Goal: Task Accomplishment & Management: Complete application form

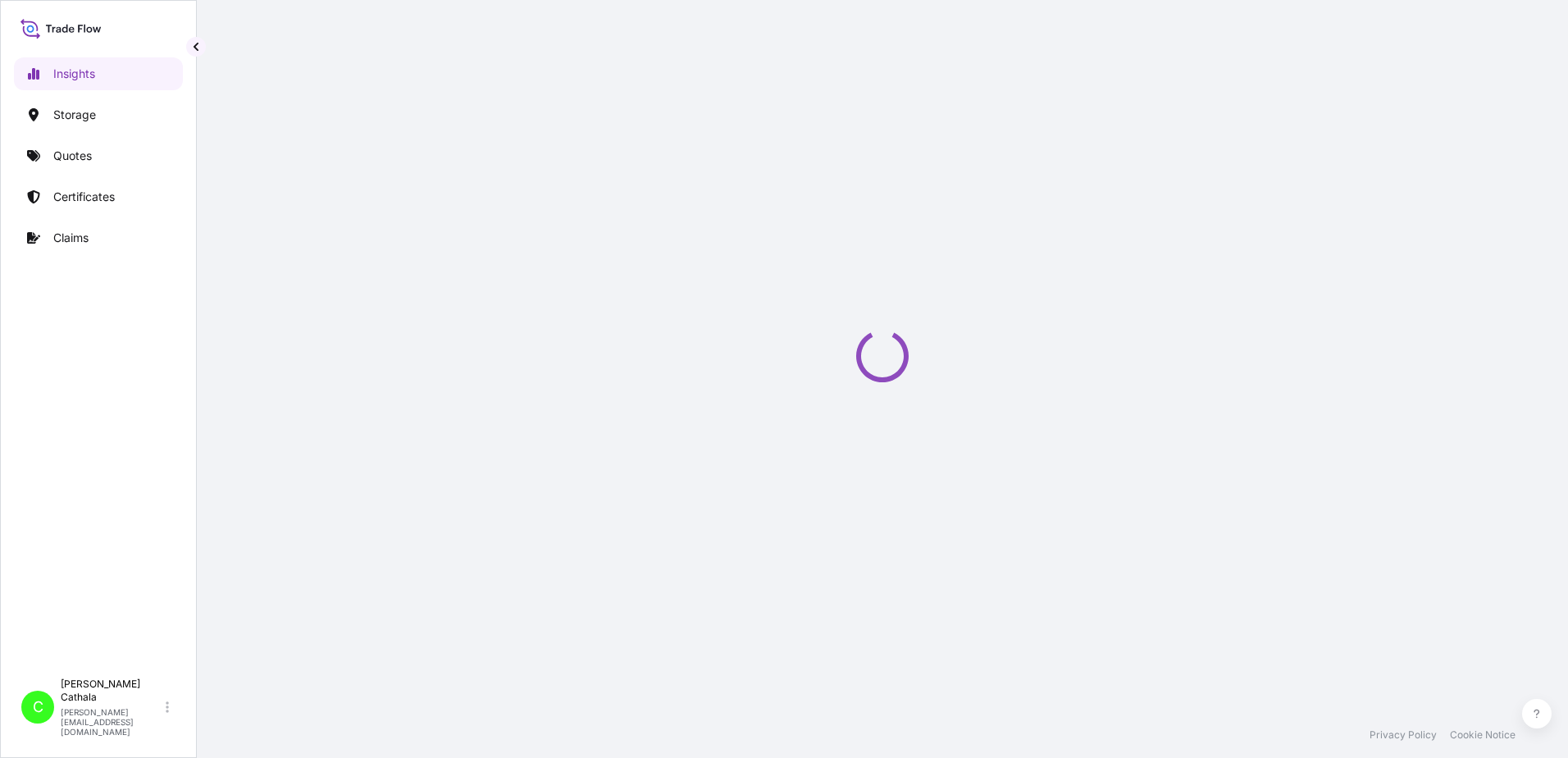
select select "2025"
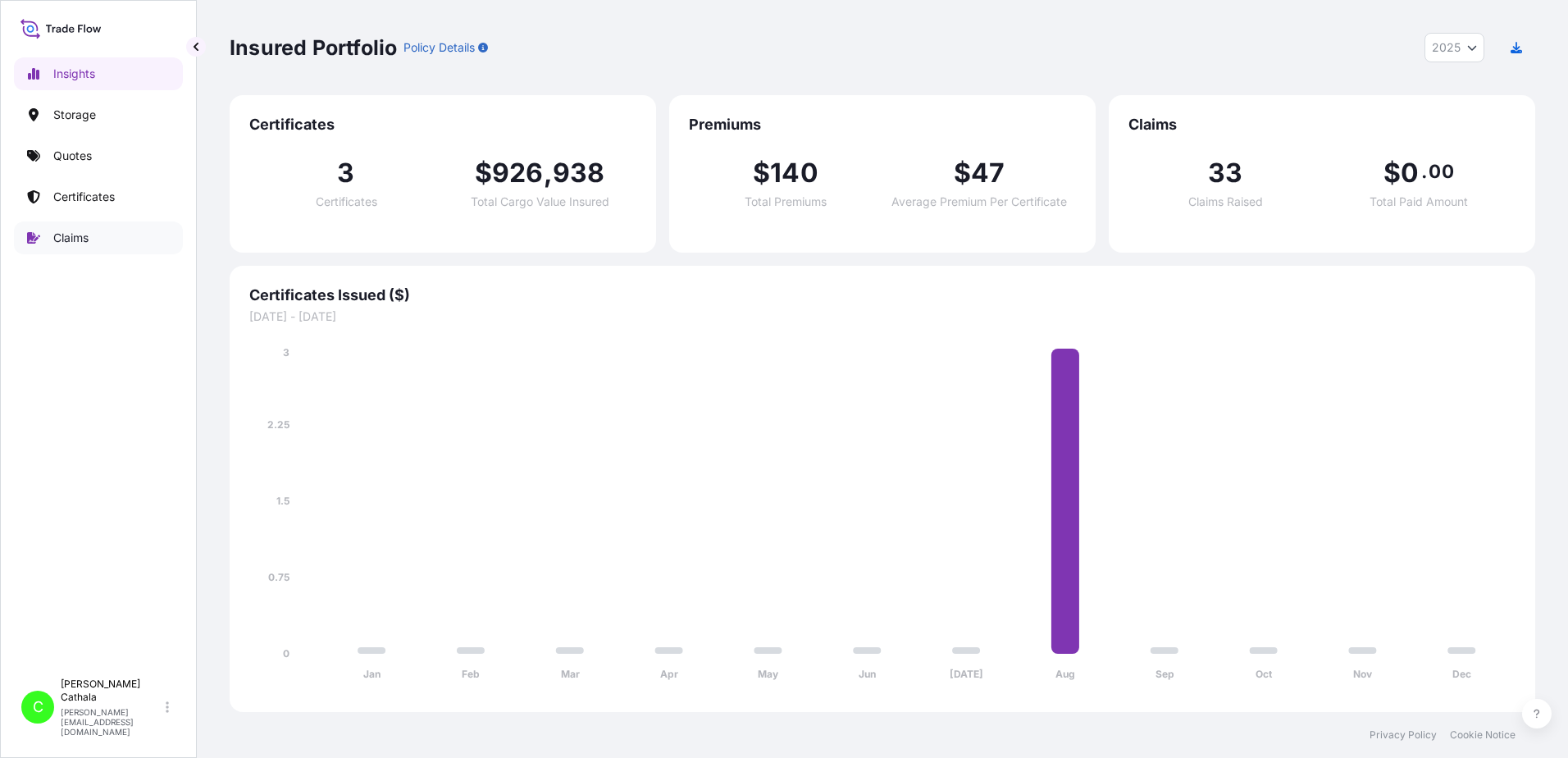
click at [78, 244] on p "Claims" at bounding box center [71, 237] width 35 height 16
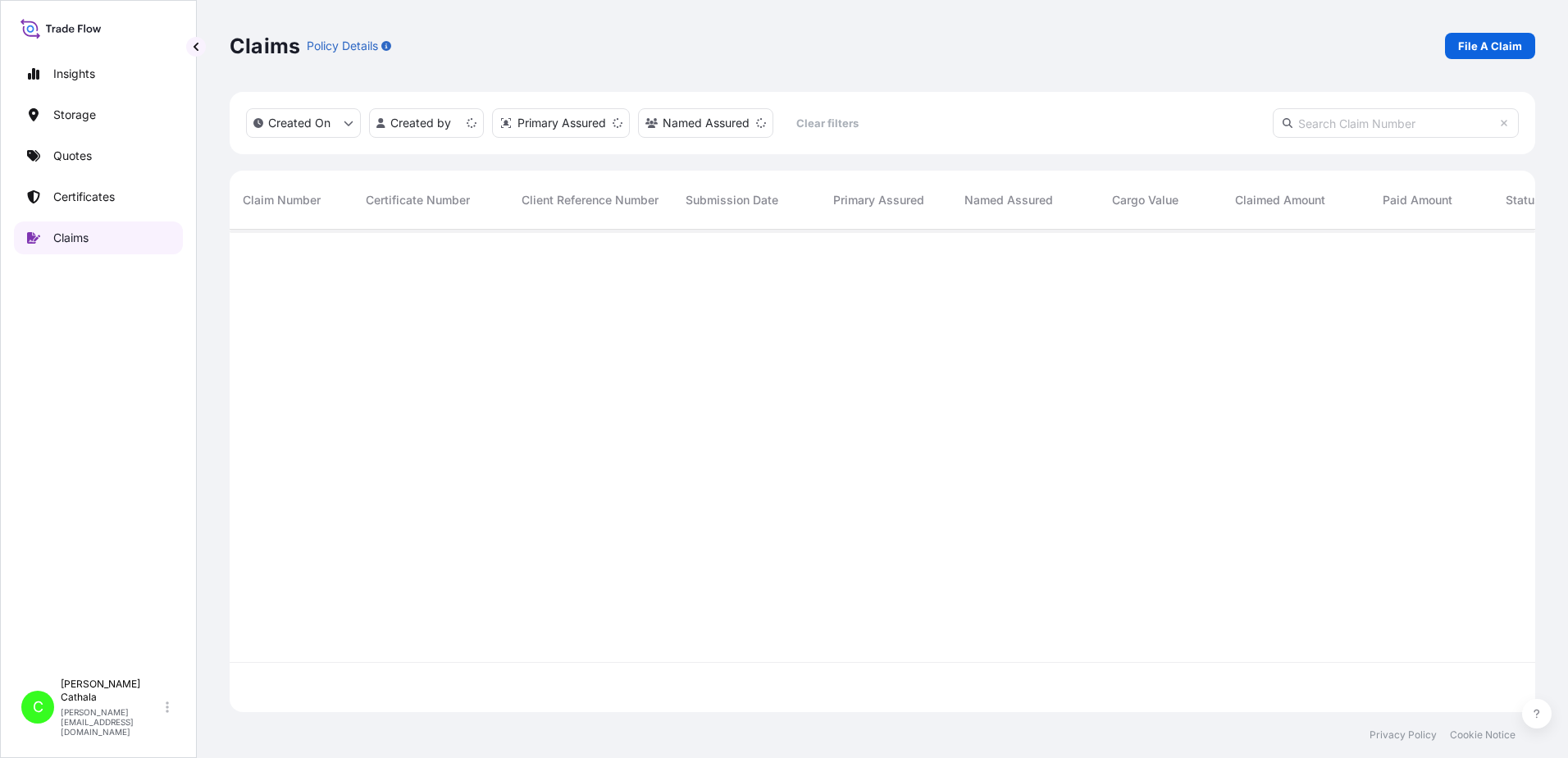
scroll to position [479, 1294]
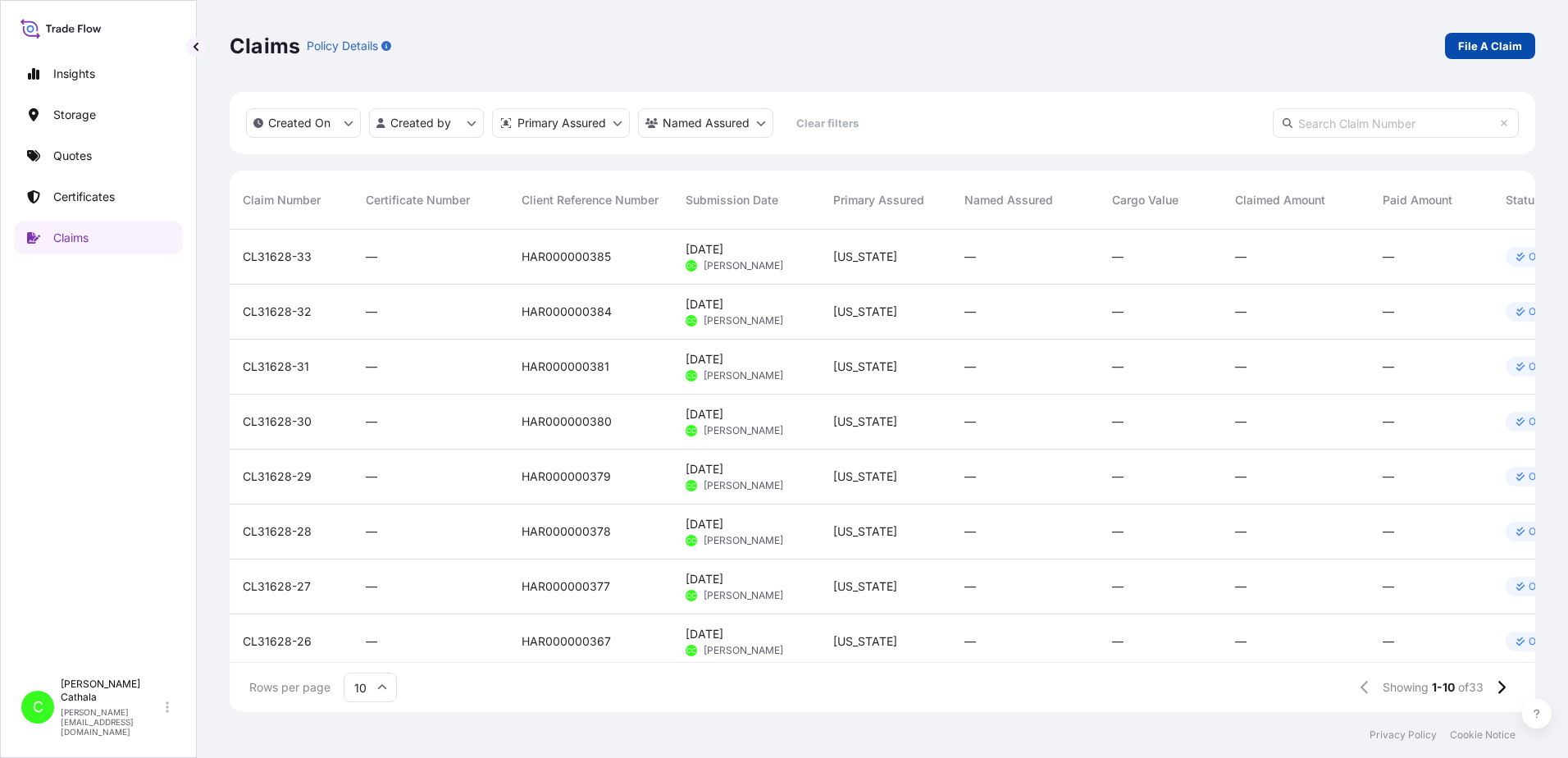
click at [1496, 52] on p "File A Claim" at bounding box center [1490, 45] width 64 height 16
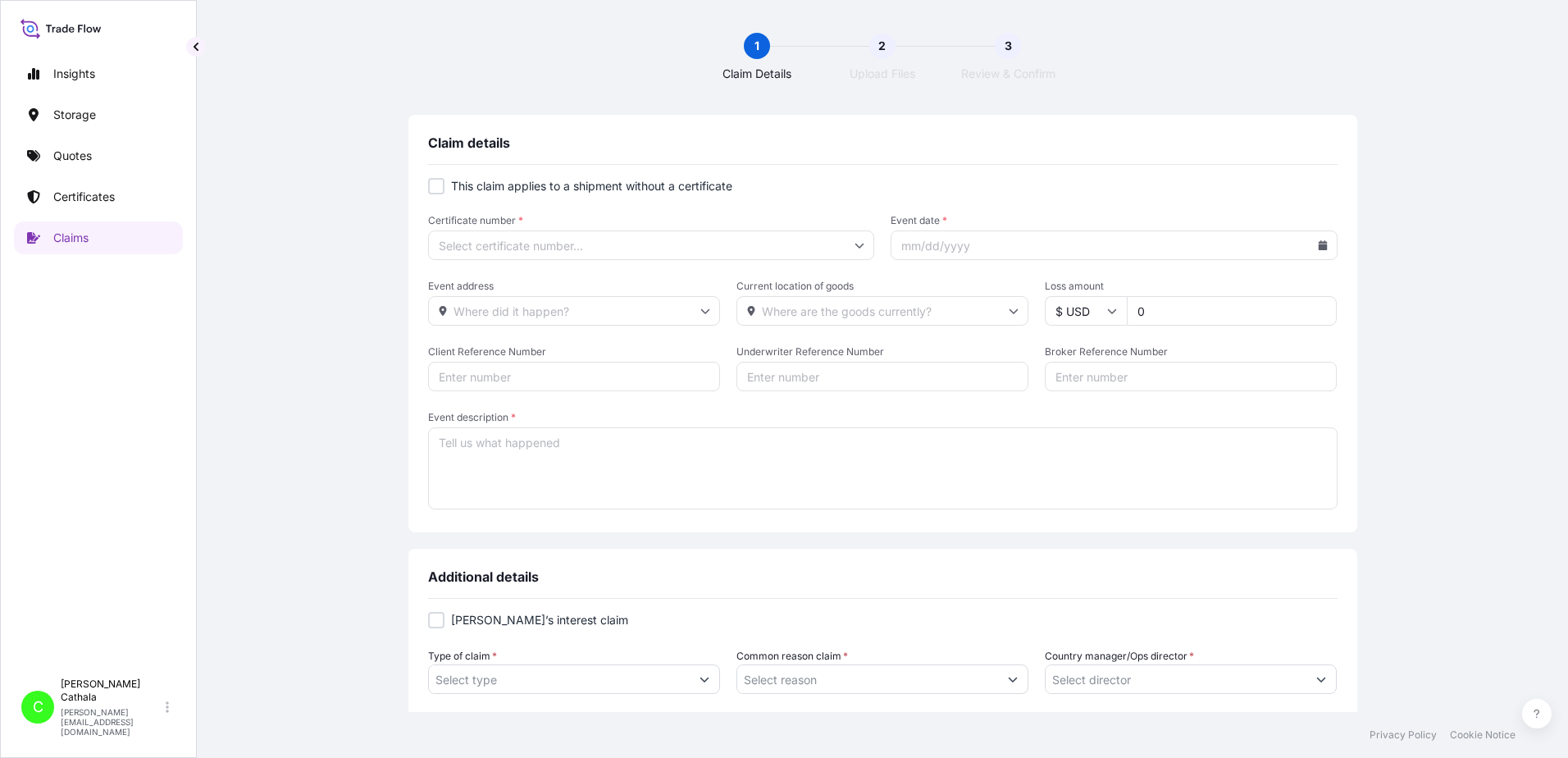
click at [436, 184] on div at bounding box center [435, 186] width 16 height 16
checkbox input "true"
click at [489, 245] on input "Primary Assured *" at bounding box center [651, 245] width 447 height 30
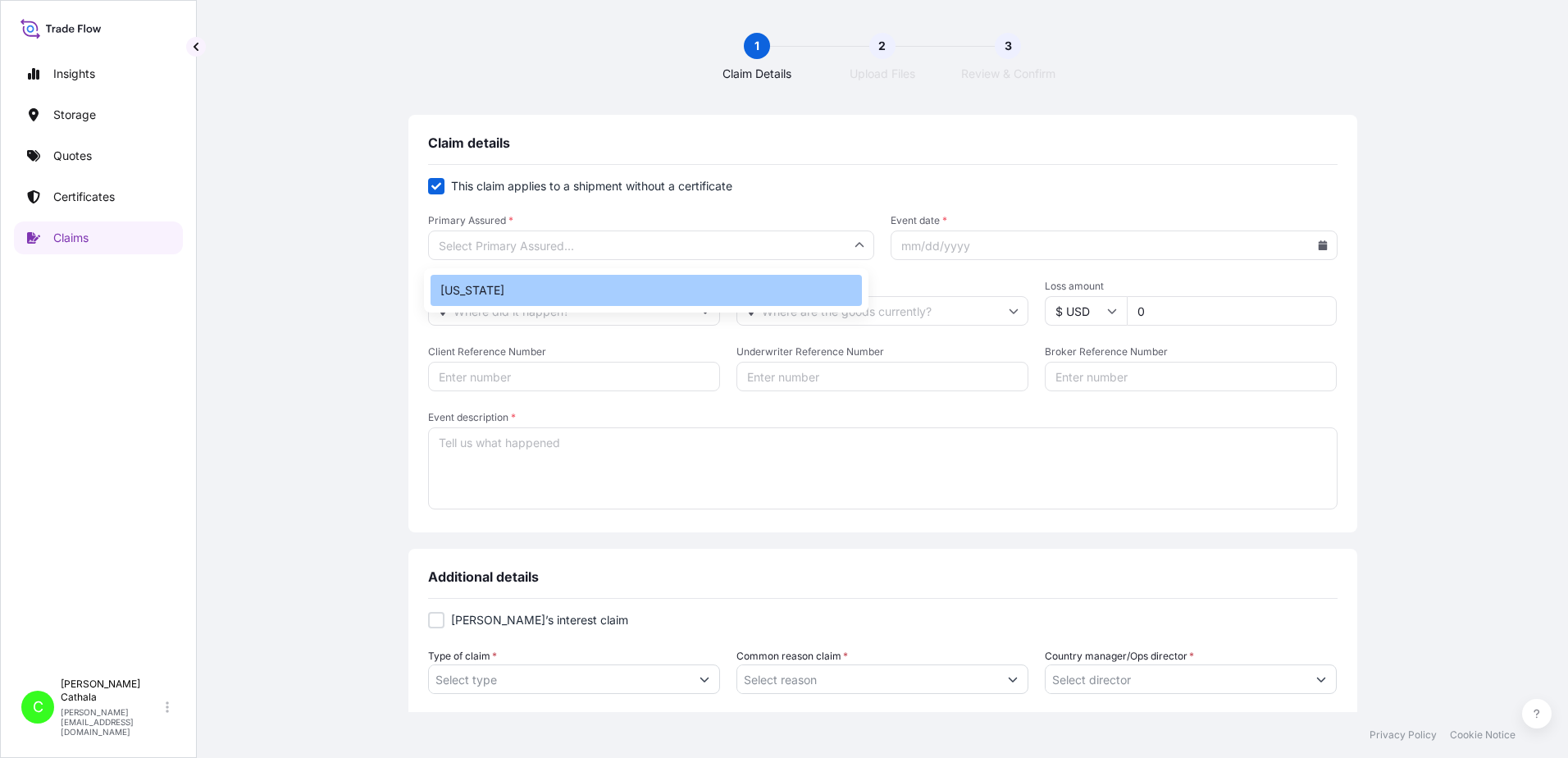
click at [466, 292] on div "[US_STATE]" at bounding box center [646, 290] width 431 height 32
type input "[US_STATE]"
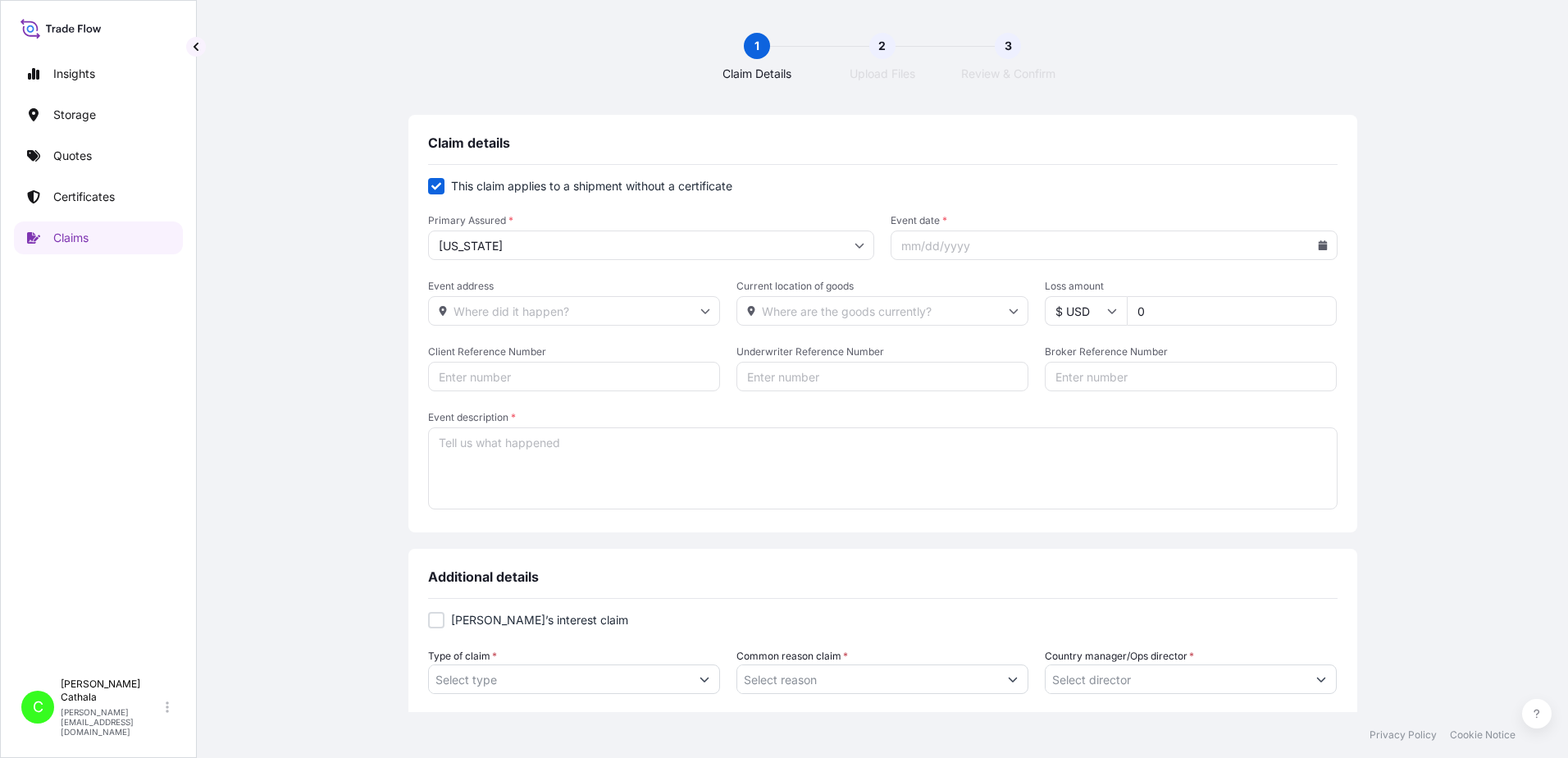
click at [1060, 251] on input "Event date *" at bounding box center [1114, 245] width 447 height 30
click at [1317, 243] on icon at bounding box center [1322, 246] width 9 height 10
click at [1249, 298] on button at bounding box center [1250, 292] width 26 height 26
click at [1151, 483] on button "27" at bounding box center [1146, 484] width 26 height 26
type input "[DATE]"
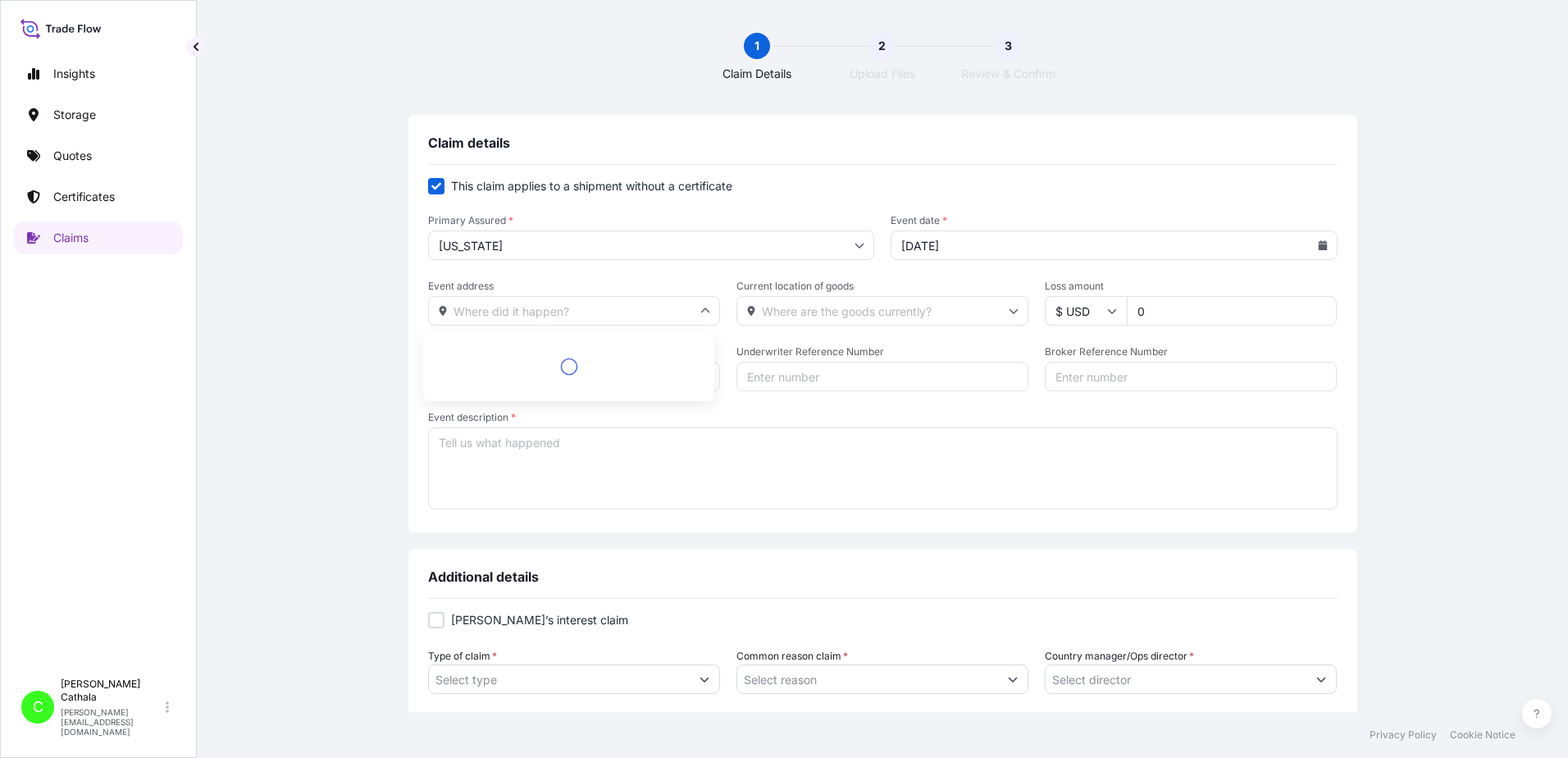
click at [481, 310] on input "Event address" at bounding box center [574, 310] width 292 height 30
click at [527, 358] on li "[STREET_ADDRESS]" at bounding box center [568, 354] width 278 height 32
type input "[STREET_ADDRESS]"
click at [865, 310] on input "Current location of goods" at bounding box center [882, 310] width 292 height 30
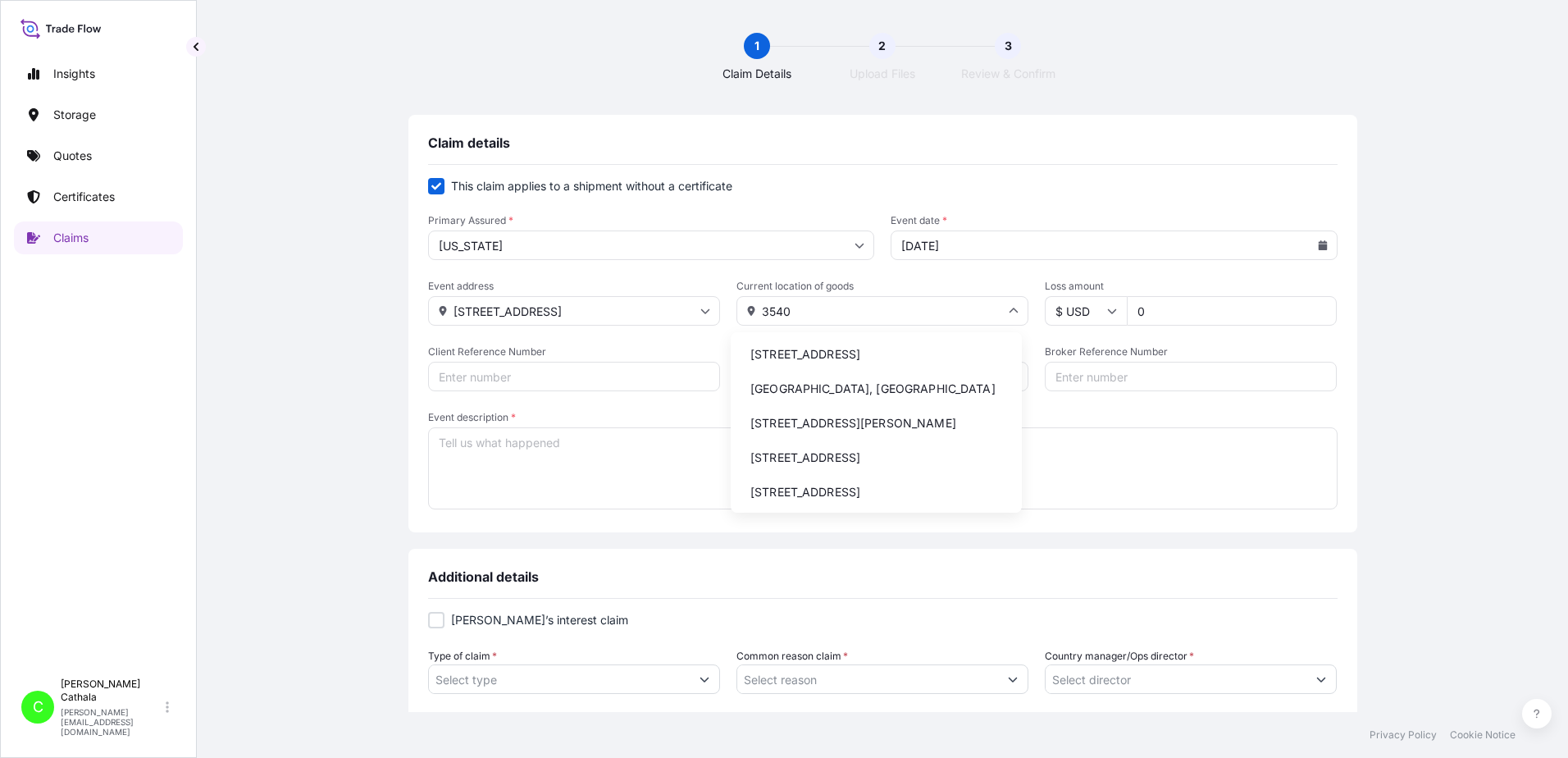
click at [835, 356] on li "[STREET_ADDRESS]" at bounding box center [876, 354] width 278 height 32
type input "[STREET_ADDRESS]"
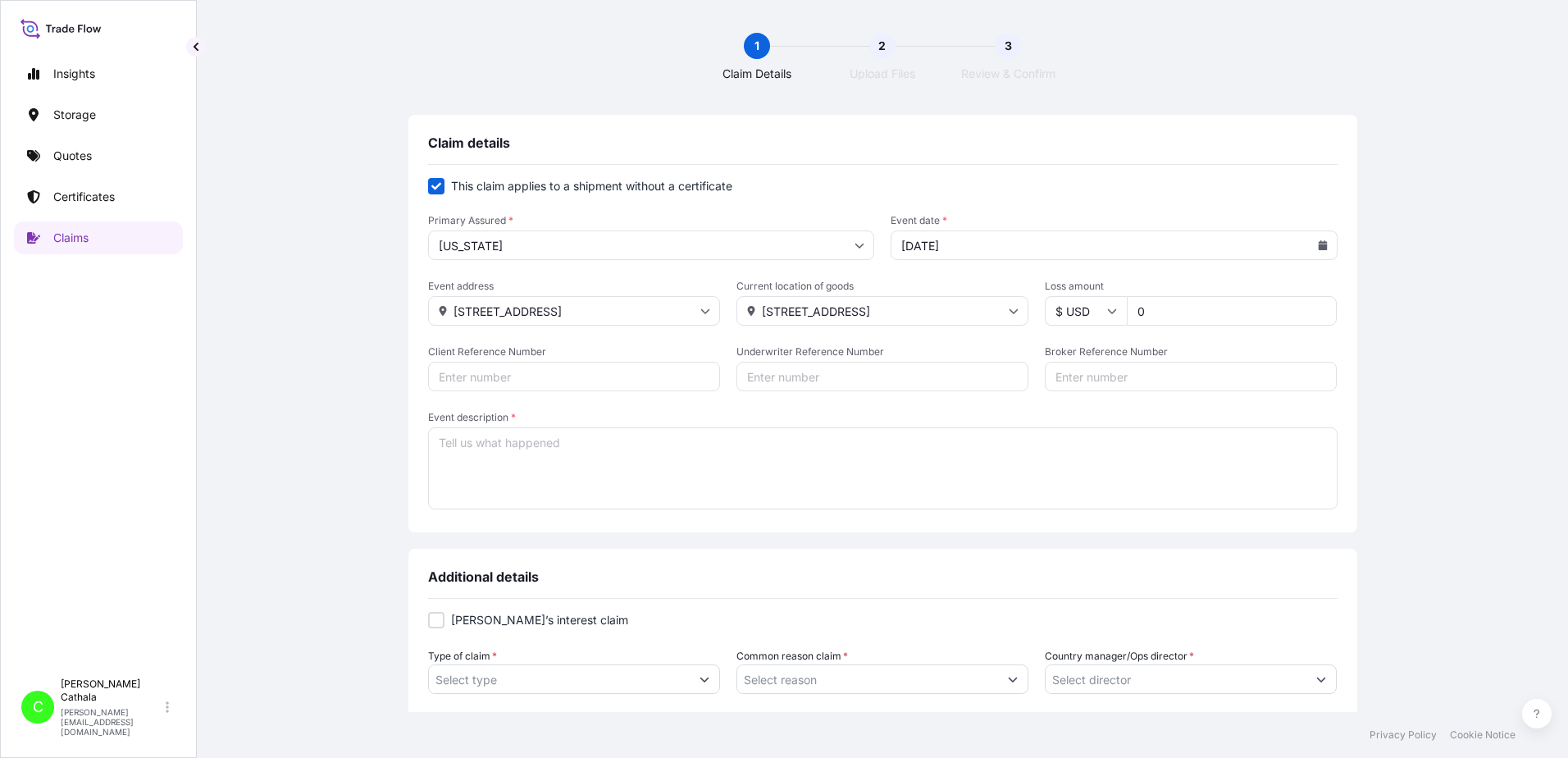
drag, startPoint x: 1189, startPoint y: 307, endPoint x: 1105, endPoint y: 307, distance: 84.0
click at [1105, 307] on div "$ USD 0" at bounding box center [1190, 310] width 292 height 30
type input "24023.72"
click at [1233, 337] on form "This claim applies to a shipment without a certificate Primary Assured * [US_ST…" at bounding box center [882, 345] width 909 height 335
click at [547, 378] on input "Client Reference Number" at bounding box center [574, 376] width 292 height 30
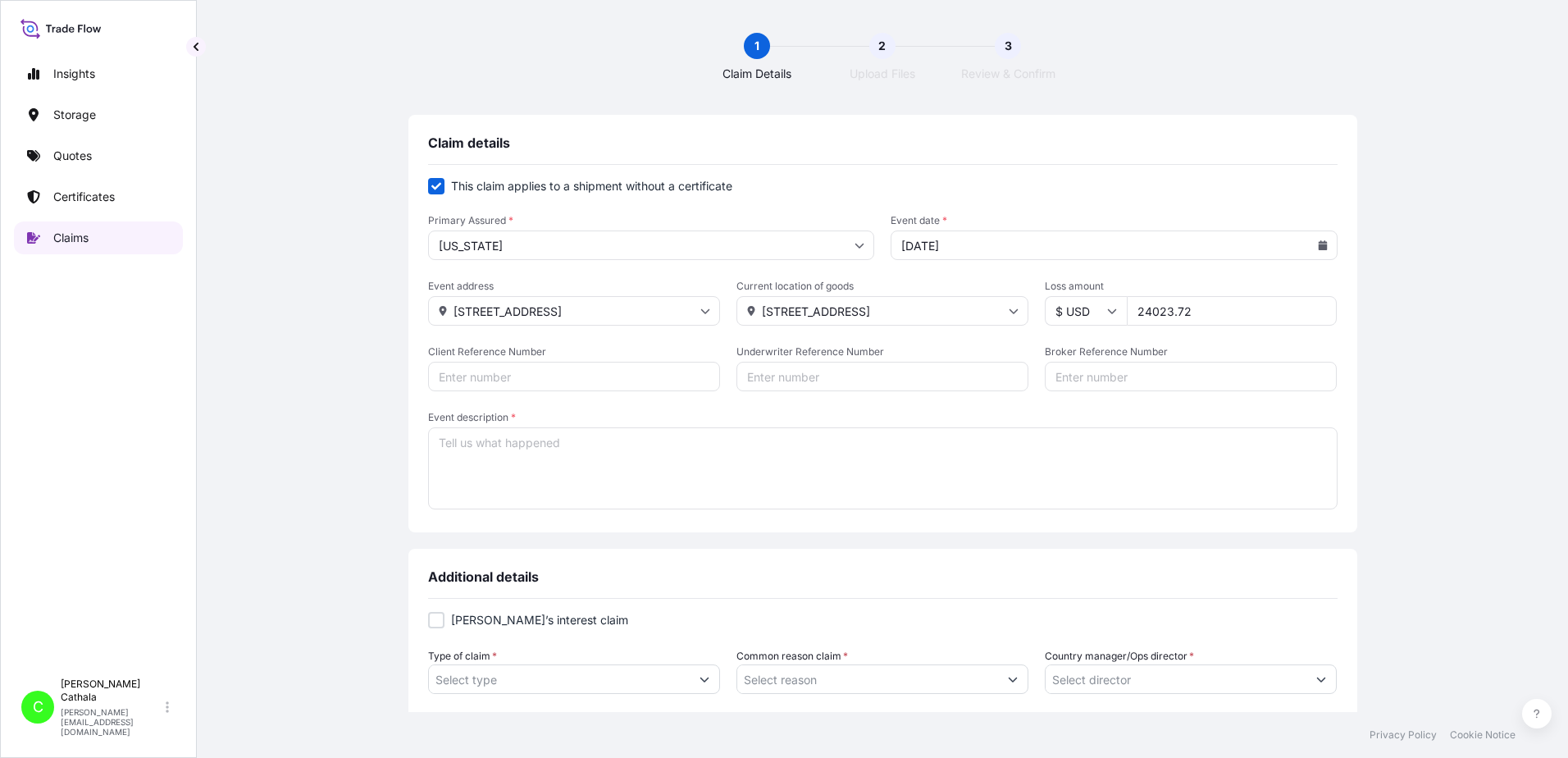
click at [53, 237] on link "Claims" at bounding box center [98, 238] width 169 height 32
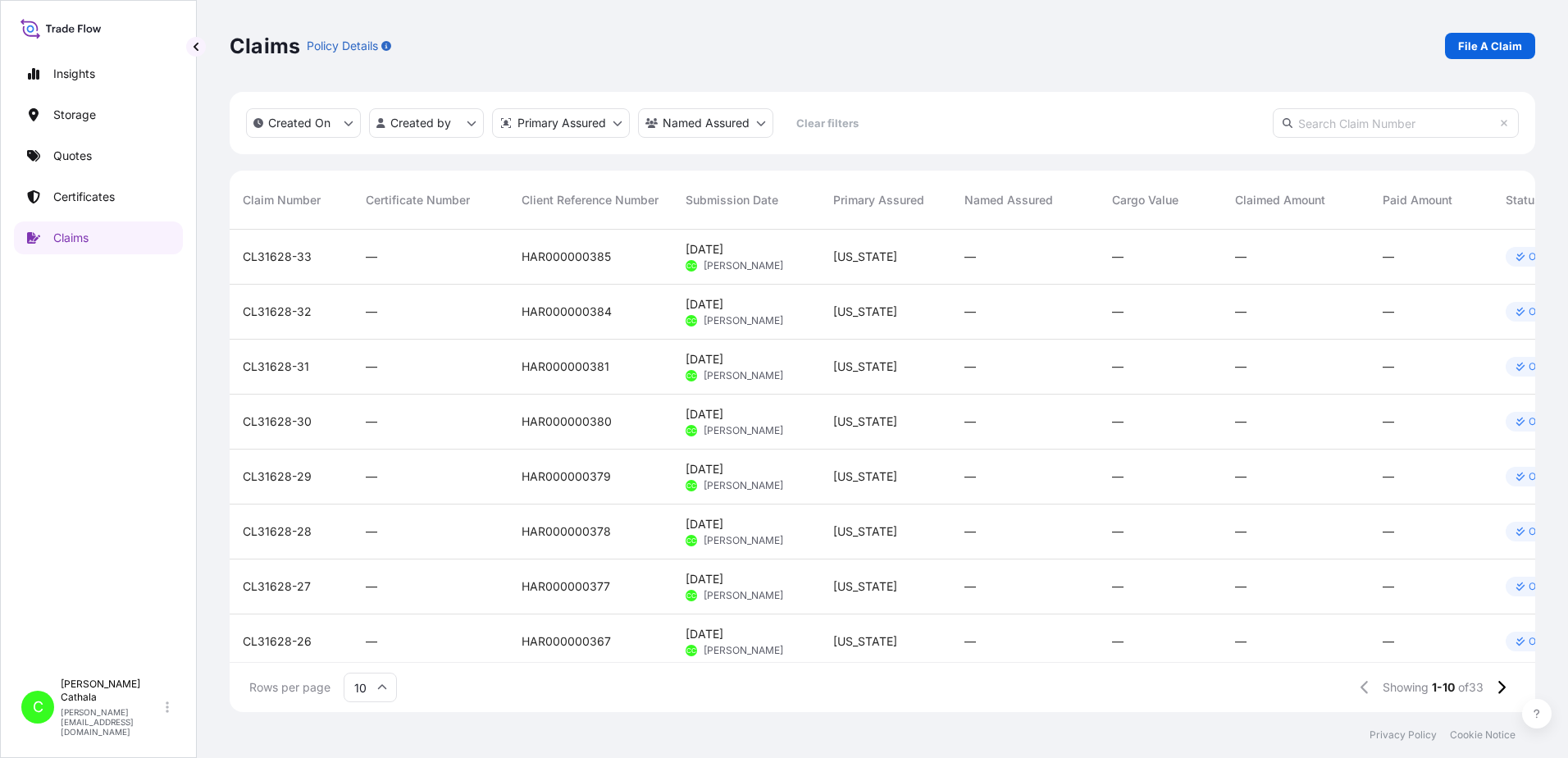
click at [620, 206] on div "Client Reference Number" at bounding box center [591, 200] width 138 height 46
click at [623, 201] on span "Client Reference Number" at bounding box center [590, 200] width 137 height 16
click at [349, 123] on icon "createdOn Filter options" at bounding box center [349, 124] width 10 height 10
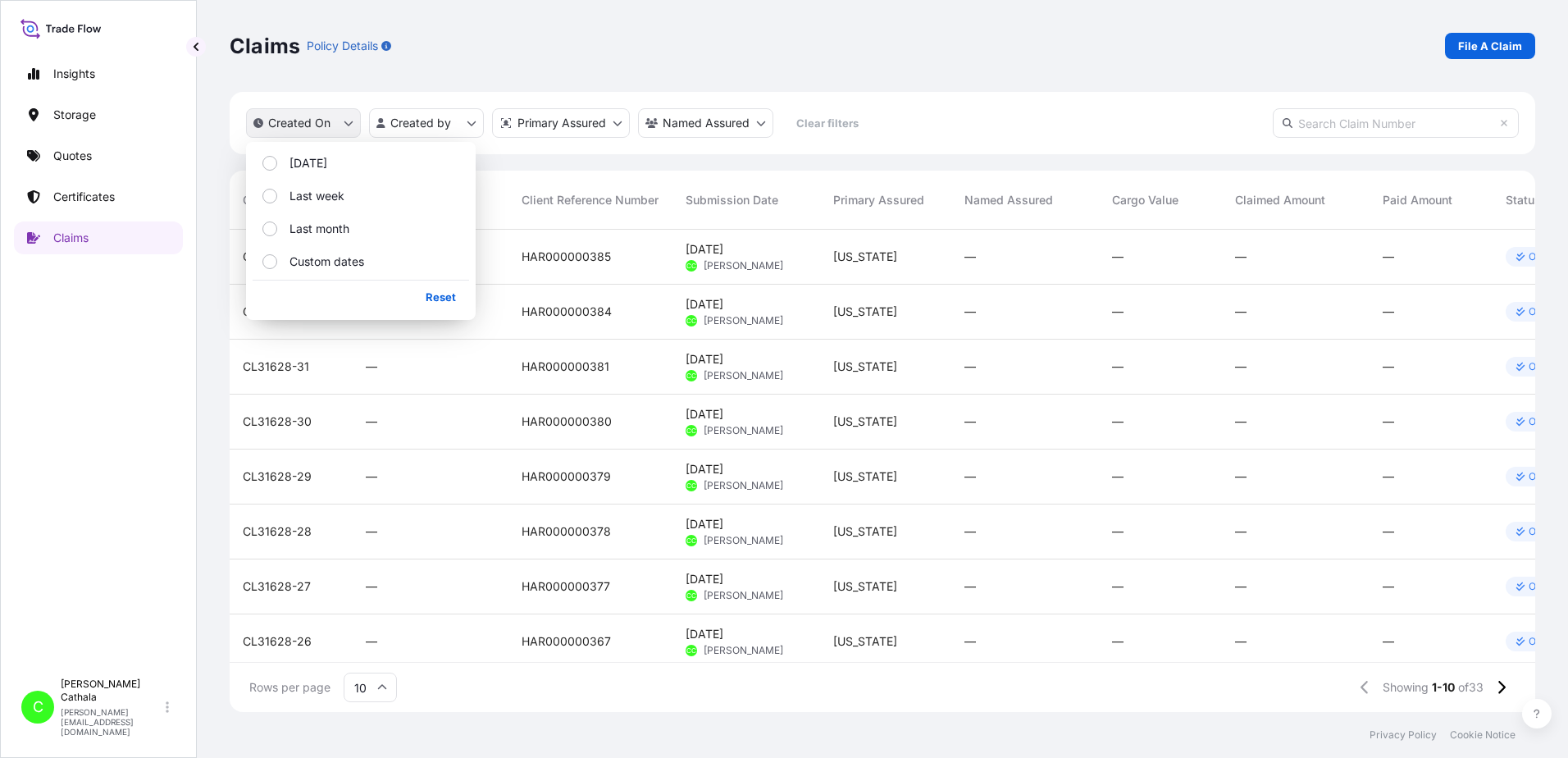
click at [349, 123] on icon "createdOn Filter options" at bounding box center [349, 124] width 10 height 10
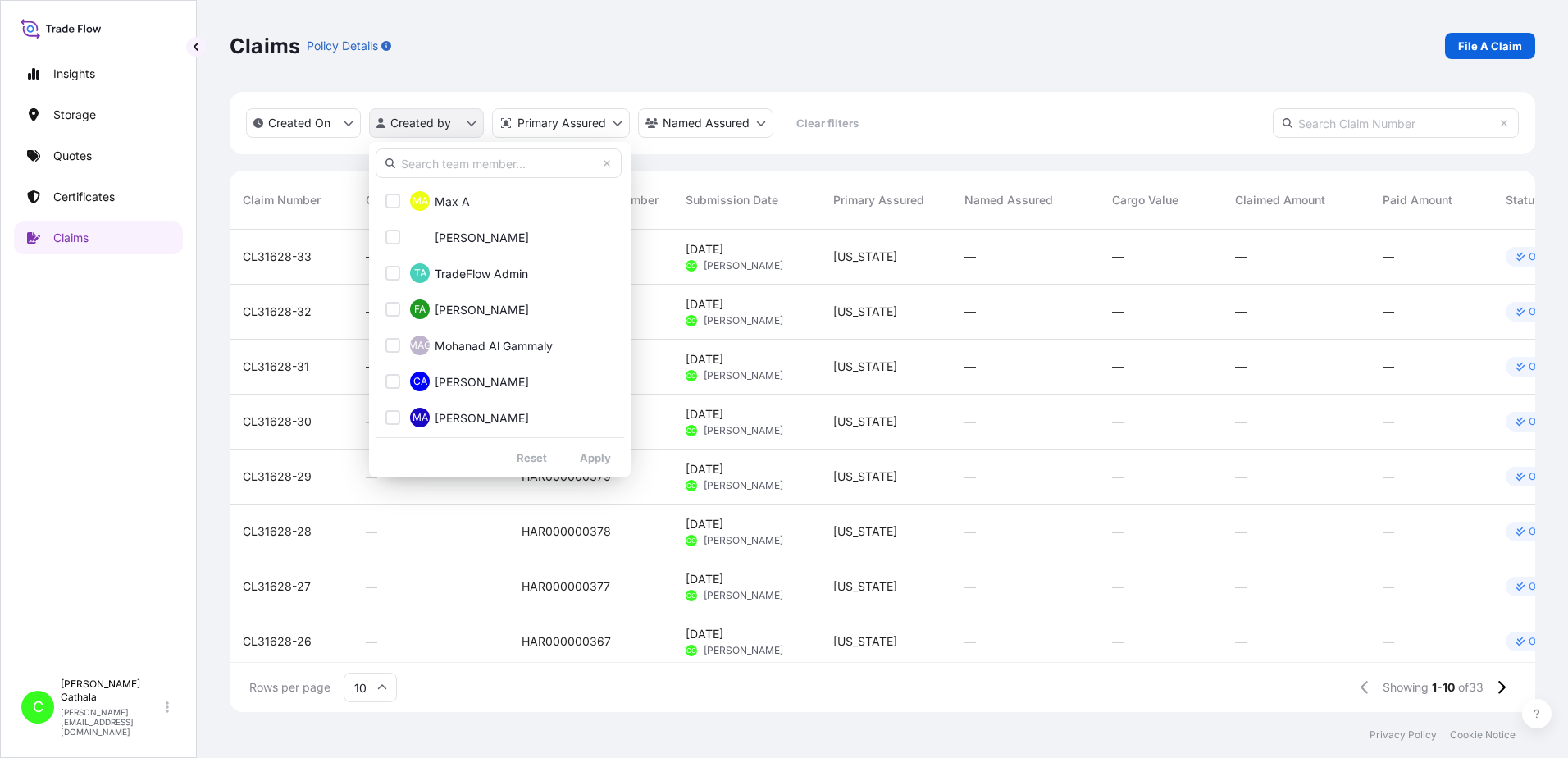
click at [473, 120] on html "Insights Storage Quotes Certificates Claims C [PERSON_NAME] [PERSON_NAME][EMAIL…" at bounding box center [784, 379] width 1568 height 758
click at [473, 121] on html "Insights Storage Quotes Certificates Claims C [PERSON_NAME] [PERSON_NAME][EMAIL…" at bounding box center [784, 379] width 1568 height 758
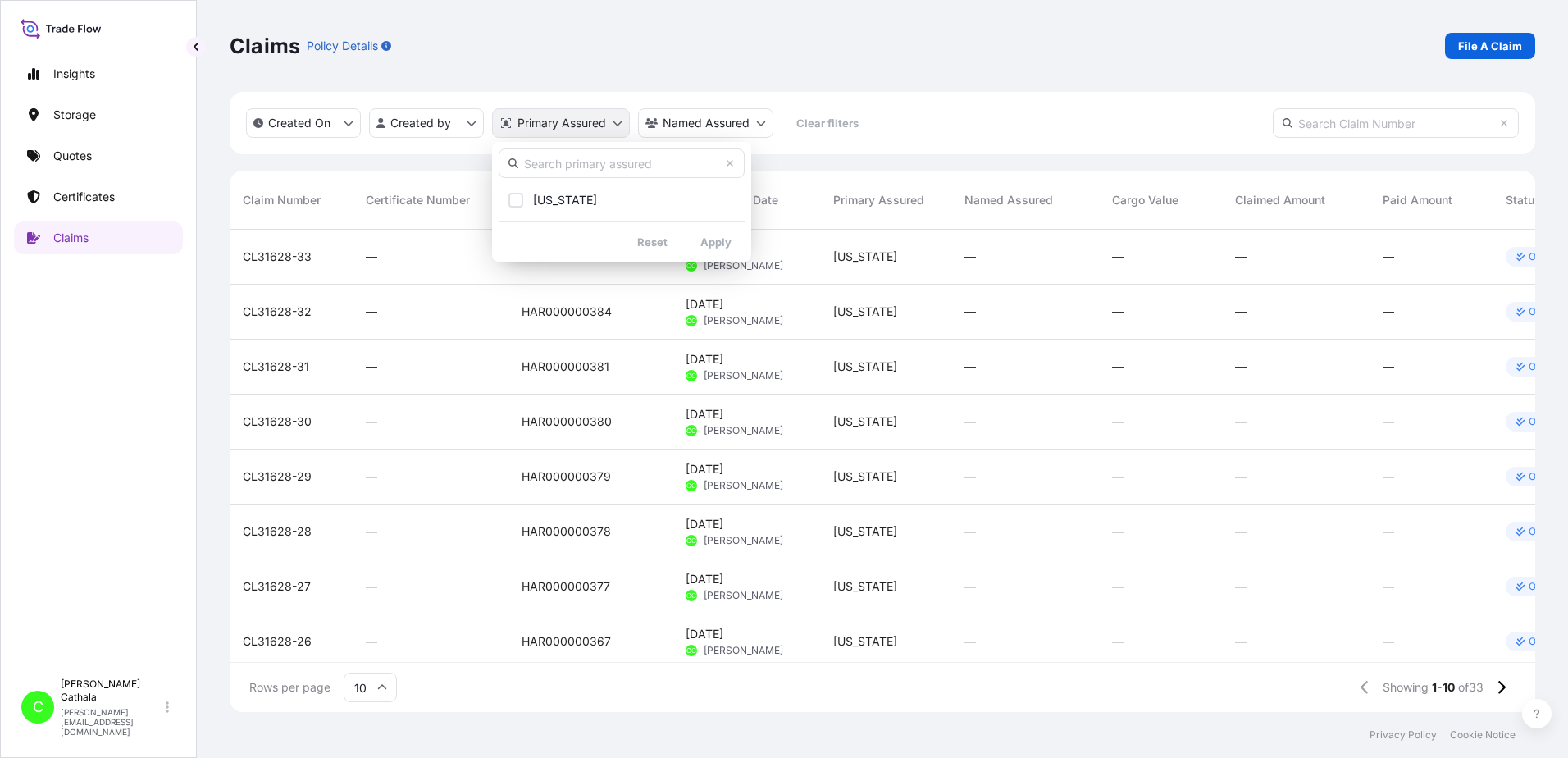
click at [620, 119] on html "Insights Storage Quotes Certificates Claims C [PERSON_NAME] [PERSON_NAME][EMAIL…" at bounding box center [784, 379] width 1568 height 758
click at [618, 119] on html "Insights Storage Quotes Certificates Claims C [PERSON_NAME] [PERSON_NAME][EMAIL…" at bounding box center [784, 379] width 1568 height 758
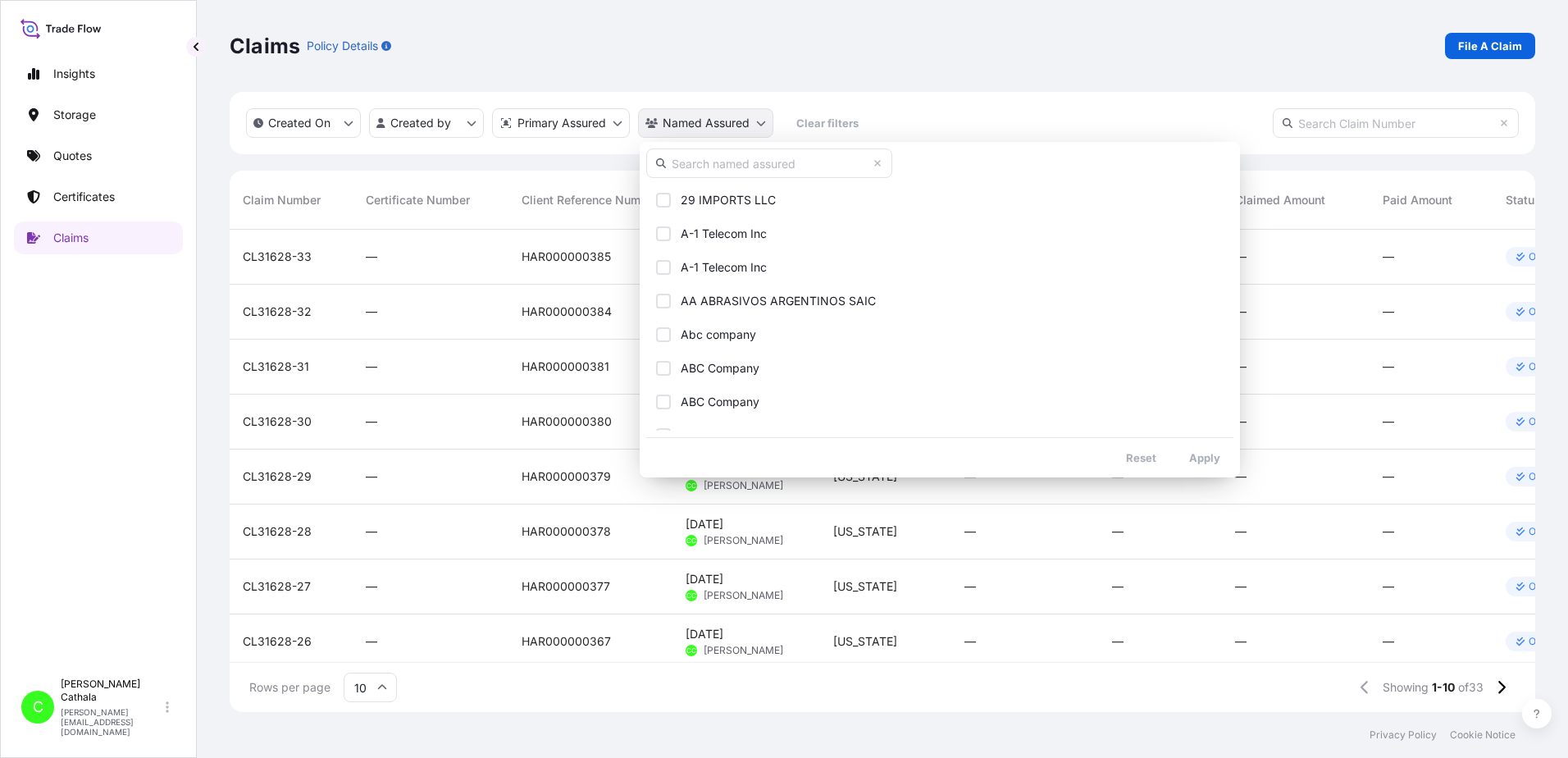
click at [760, 119] on html "Insights Storage Quotes Certificates Claims C [PERSON_NAME] [PERSON_NAME][EMAIL…" at bounding box center [784, 379] width 1568 height 758
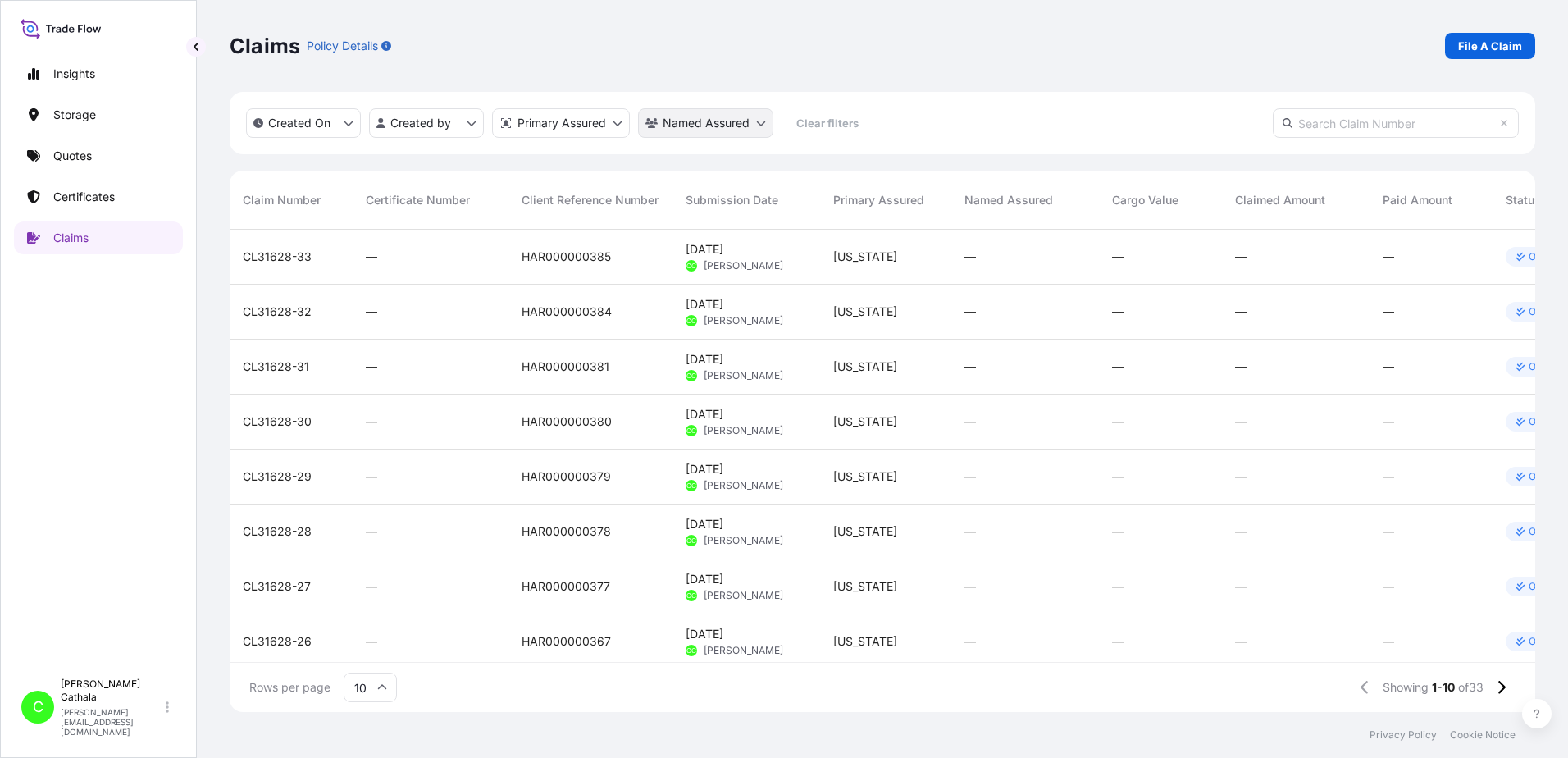
click at [758, 123] on html "Insights Storage Quotes Certificates Claims C [PERSON_NAME] [PERSON_NAME][EMAIL…" at bounding box center [784, 379] width 1568 height 758
click at [1403, 127] on input "text" at bounding box center [1395, 123] width 246 height 30
paste input "HAR000000383"
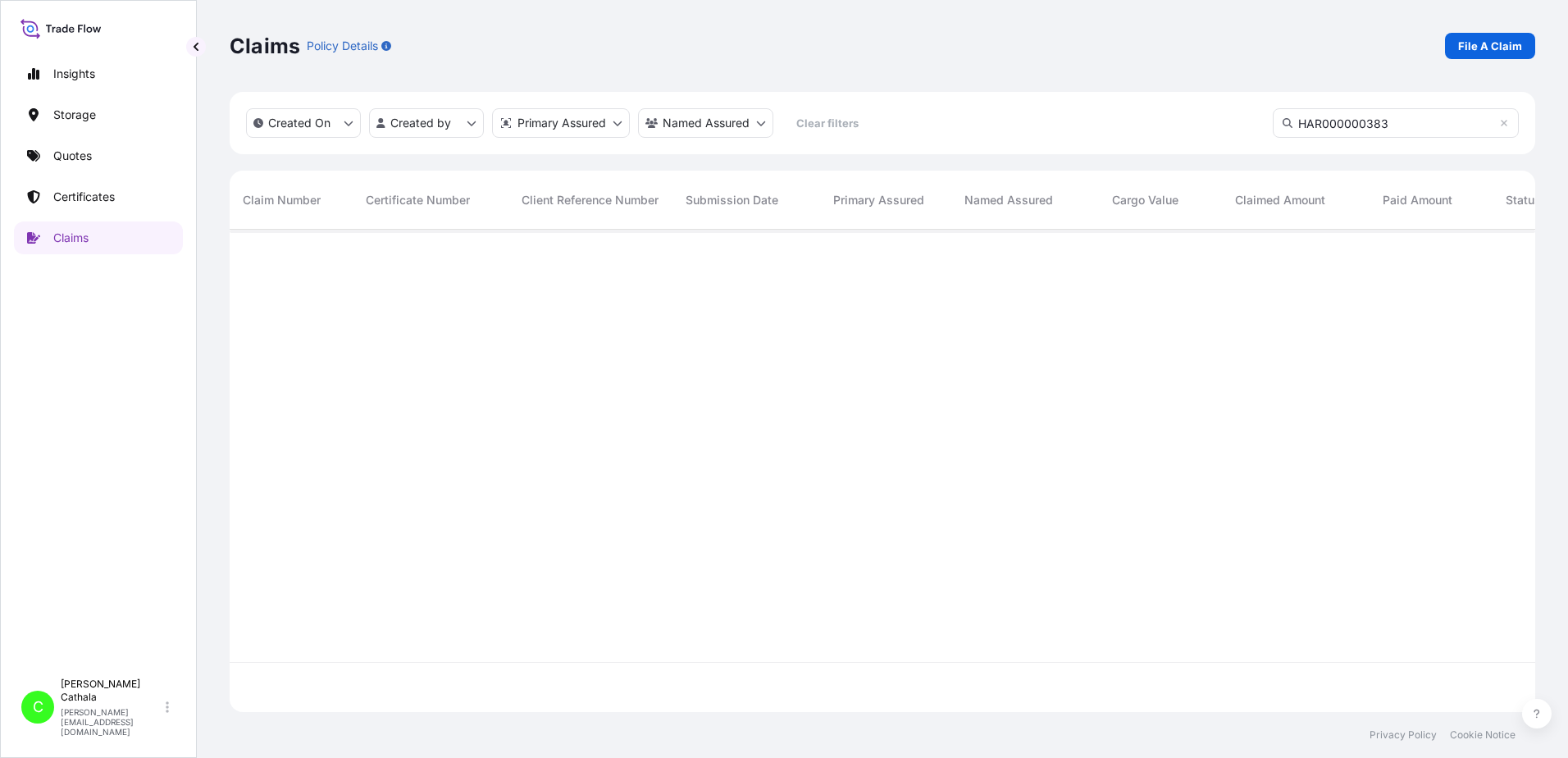
scroll to position [529, 1294]
type input "HAR000000383"
click at [1485, 42] on p "File A Claim" at bounding box center [1490, 45] width 64 height 16
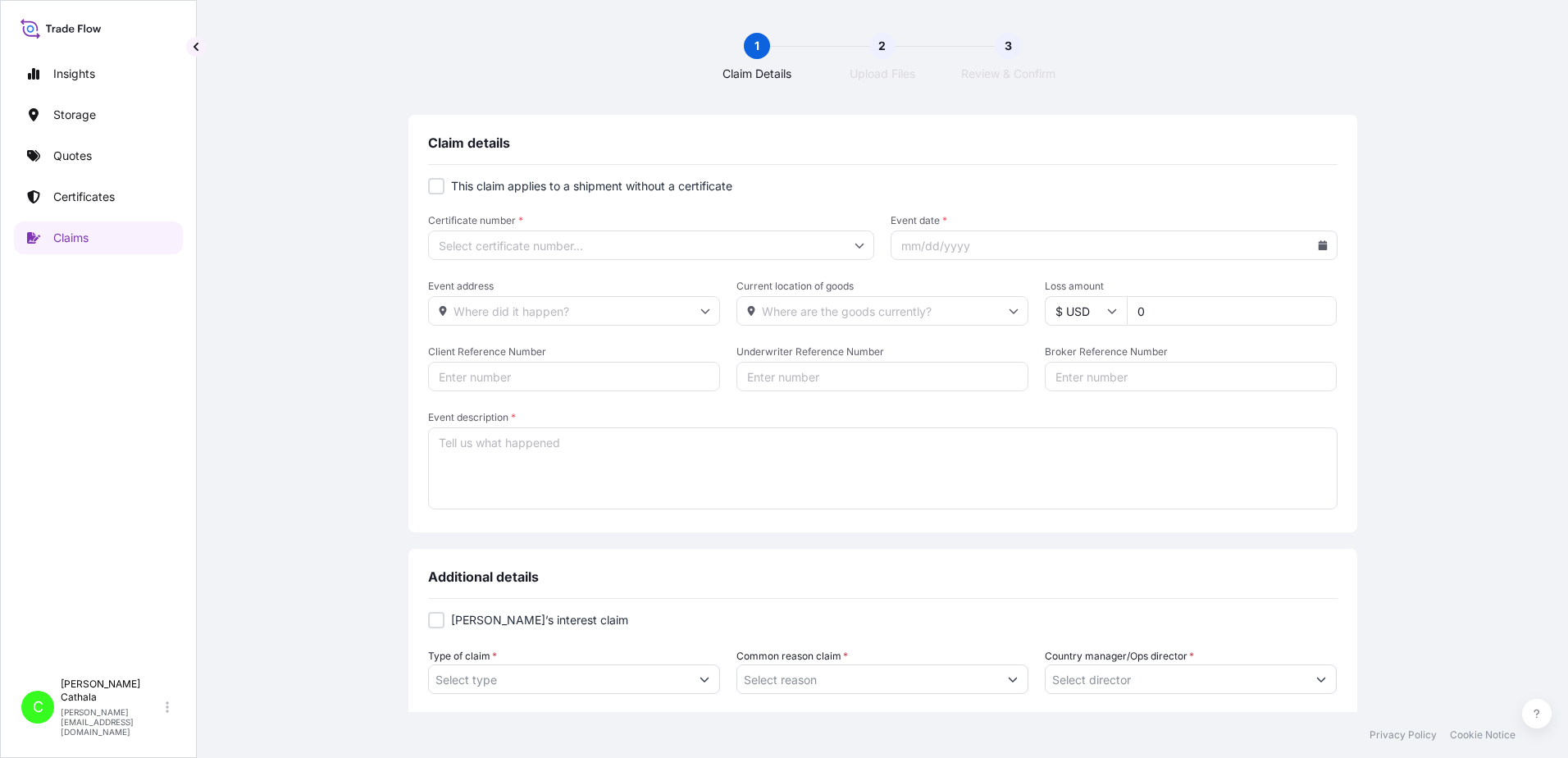
click at [437, 181] on div at bounding box center [435, 186] width 16 height 16
checkbox input "true"
click at [646, 244] on input "Primary Assured *" at bounding box center [651, 245] width 447 height 30
drag, startPoint x: 465, startPoint y: 293, endPoint x: 676, endPoint y: 273, distance: 211.9
click at [474, 289] on div "[US_STATE]" at bounding box center [646, 290] width 431 height 32
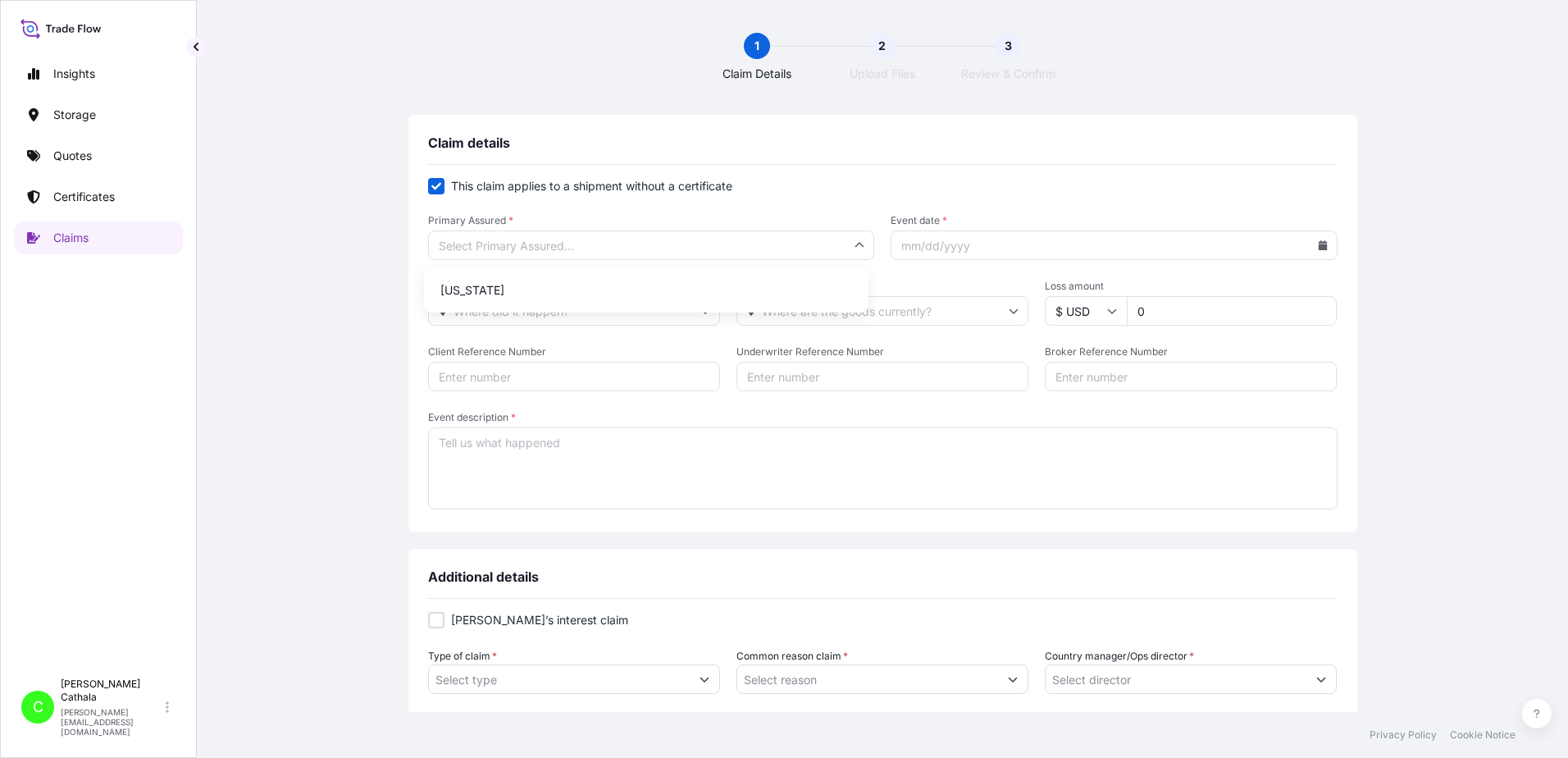
type input "[US_STATE]"
click at [969, 239] on input "Event date *" at bounding box center [1114, 245] width 447 height 30
click at [1318, 243] on icon at bounding box center [1323, 246] width 10 height 10
click at [1252, 288] on icon at bounding box center [1250, 292] width 5 height 9
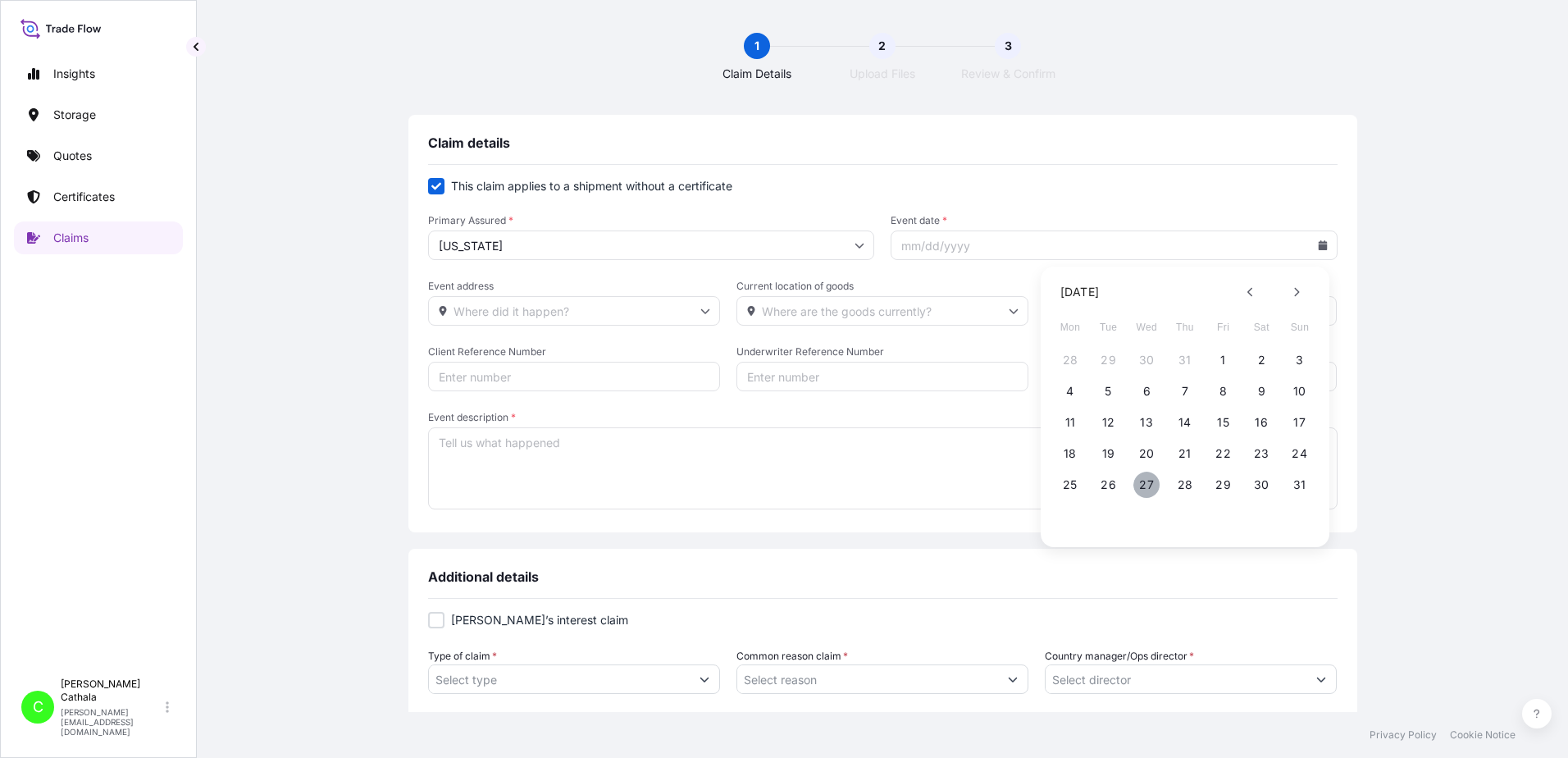
click at [1144, 484] on button "27" at bounding box center [1146, 484] width 26 height 26
type input "[DATE]"
click at [598, 318] on input "Event address" at bounding box center [574, 310] width 292 height 30
type input "3540"
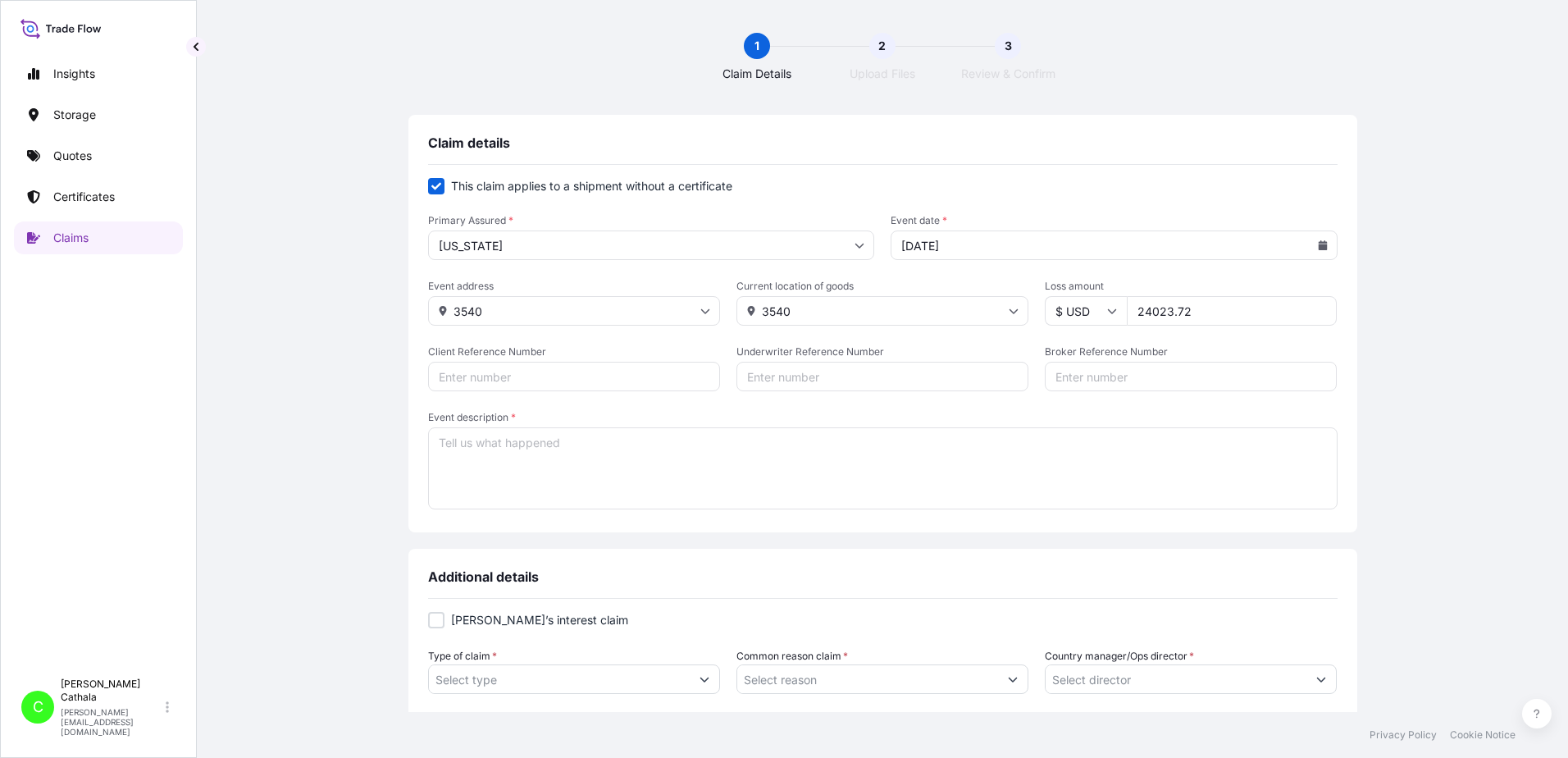
type input "24023.72"
paste input "HAR000000383"
type input "HAR000000383"
click at [1086, 382] on input "Broker Reference Number" at bounding box center [1190, 376] width 292 height 30
click at [1054, 374] on input "Broker Reference Number" at bounding box center [1190, 376] width 292 height 30
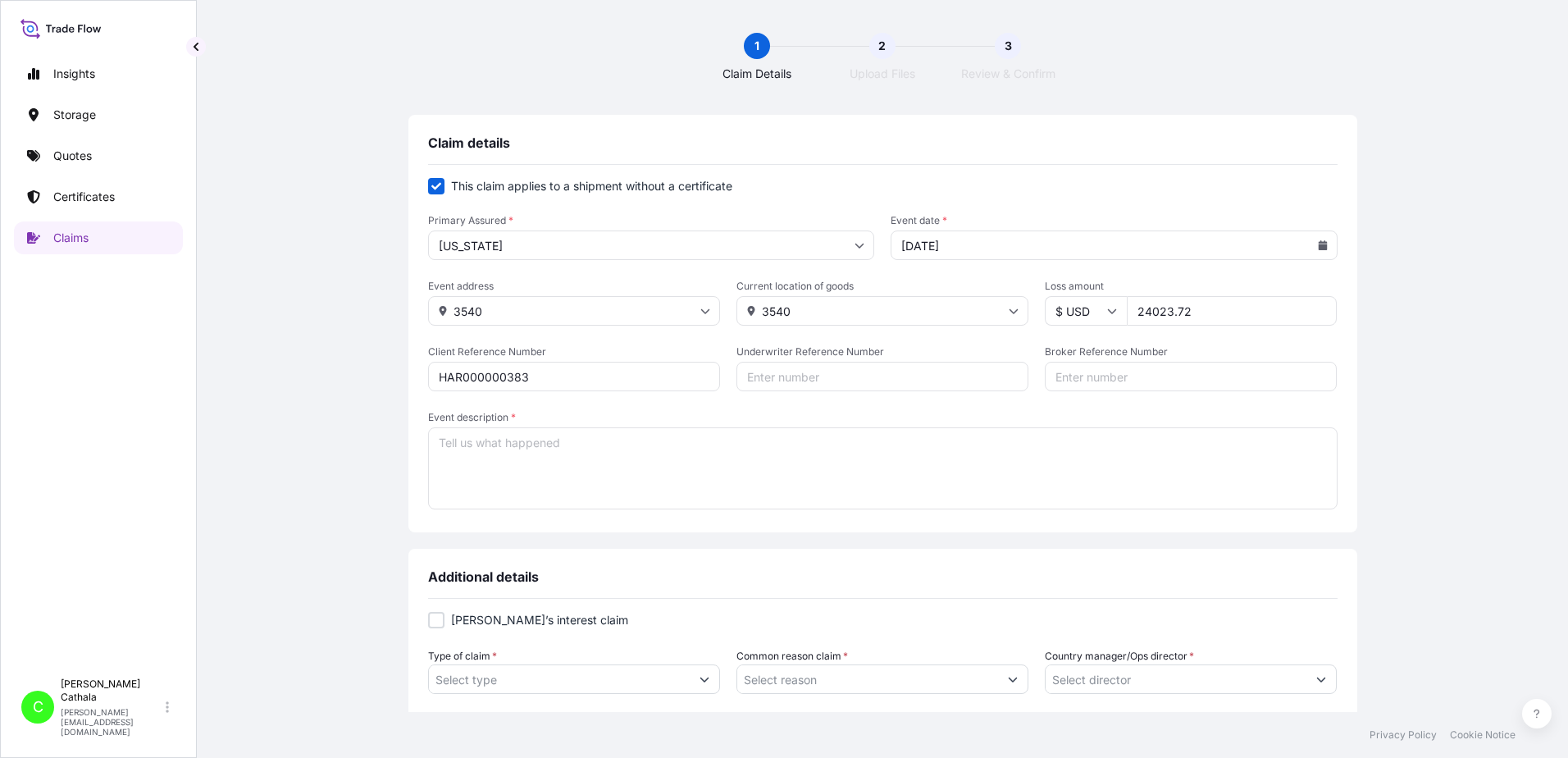
paste input "SEGU5498575"
type input "SEGU5498575"
drag, startPoint x: 557, startPoint y: 441, endPoint x: 683, endPoint y: 466, distance: 128.5
click at [623, 454] on textarea "Event description *" at bounding box center [882, 468] width 909 height 82
click at [579, 437] on textarea "Missing freight:" at bounding box center [882, 468] width 909 height 82
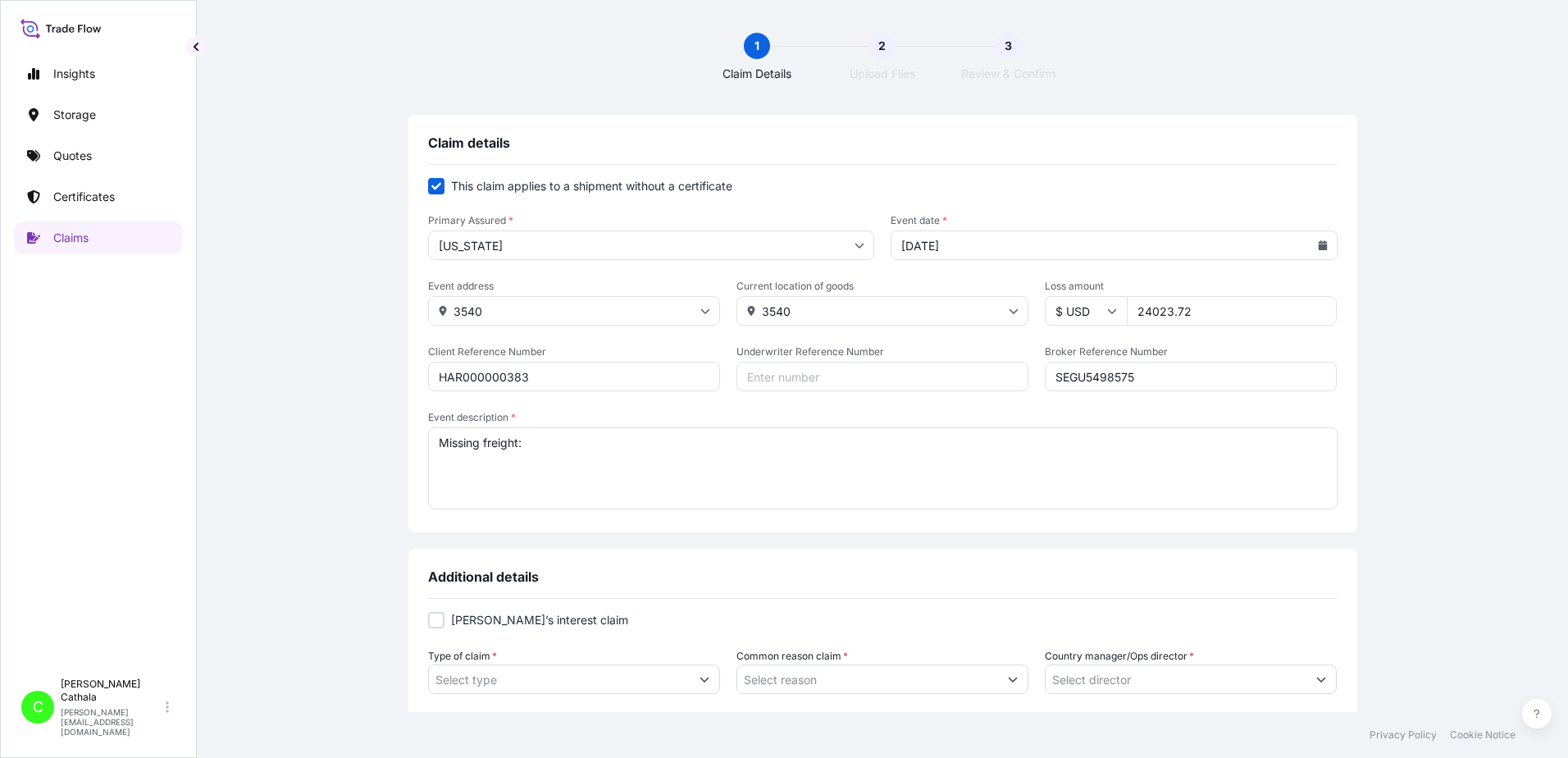
paste textarea "PORTABLE WIRELESS SPEAKER [10-0001]"
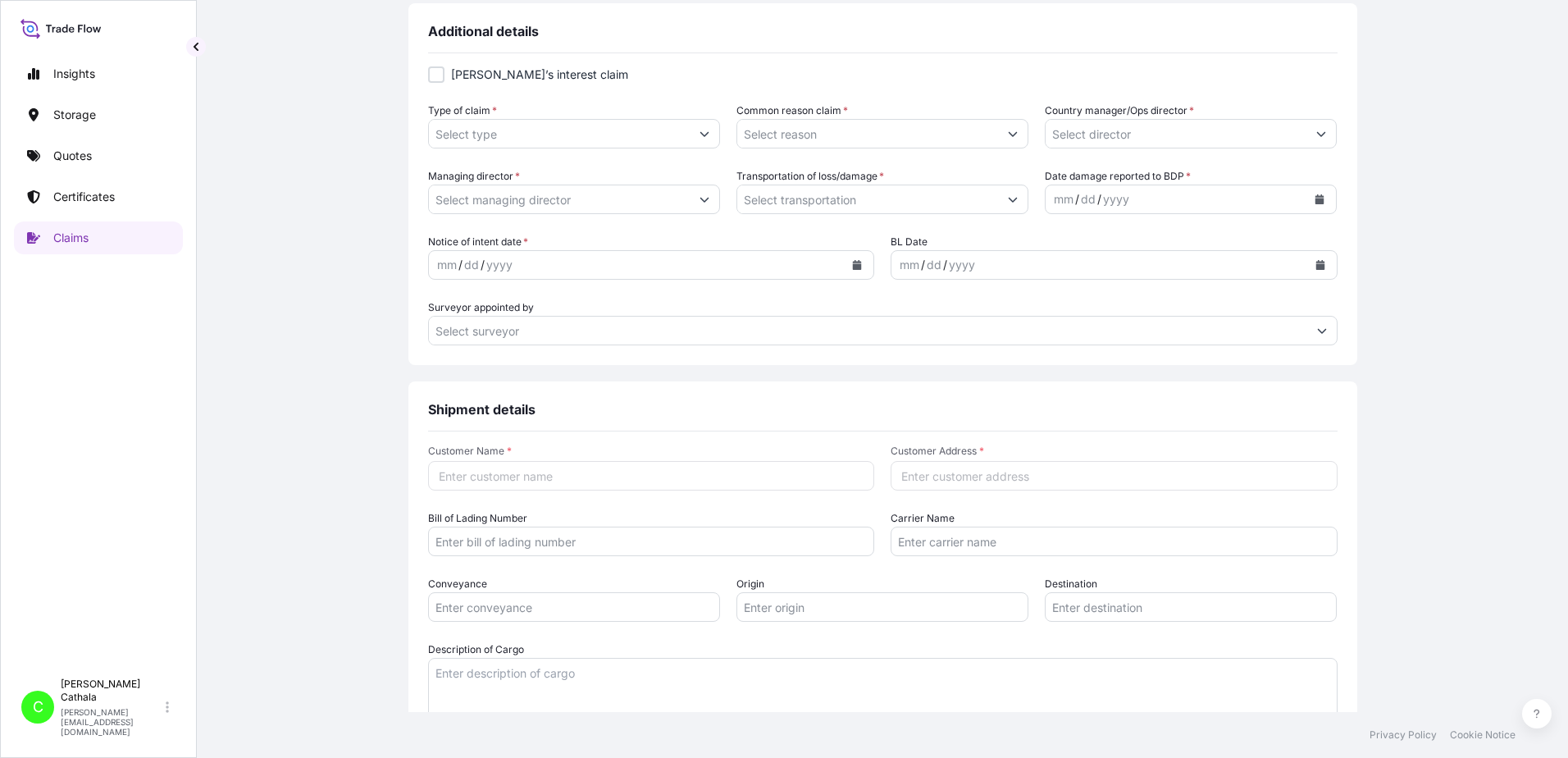
scroll to position [575, 0]
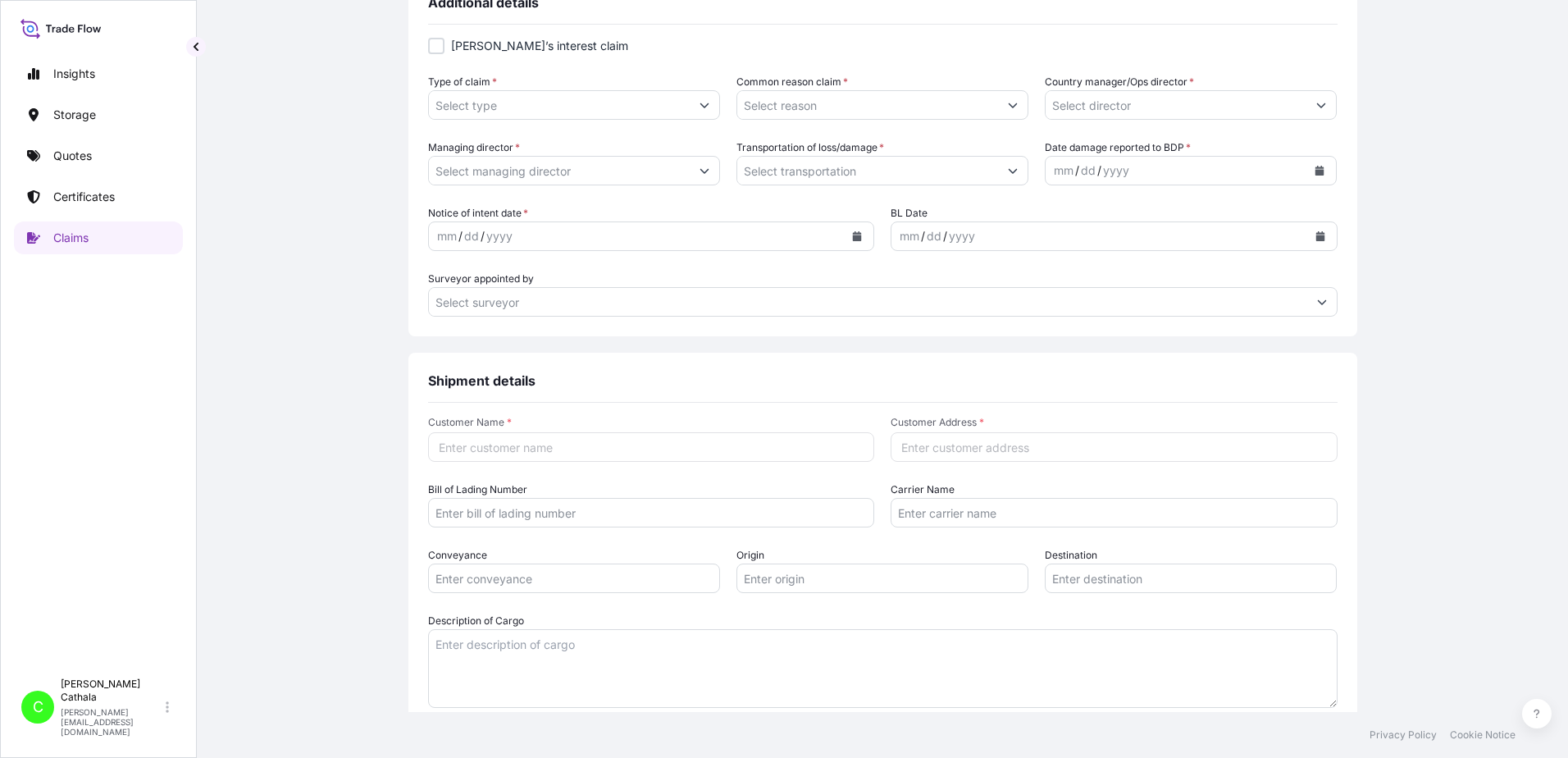
type textarea "Missing freight: PORTABLE WIRELESS SPEAKER [10-0001]"
click at [543, 654] on textarea "Description of Cargo" at bounding box center [882, 668] width 909 height 78
paste textarea "PORTABLE WIRELESS SPEAKER [10-0001]"
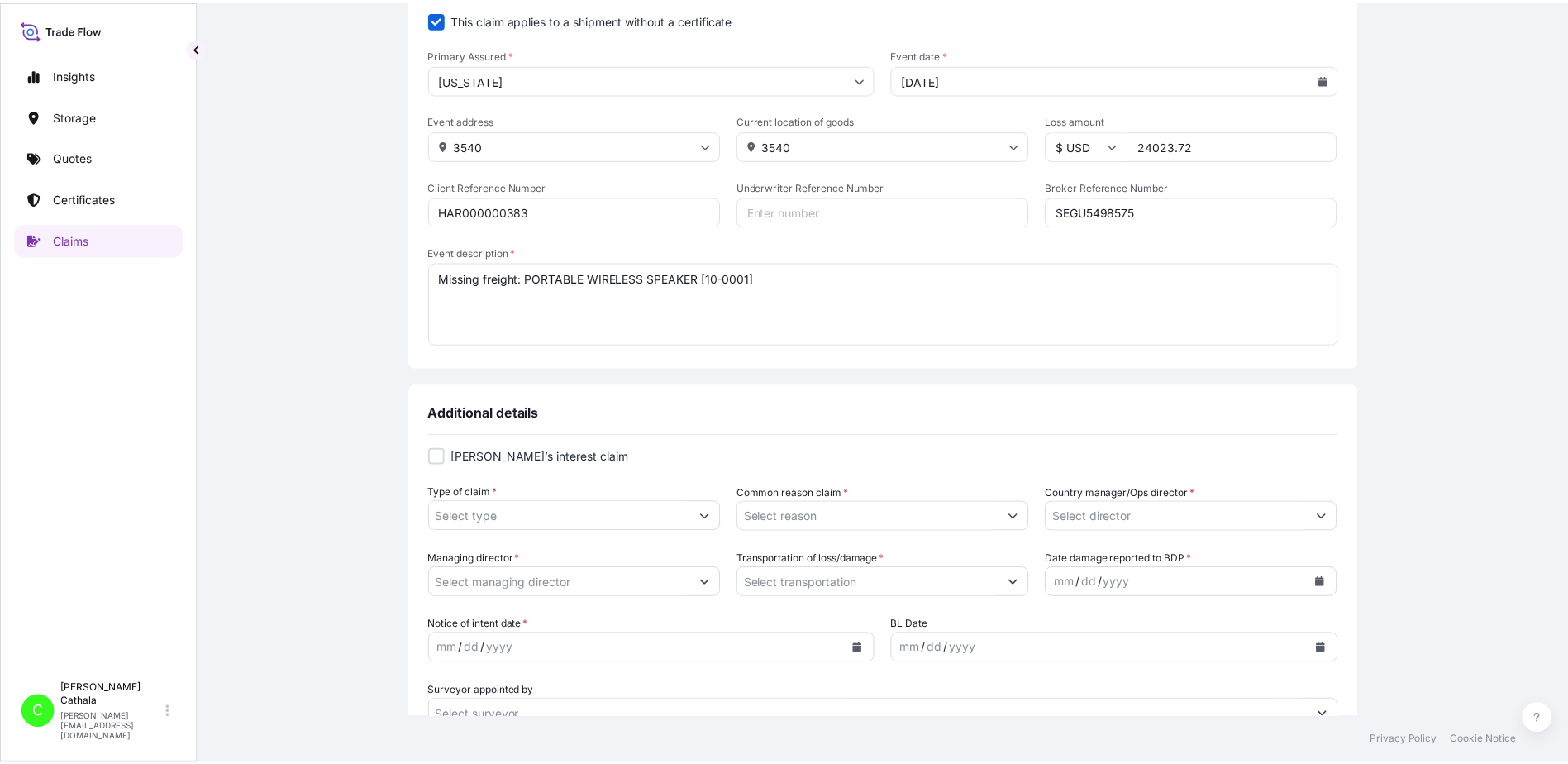
scroll to position [83, 0]
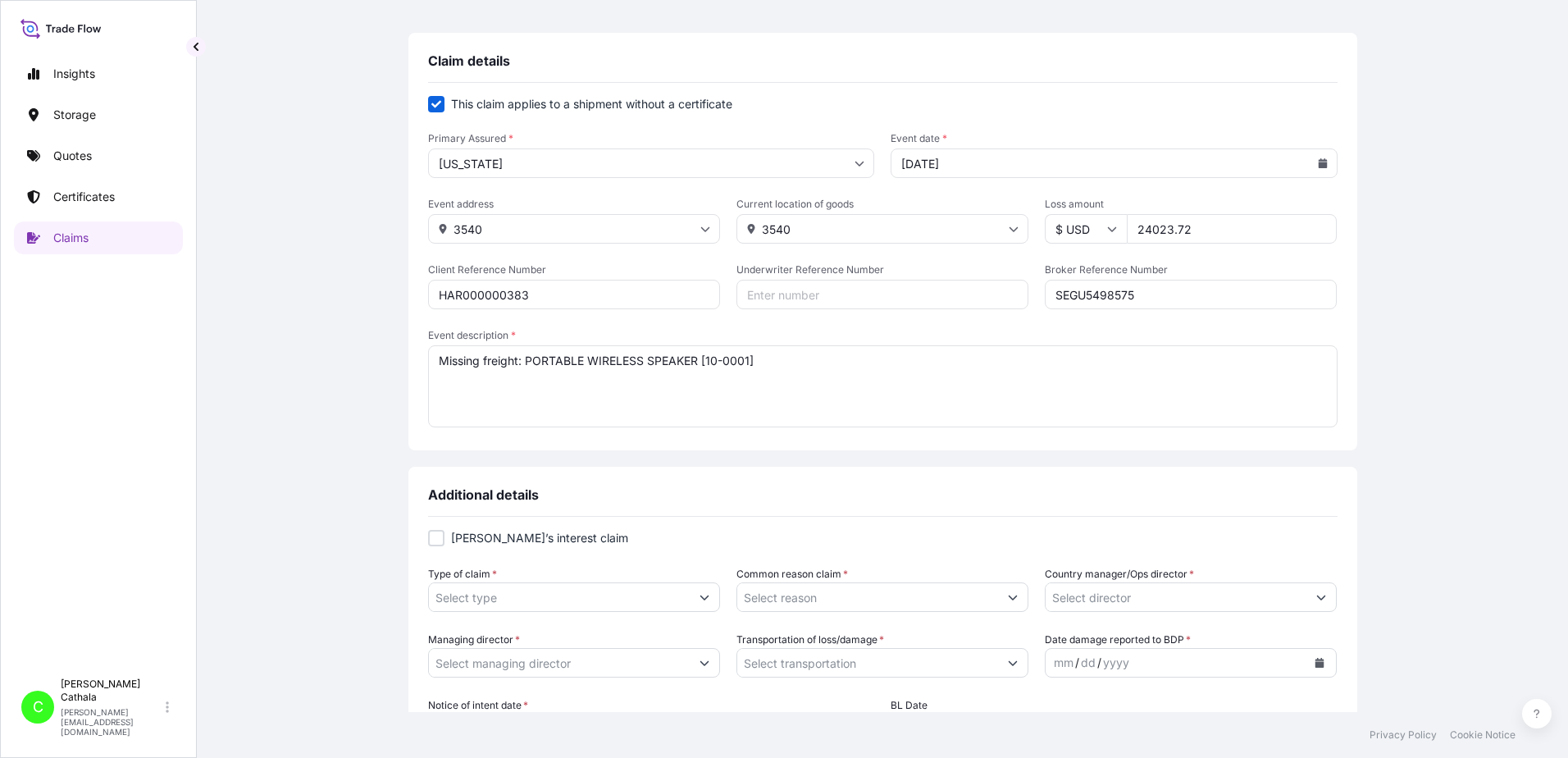
type textarea "PORTABLE WIRELESS SPEAKER [10-0001]"
click at [555, 601] on input "Type of claim *" at bounding box center [559, 597] width 261 height 30
click at [703, 600] on icon "Show suggestions" at bounding box center [705, 598] width 10 height 10
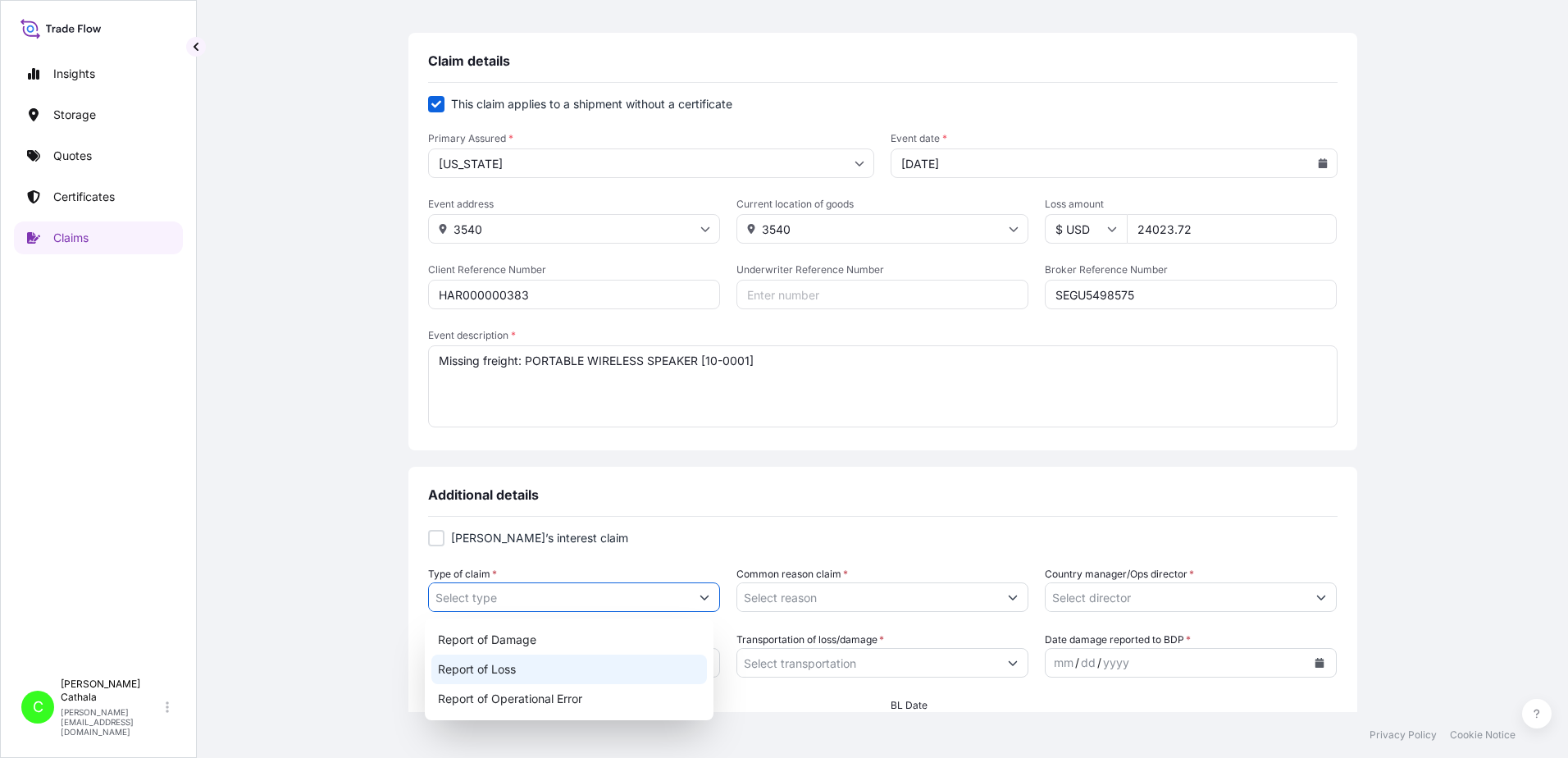
click at [496, 666] on div "Report of Loss" at bounding box center [569, 669] width 276 height 30
type input "Report of Loss"
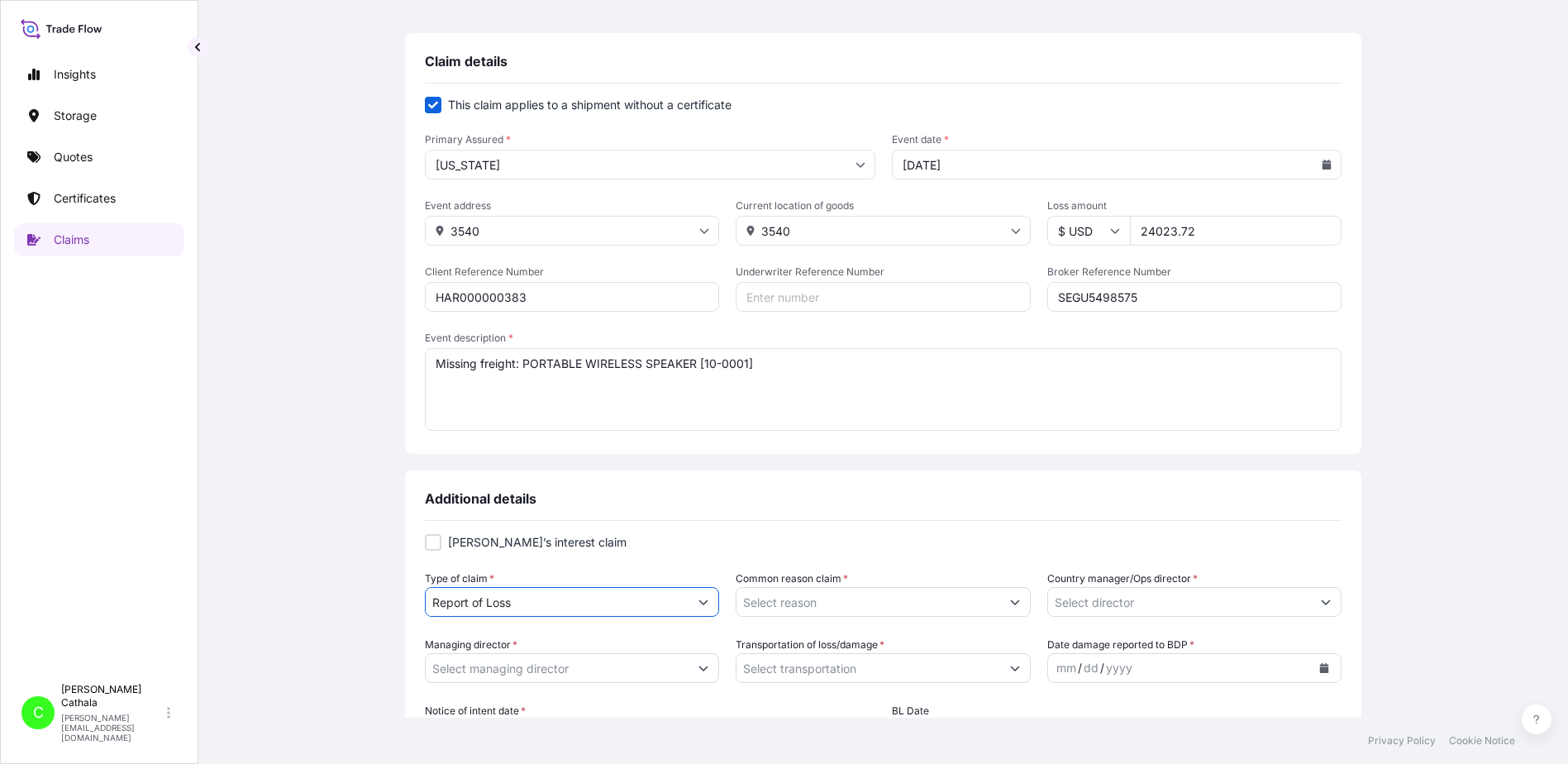
click at [1018, 603] on button "Show suggestions" at bounding box center [1015, 602] width 30 height 30
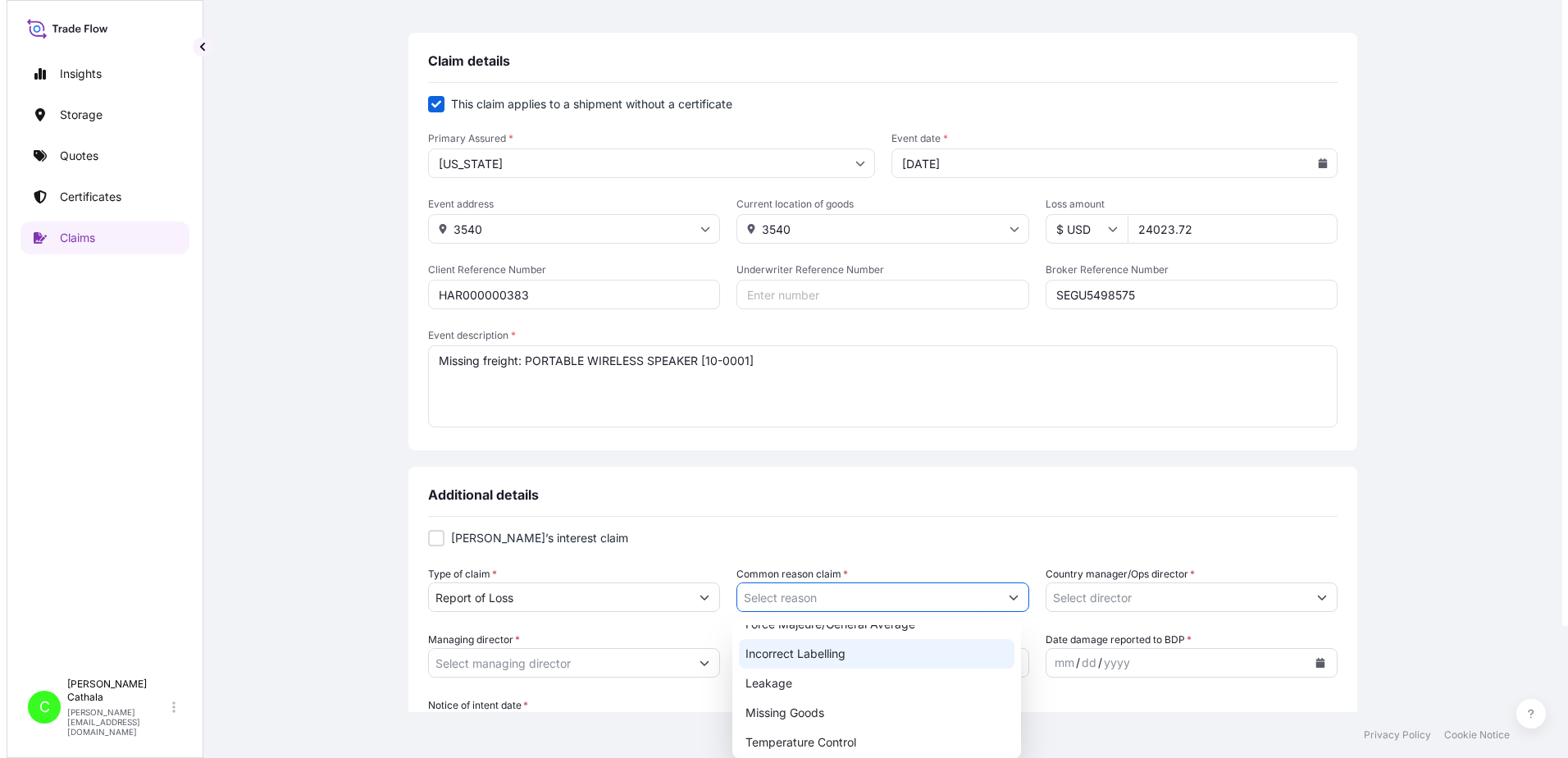
scroll to position [164, 0]
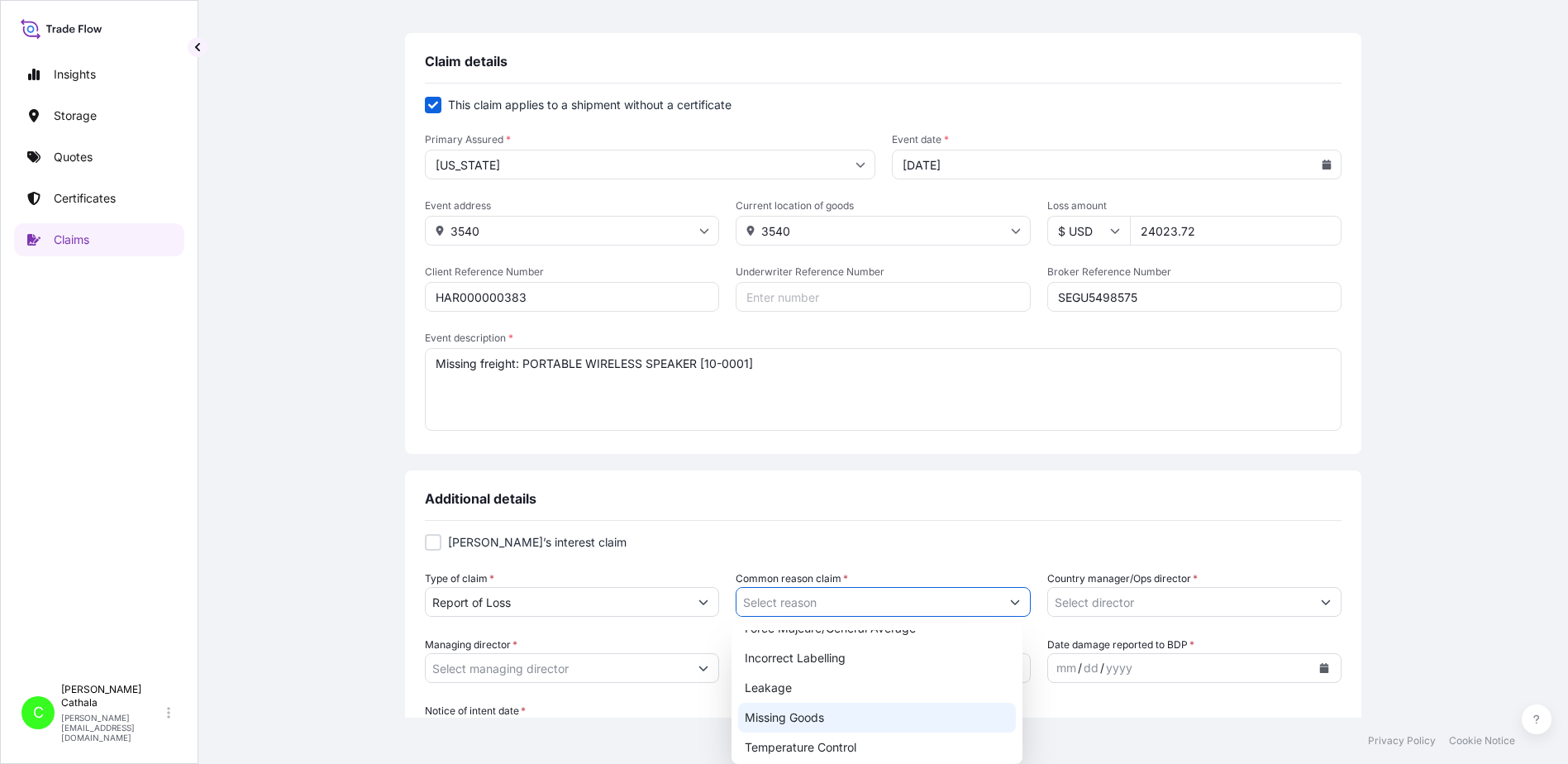
click at [799, 714] on div "Missing Goods" at bounding box center [877, 718] width 278 height 30
type input "Missing Goods"
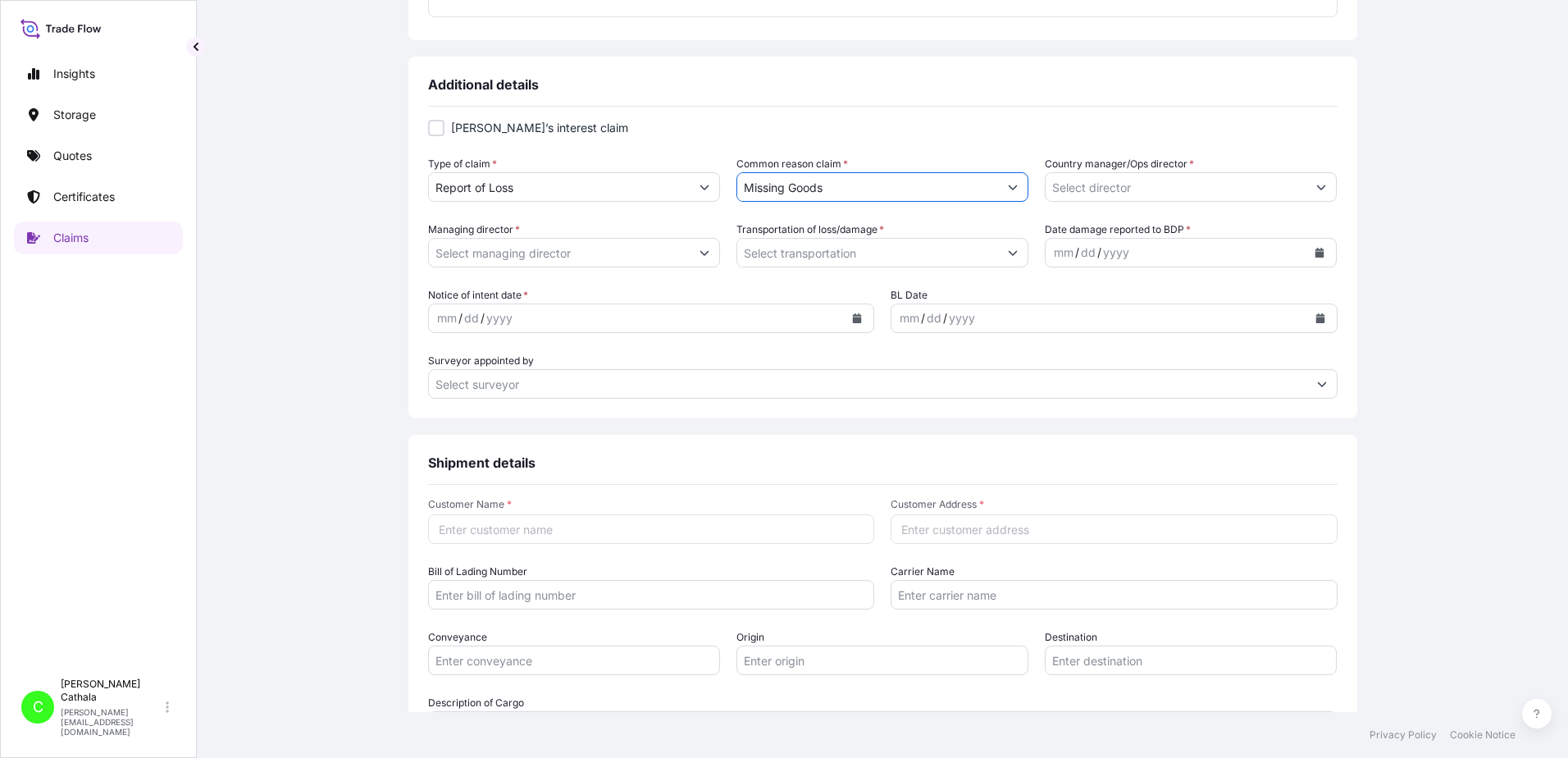
scroll to position [575, 0]
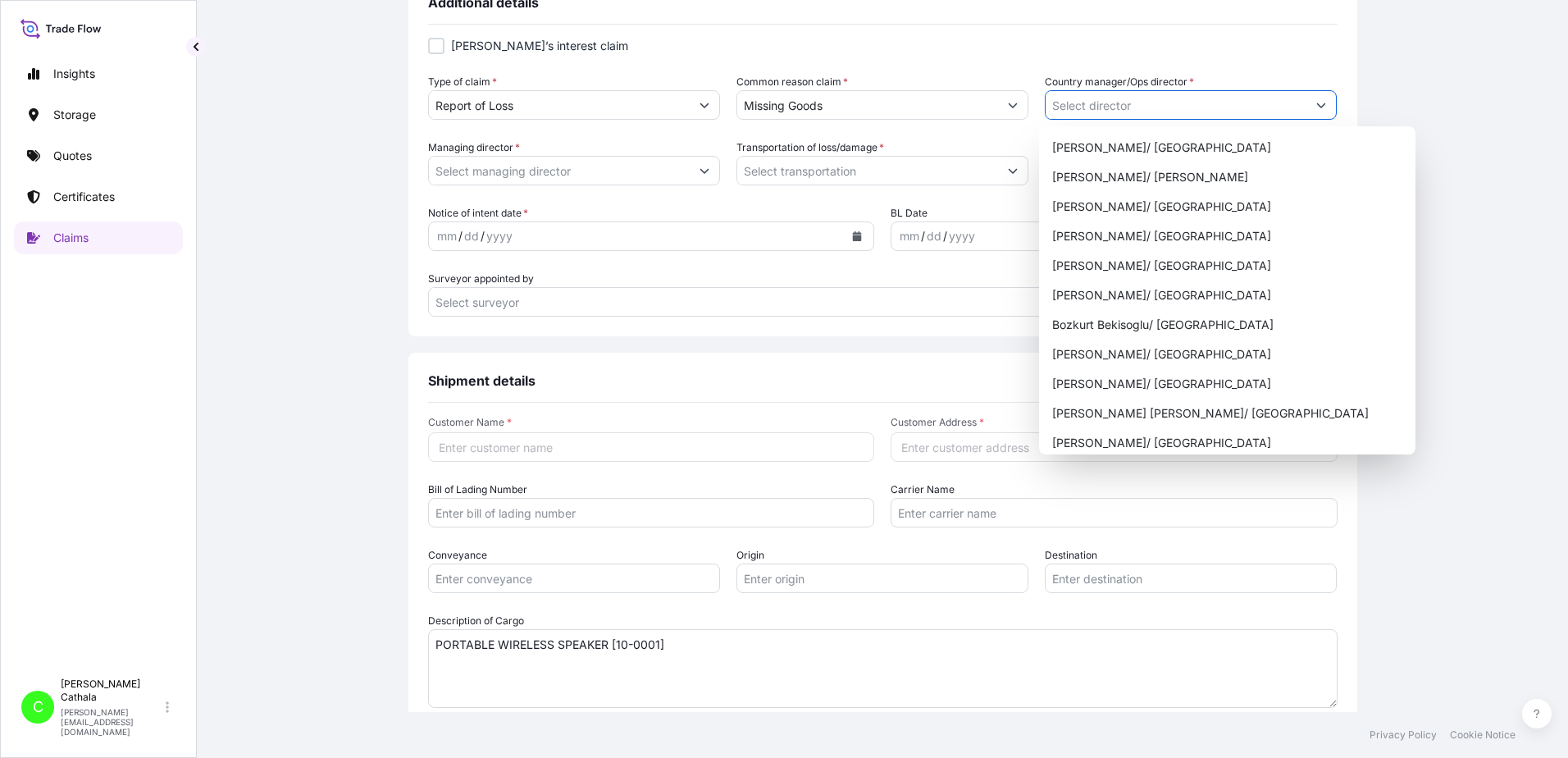
click at [1316, 107] on icon "Show suggestions" at bounding box center [1321, 105] width 10 height 10
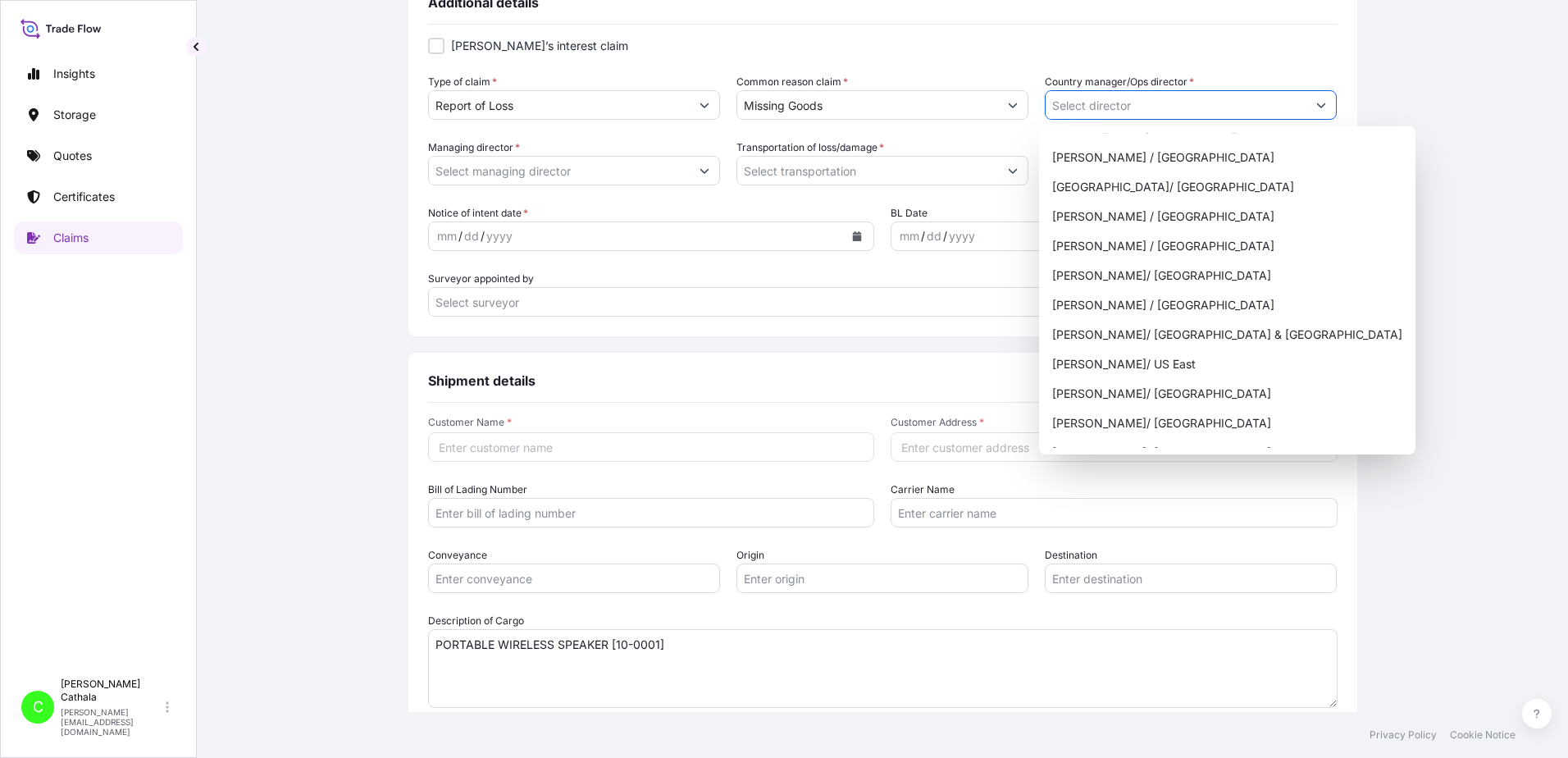
scroll to position [492, 0]
click at [1084, 336] on div "[PERSON_NAME]/ US East" at bounding box center [1227, 334] width 363 height 30
type input "[PERSON_NAME]/ US East"
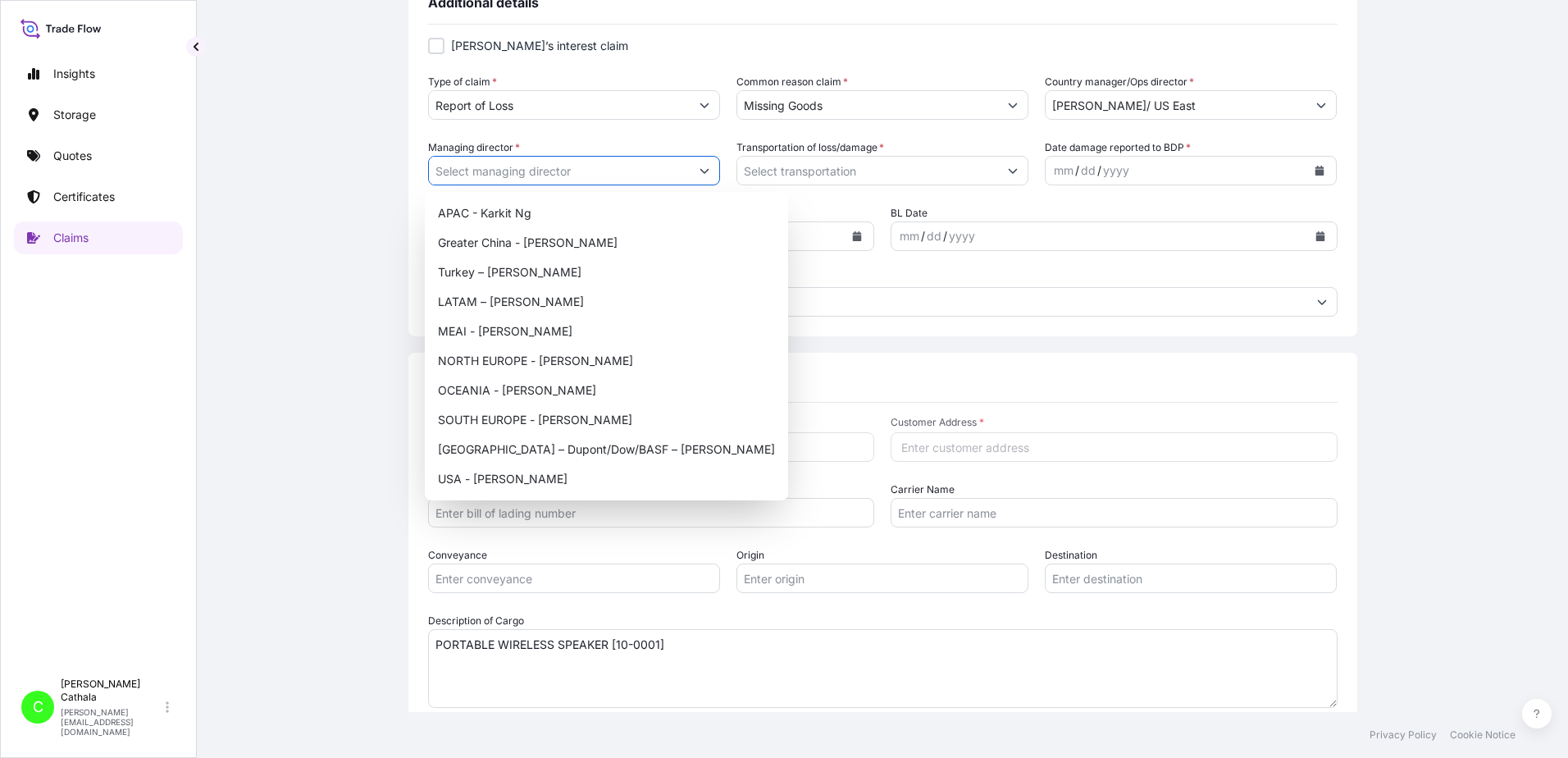
click at [700, 171] on icon "Show suggestions" at bounding box center [705, 171] width 10 height 10
click at [527, 474] on div "USA - [PERSON_NAME]" at bounding box center [606, 479] width 350 height 30
type input "USA - [PERSON_NAME]"
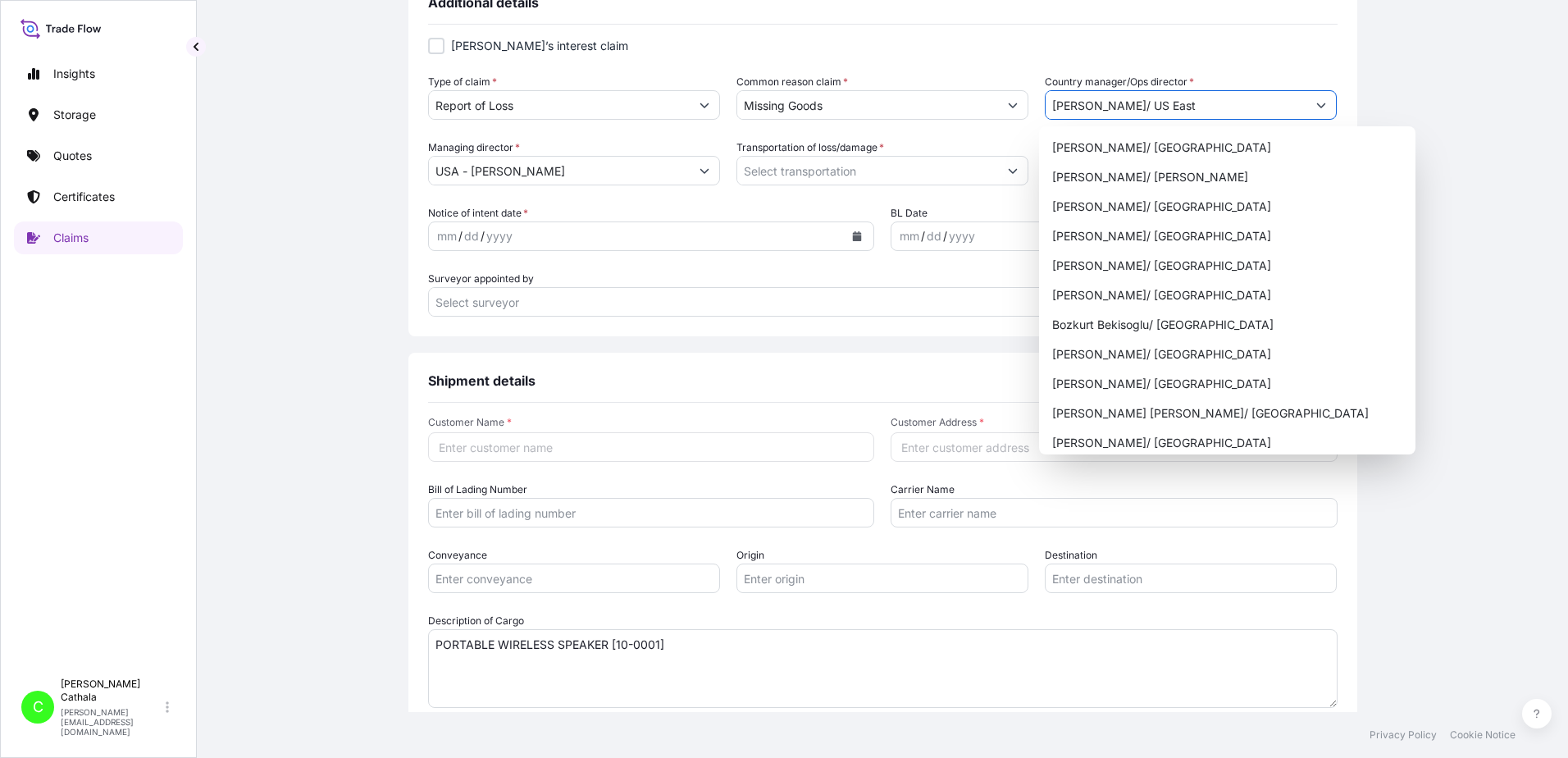
click at [1316, 100] on icon "Show suggestions" at bounding box center [1321, 105] width 10 height 10
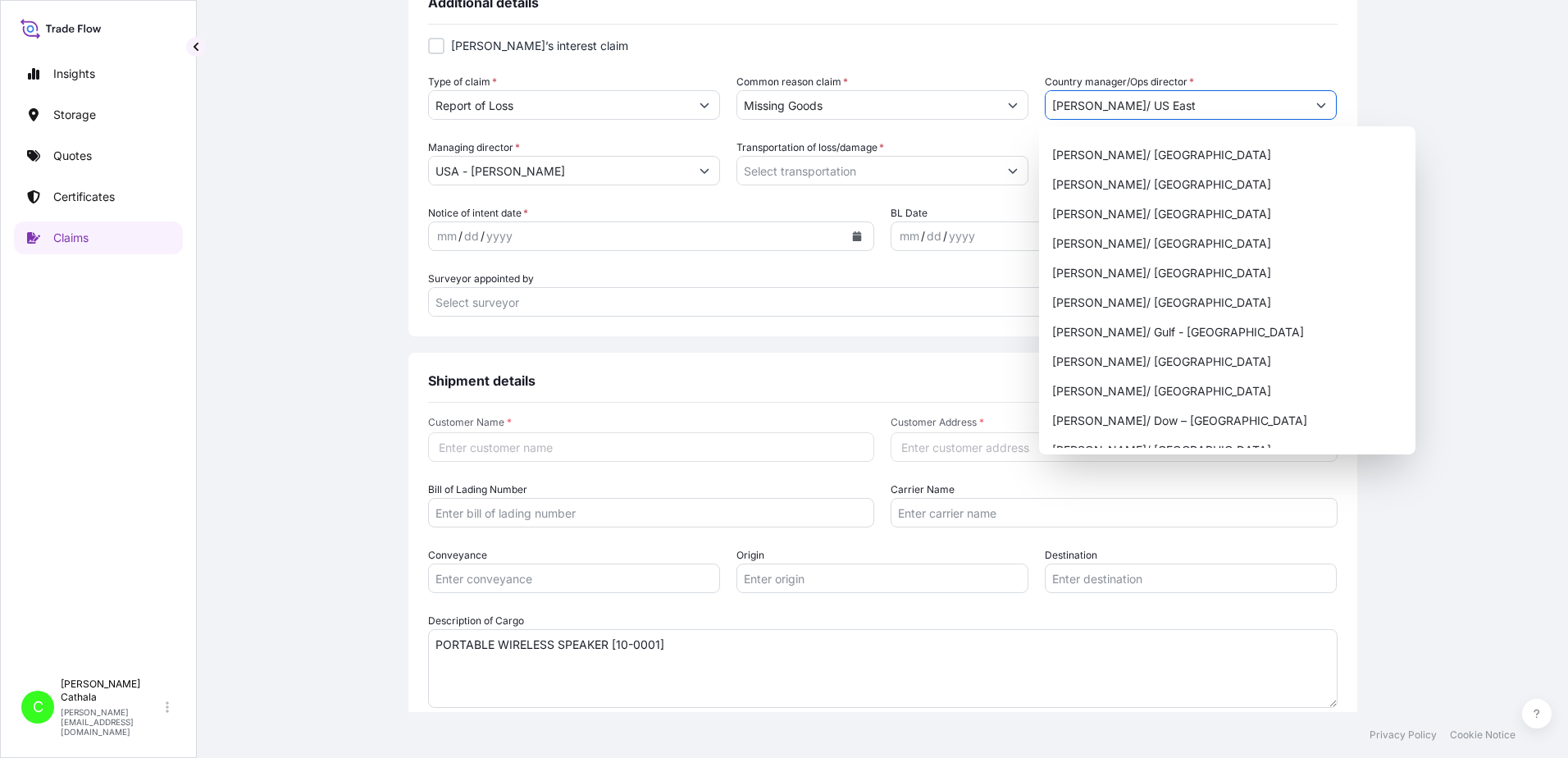
scroll to position [738, 0]
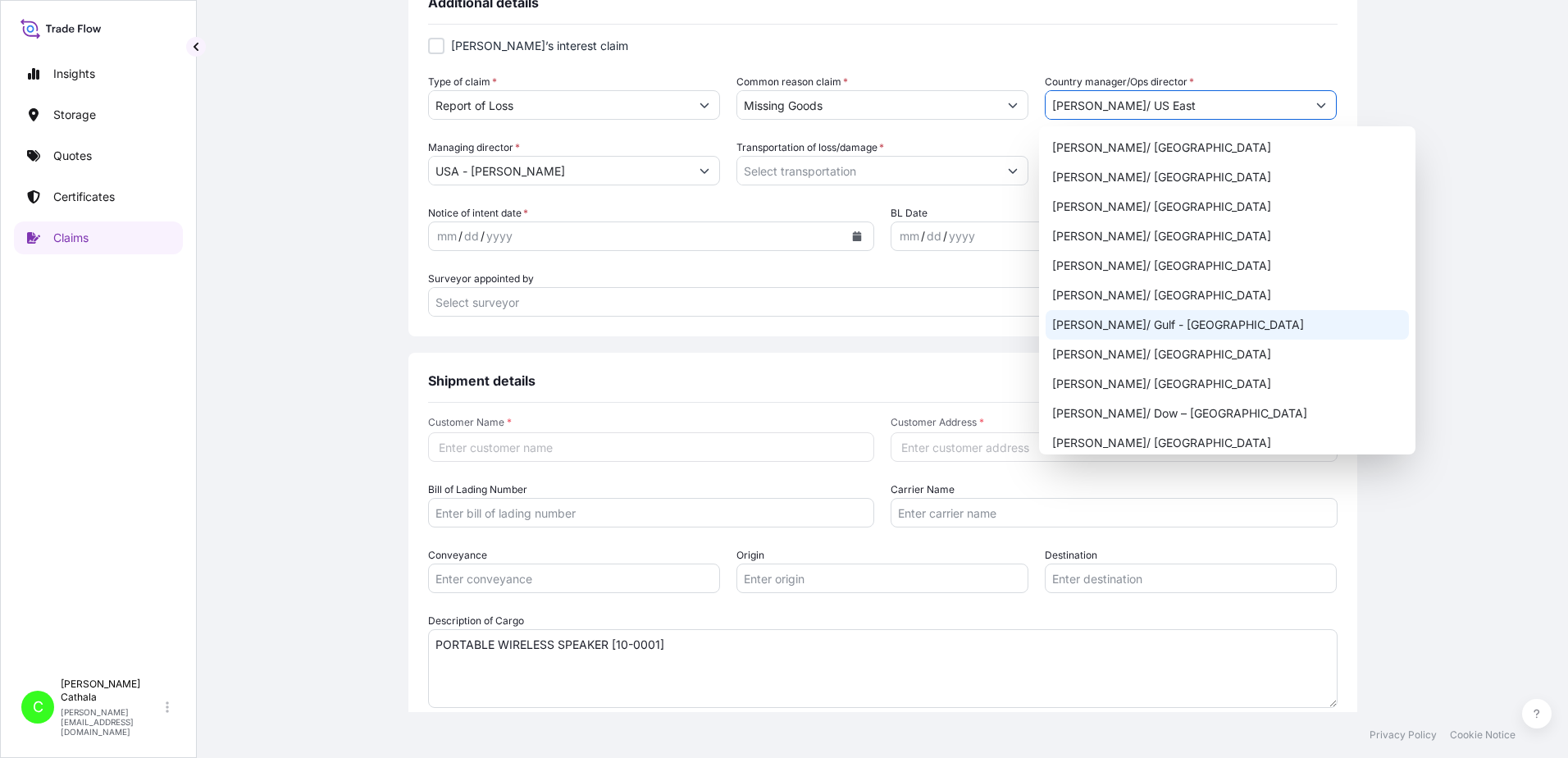
click at [1133, 330] on div "[PERSON_NAME]/ Gulf - [GEOGRAPHIC_DATA]" at bounding box center [1227, 325] width 363 height 30
type input "[PERSON_NAME]/ Gulf - [GEOGRAPHIC_DATA]"
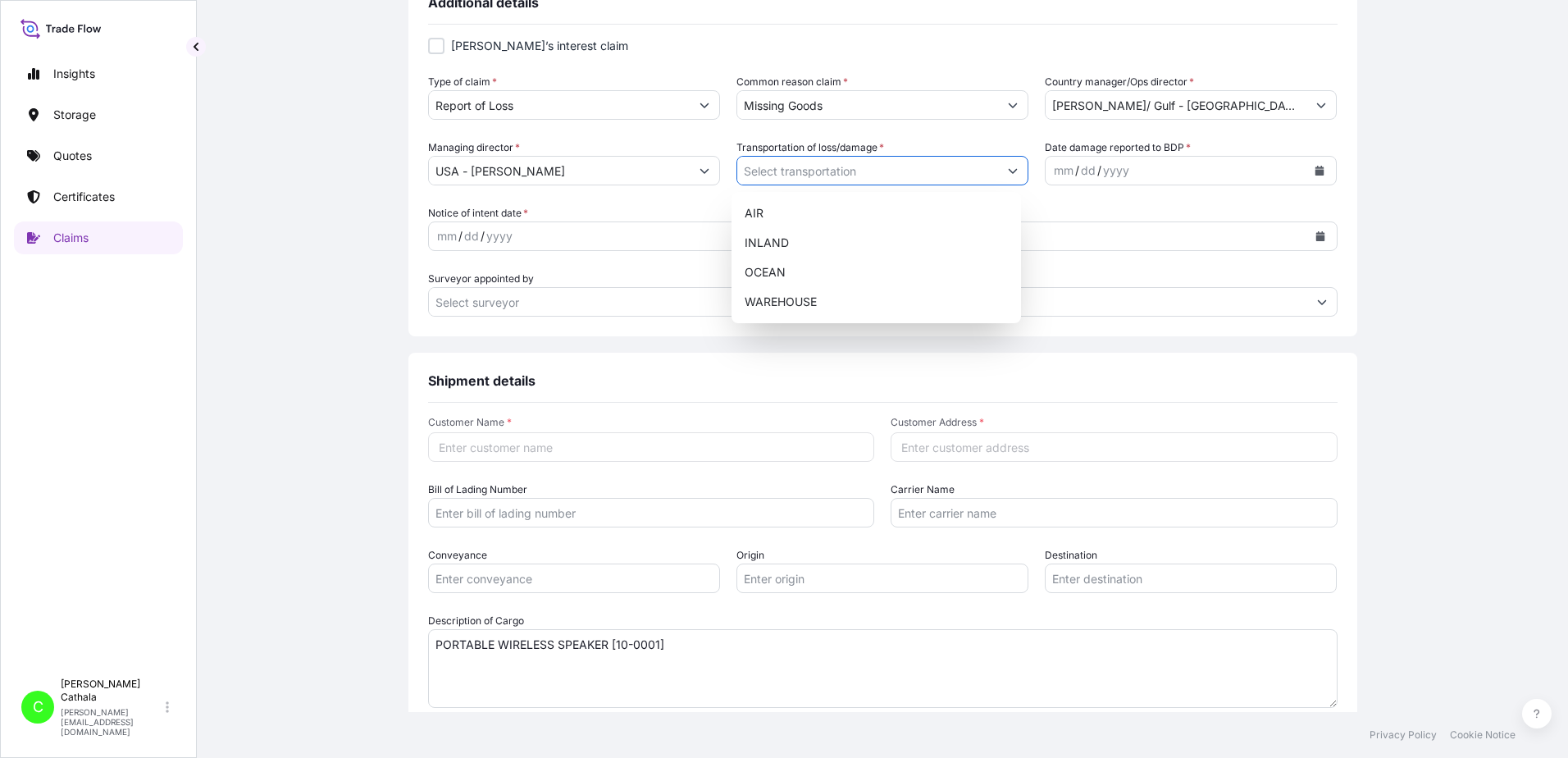
click at [1009, 171] on icon "Show suggestions" at bounding box center [1013, 171] width 9 height 5
click at [759, 272] on div "OCEAN" at bounding box center [876, 272] width 276 height 30
type input "OCEAN"
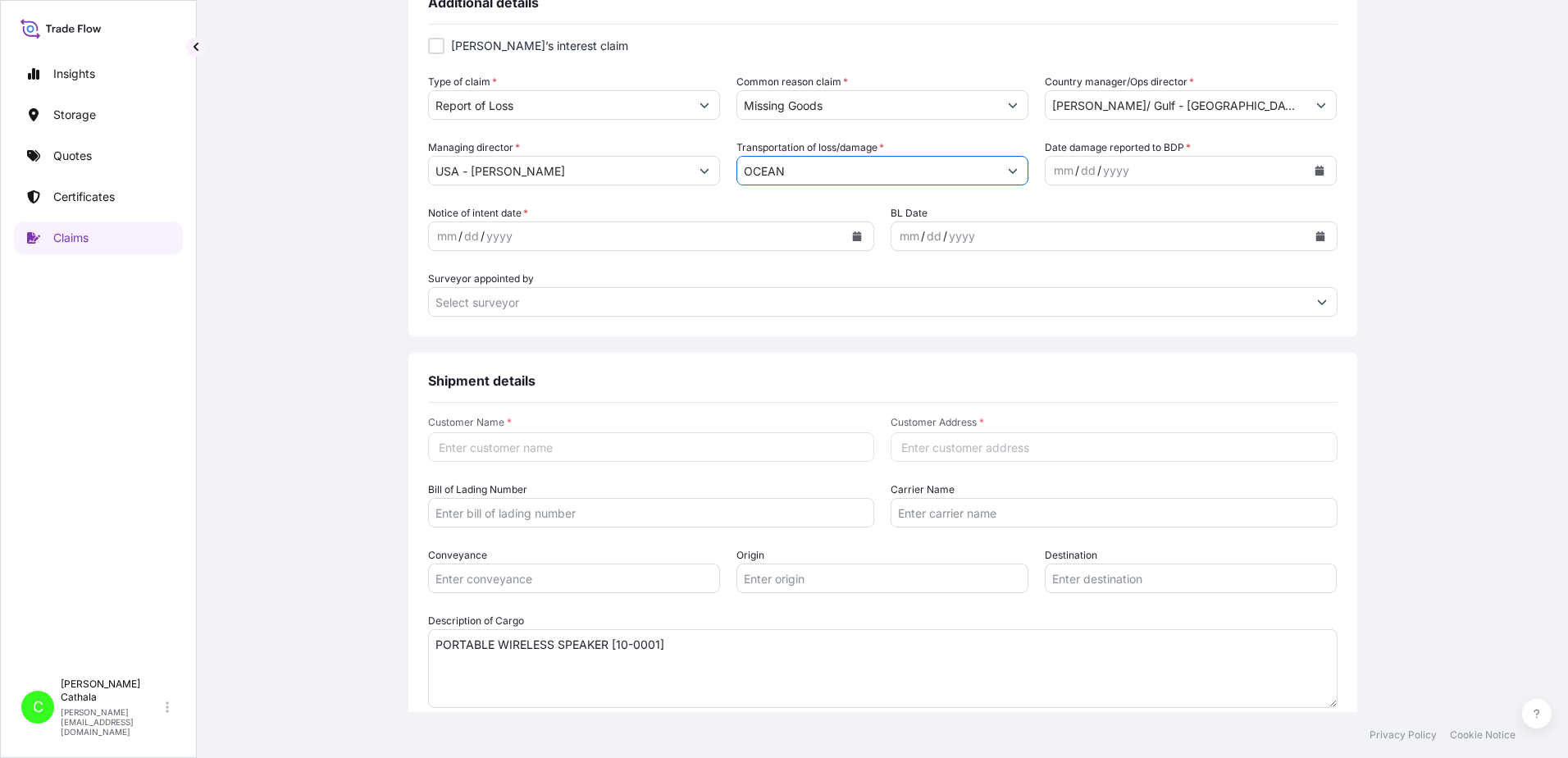
click at [1315, 173] on icon "Calendar" at bounding box center [1319, 171] width 9 height 10
click at [1098, 309] on div "8" at bounding box center [1098, 309] width 30 height 30
click at [856, 234] on button "Calendar" at bounding box center [856, 236] width 26 height 26
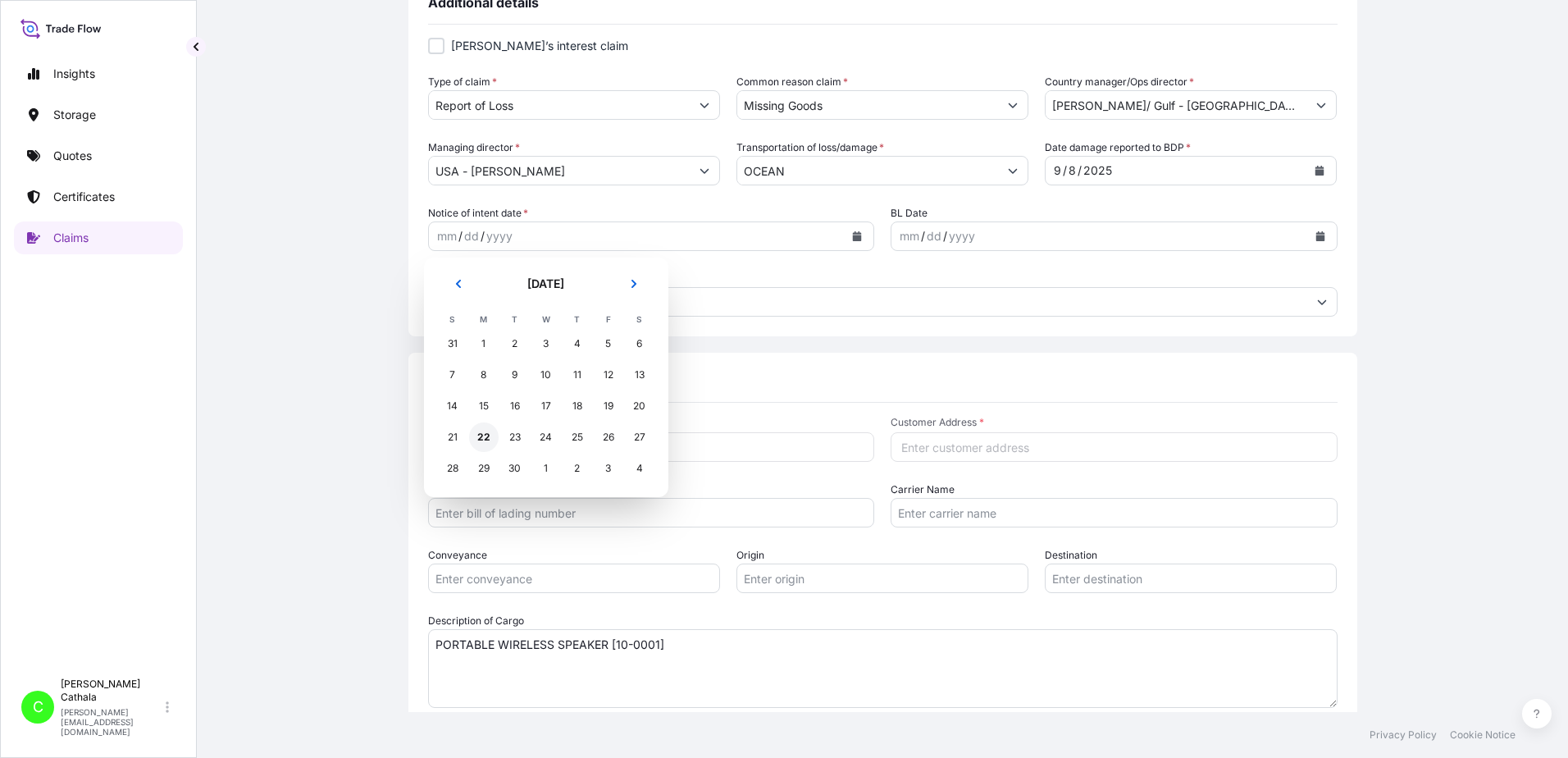
click at [486, 441] on div "22" at bounding box center [483, 437] width 30 height 30
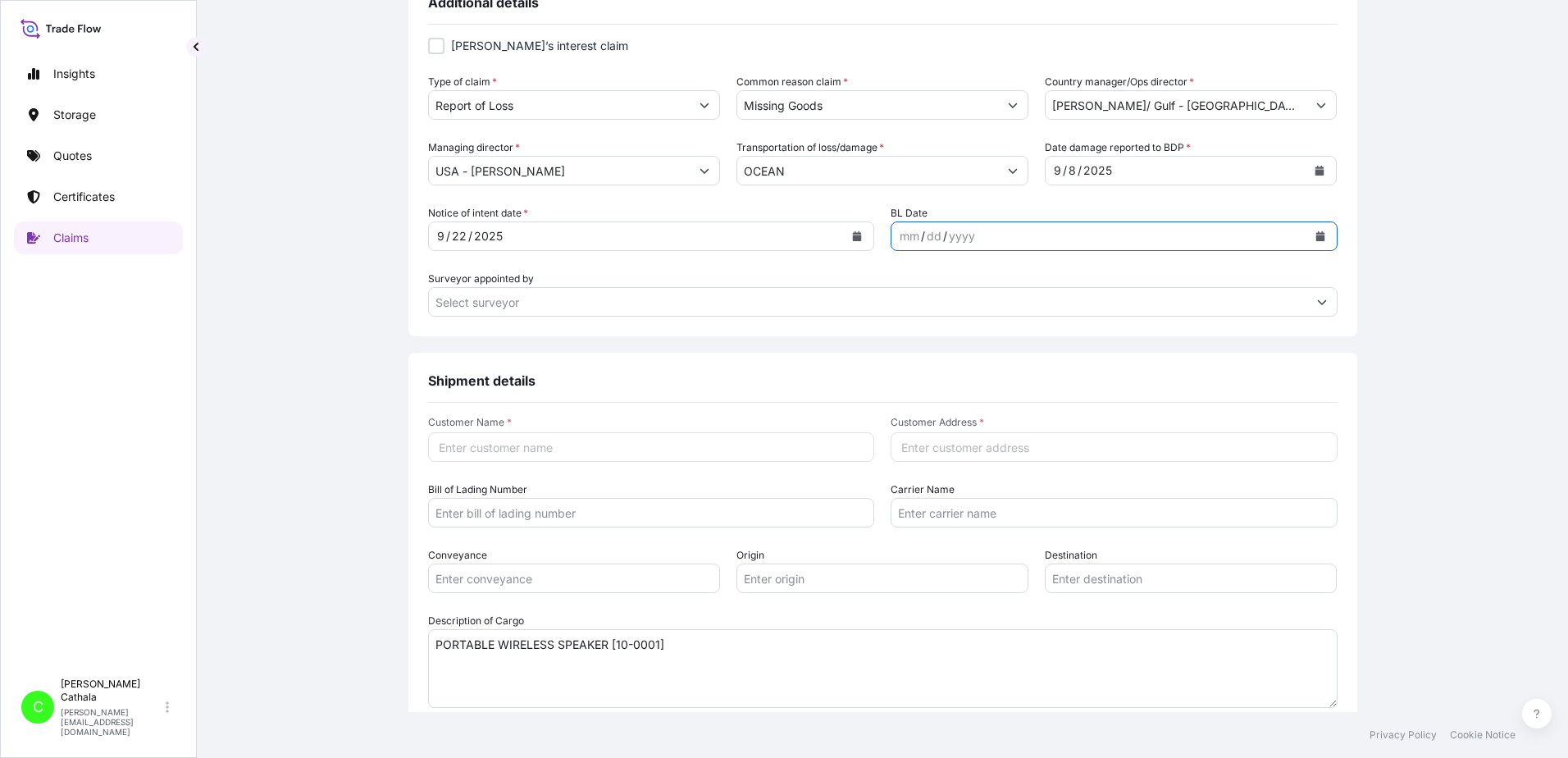
click at [1315, 238] on icon "Calendar" at bounding box center [1319, 236] width 9 height 10
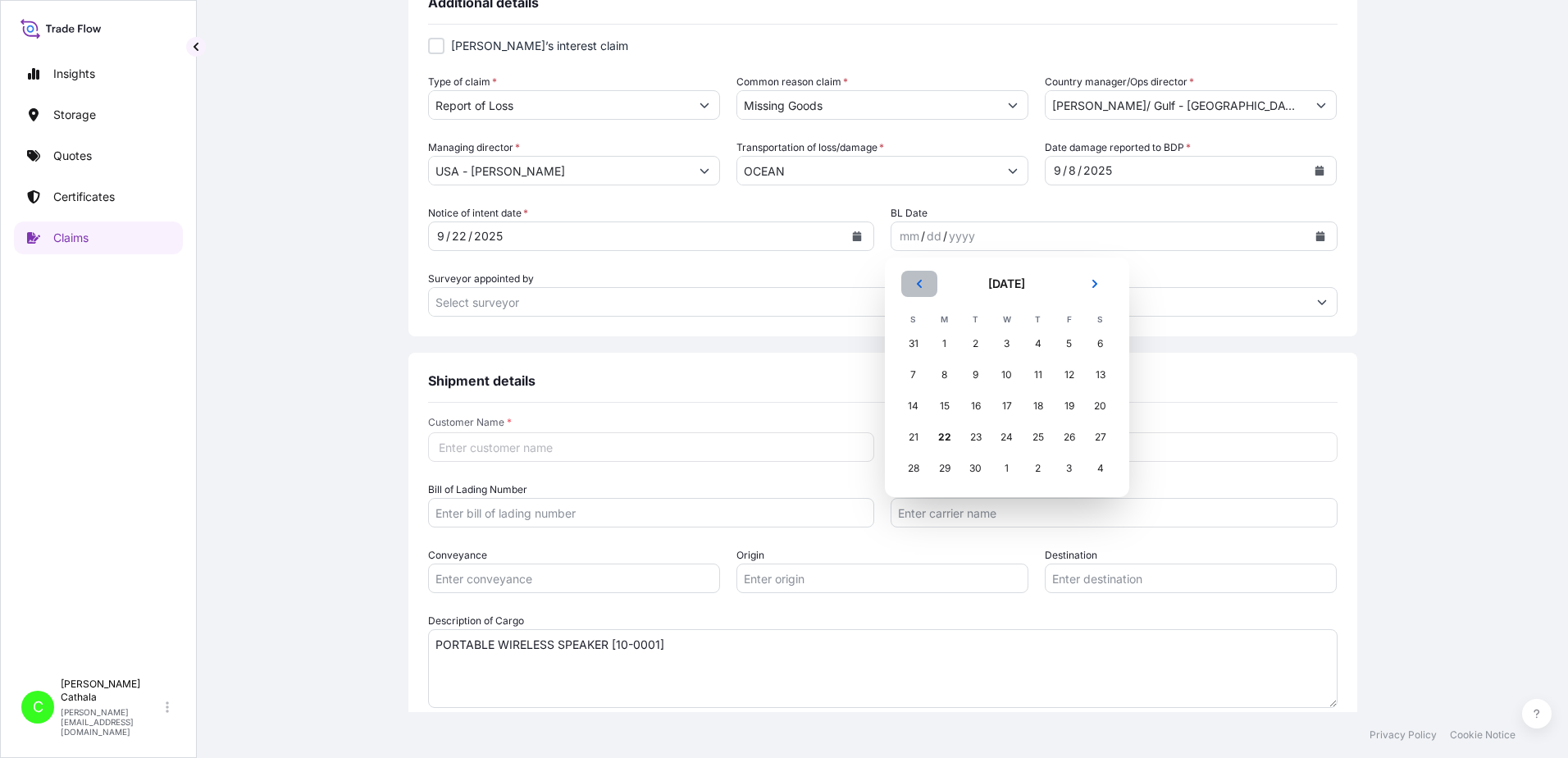
click at [919, 284] on icon "Previous" at bounding box center [919, 284] width 10 height 10
click at [920, 284] on icon "Previous" at bounding box center [919, 284] width 10 height 10
click at [920, 273] on button "Previous" at bounding box center [919, 284] width 36 height 26
click at [1099, 438] on div "28" at bounding box center [1100, 437] width 30 height 30
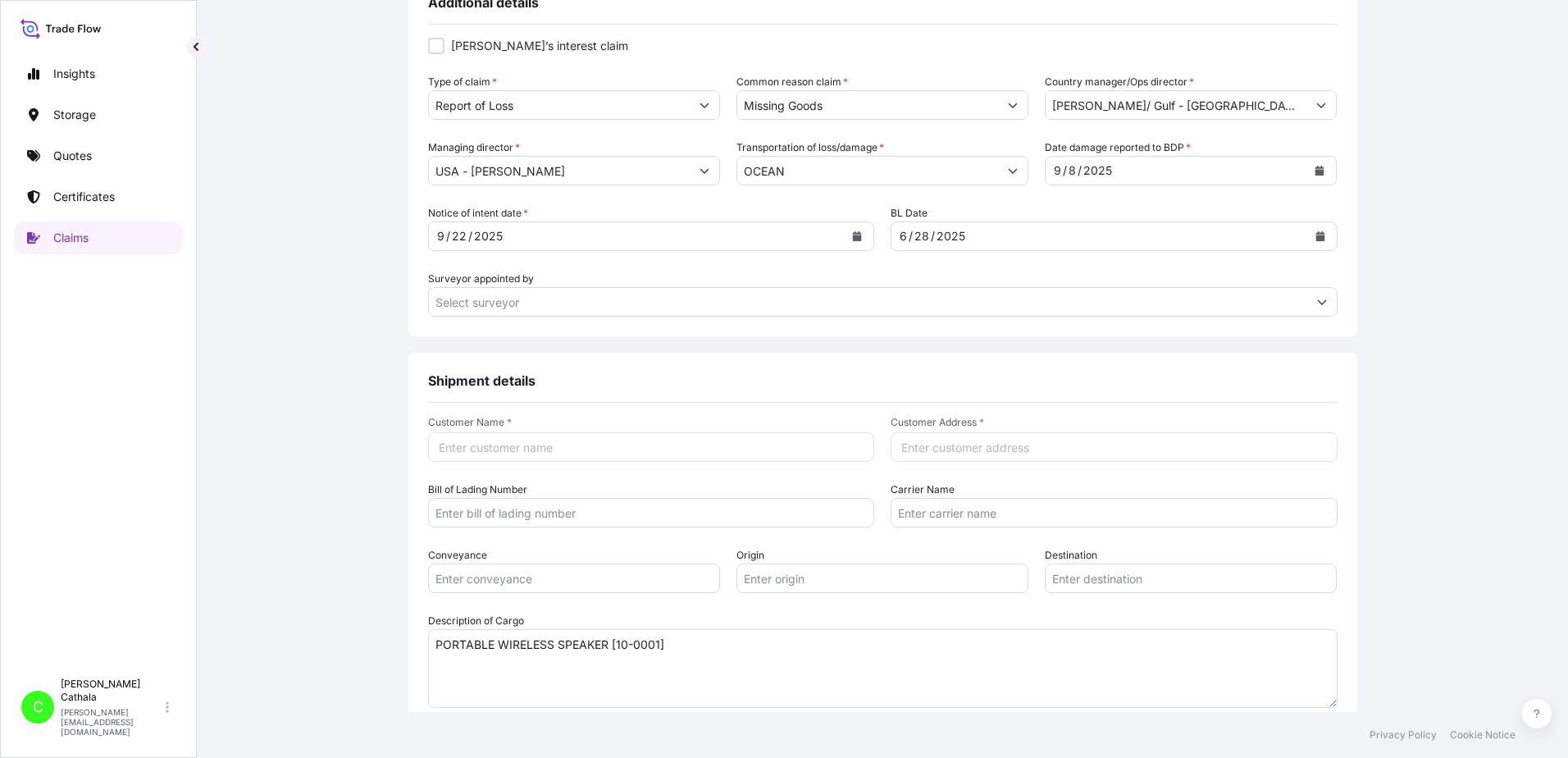
click at [533, 448] on input "Customer Name *" at bounding box center [651, 447] width 447 height 30
click at [690, 445] on input "Customer Name *" at bounding box center [651, 447] width 447 height 30
paste input "[PERSON_NAME] Internationa"
type input "[PERSON_NAME] International"
click at [966, 448] on input "Customer Address *" at bounding box center [1114, 447] width 447 height 30
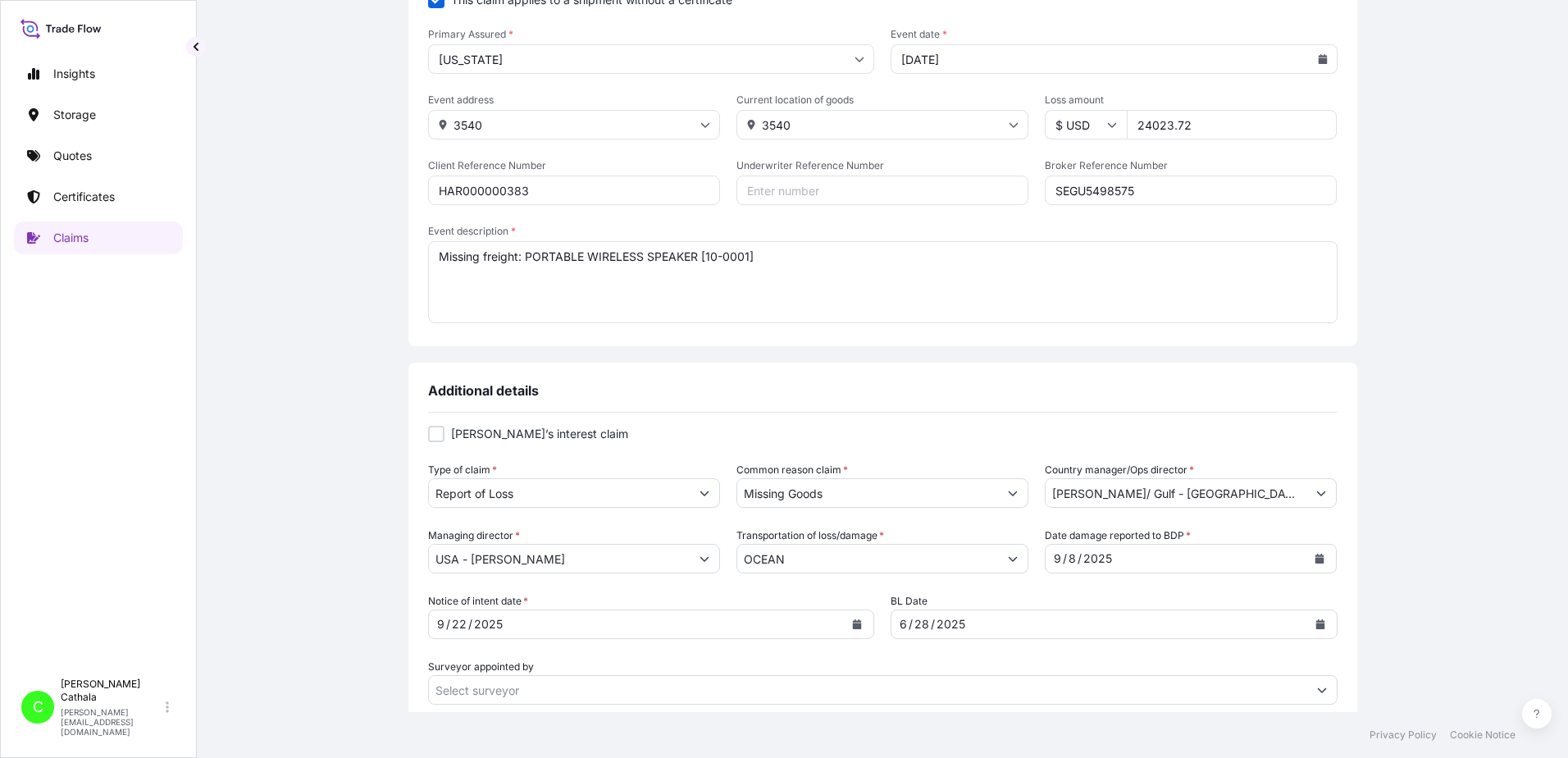
scroll to position [164, 0]
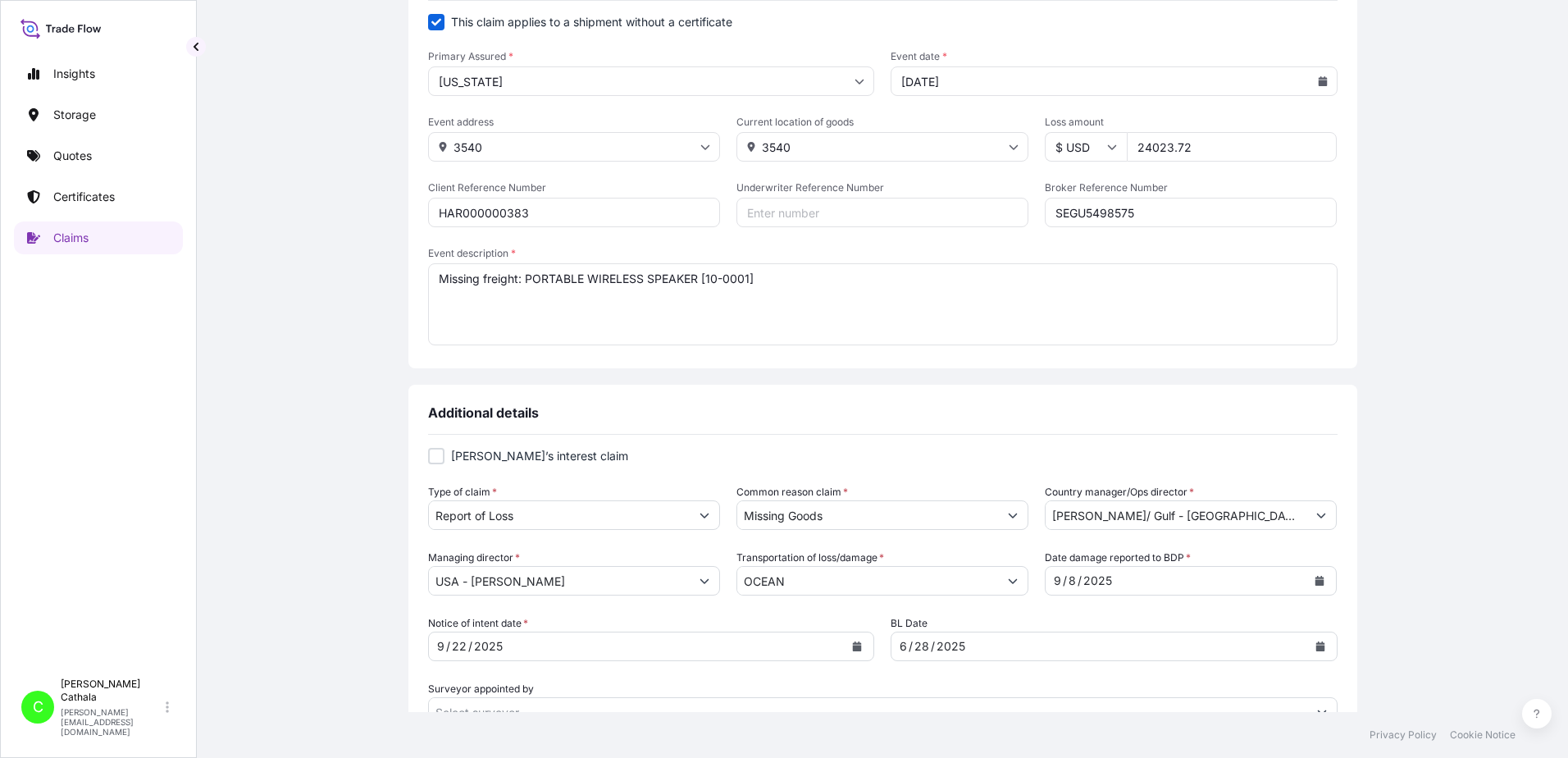
type input "3540"
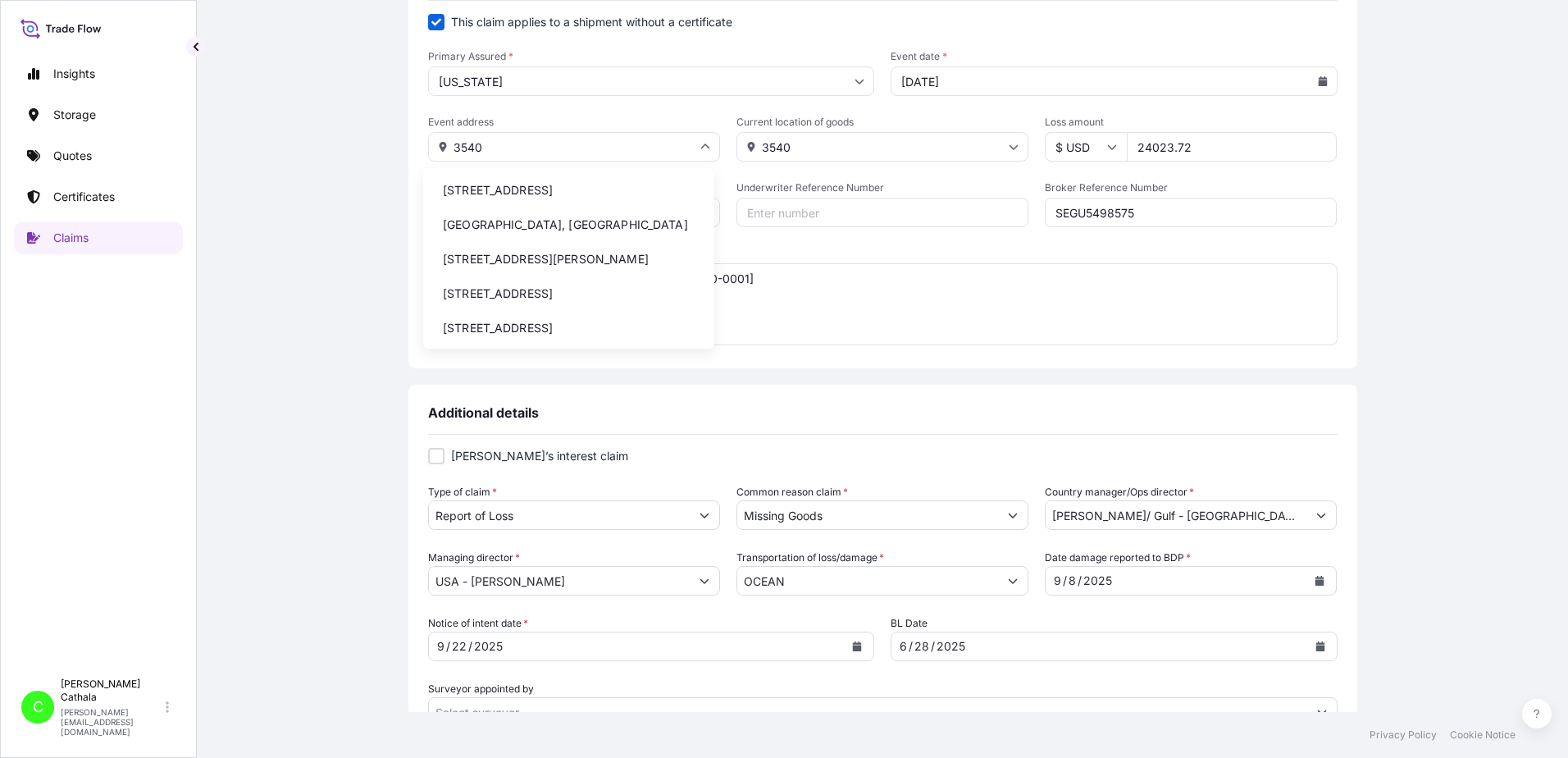
click at [494, 145] on input "3540" at bounding box center [574, 147] width 292 height 30
click at [516, 191] on li "[STREET_ADDRESS]" at bounding box center [568, 190] width 278 height 32
type input "[STREET_ADDRESS]"
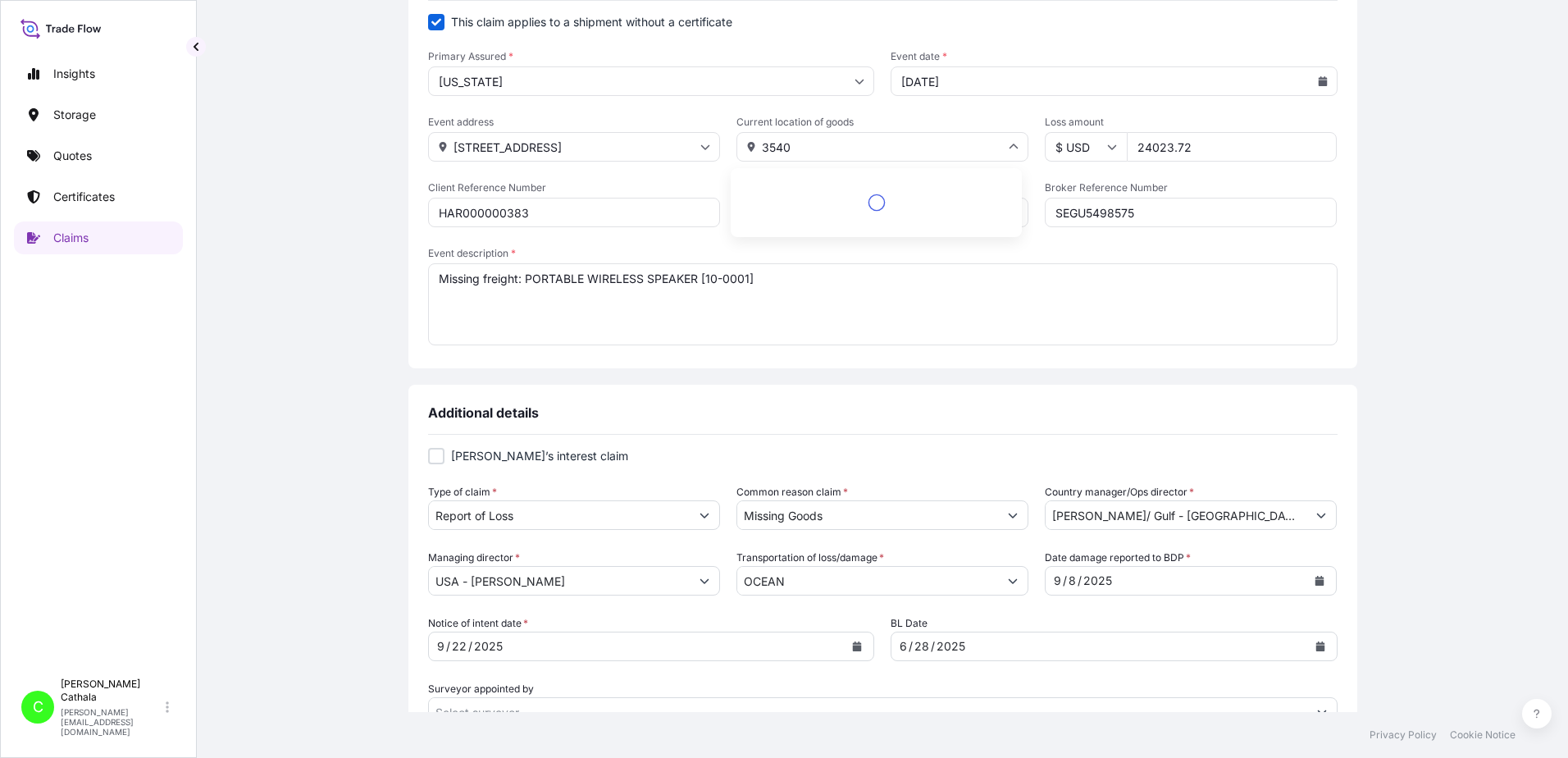
click at [845, 142] on input "3540" at bounding box center [882, 147] width 292 height 30
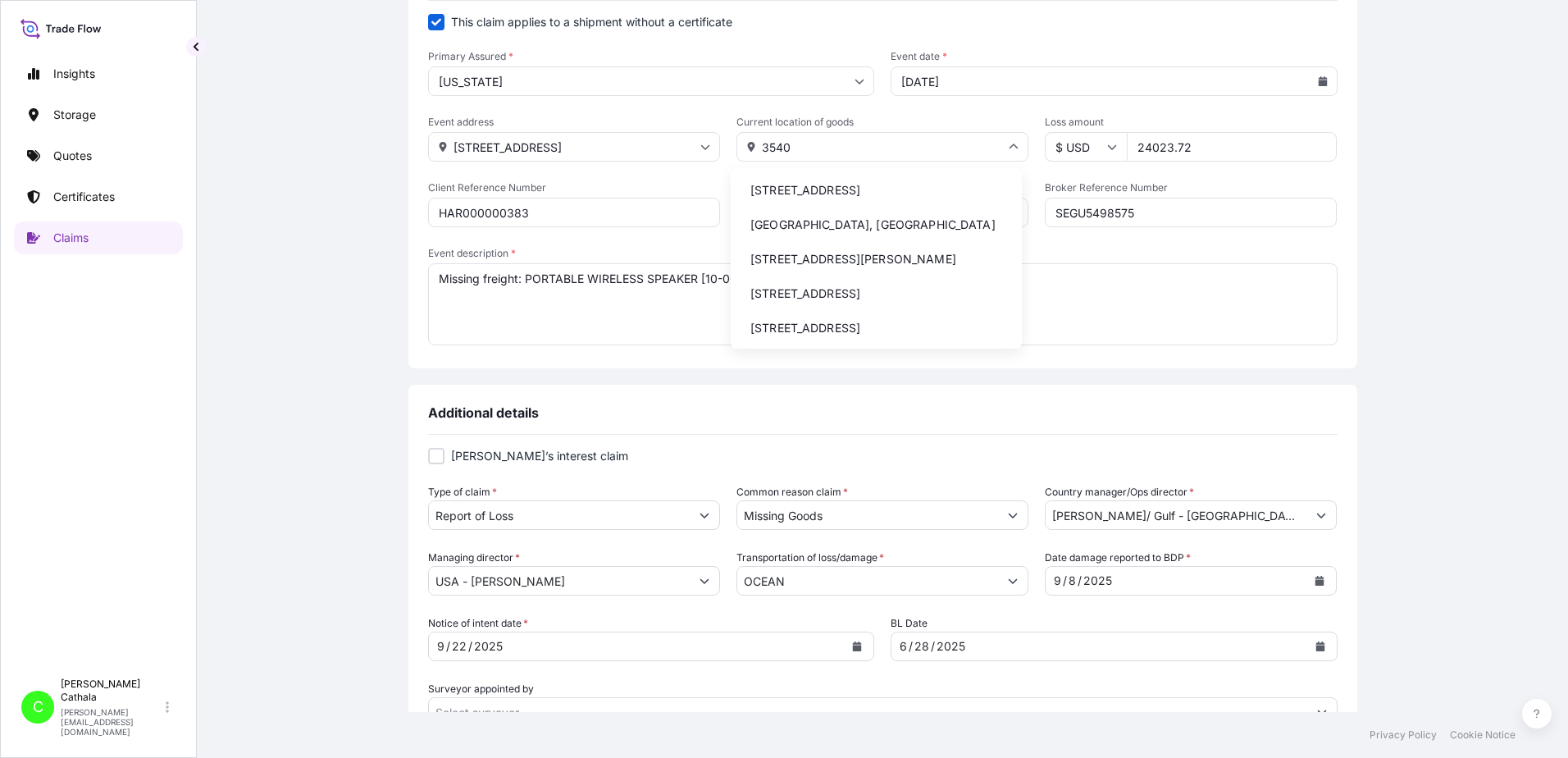
click at [845, 185] on li "[STREET_ADDRESS]" at bounding box center [876, 190] width 278 height 32
type input "[STREET_ADDRESS]"
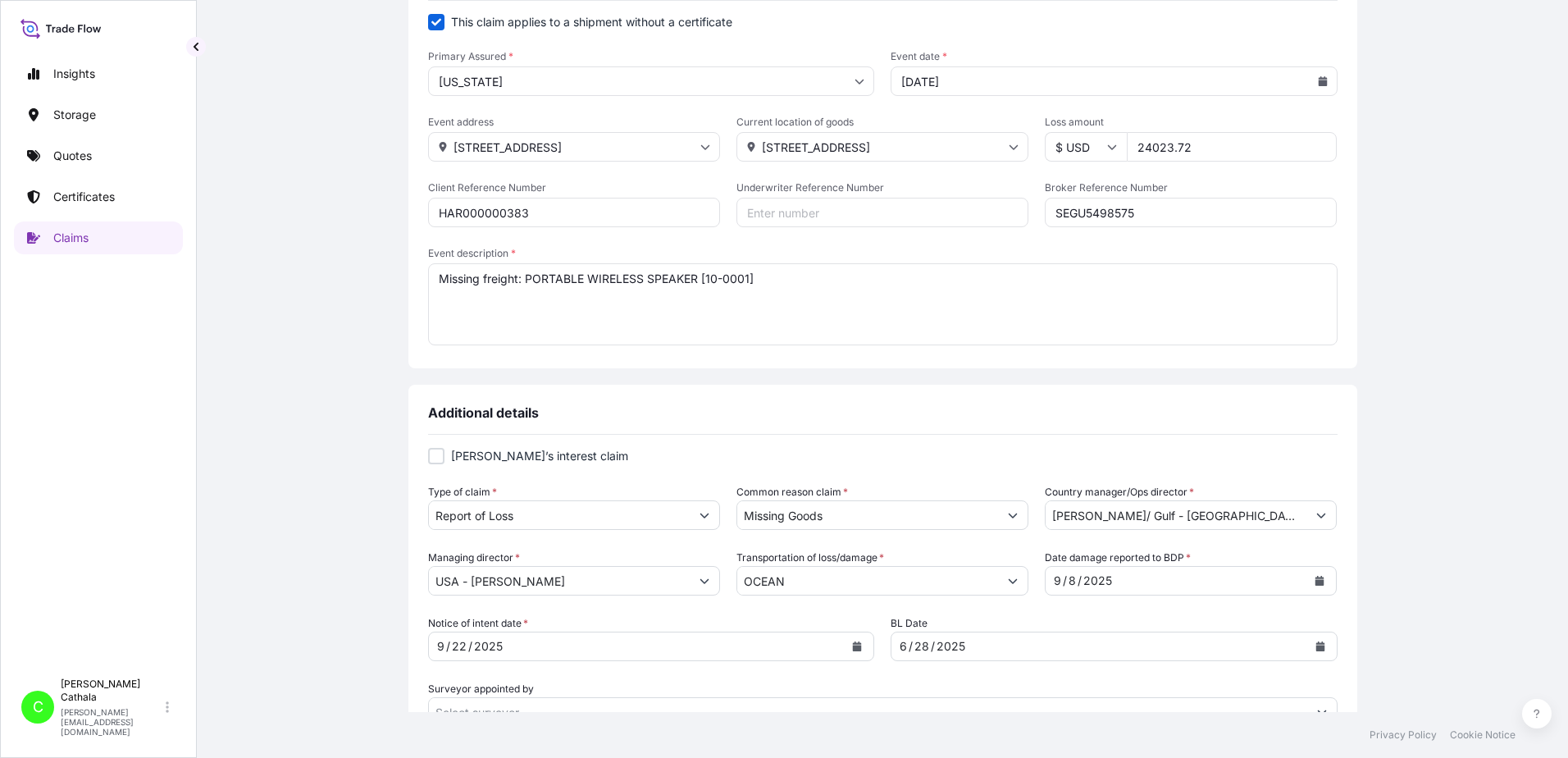
click at [451, 149] on input "[STREET_ADDRESS]" at bounding box center [574, 147] width 292 height 30
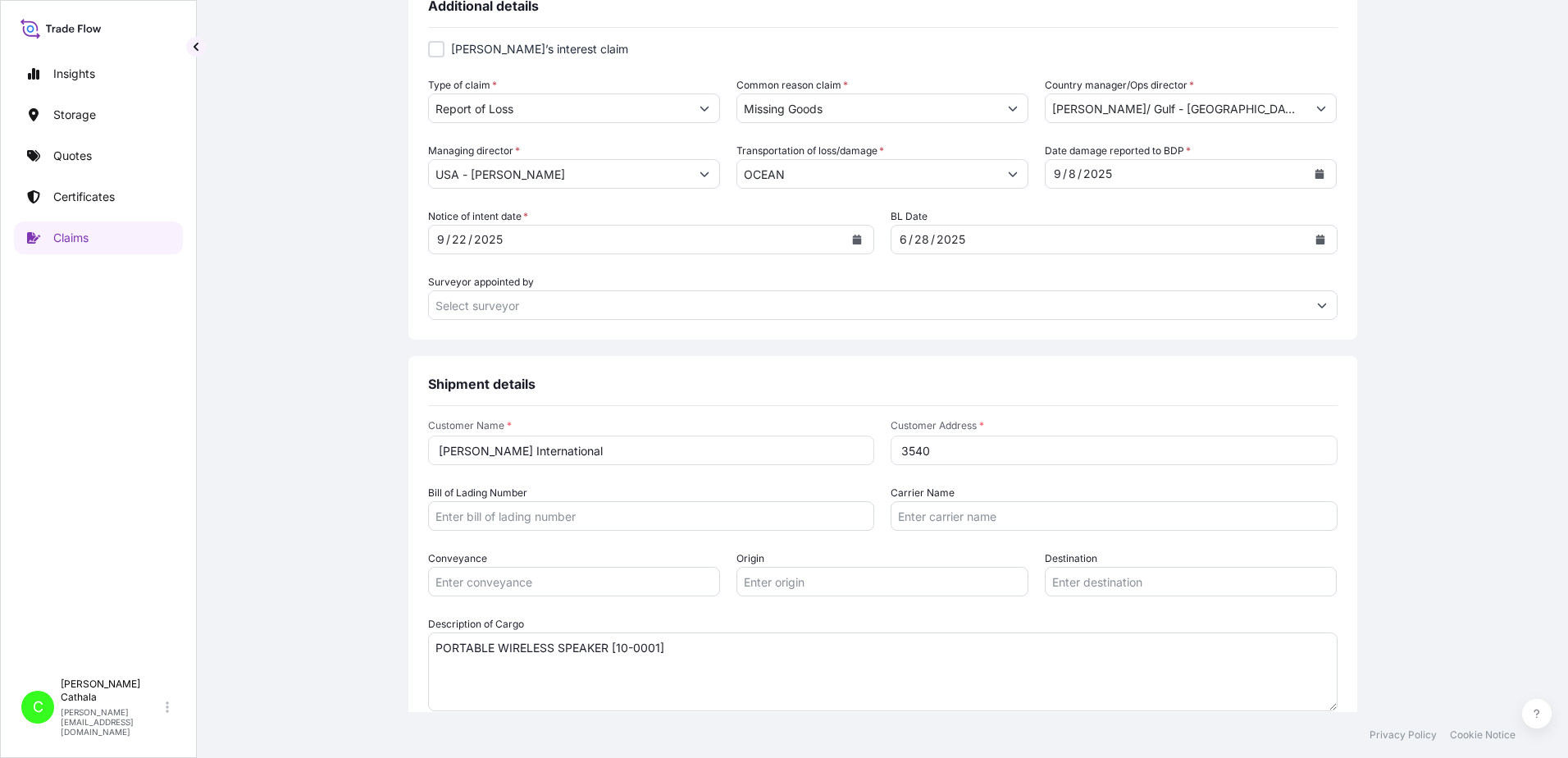
scroll to position [575, 0]
drag, startPoint x: 941, startPoint y: 454, endPoint x: 824, endPoint y: 452, distance: 117.0
click at [827, 460] on div "Customer Name * [PERSON_NAME] International Customer Address * 3540" at bounding box center [882, 439] width 909 height 46
paste input "[GEOGRAPHIC_DATA], [GEOGRAPHIC_DATA]"
type input "[STREET_ADDRESS]"
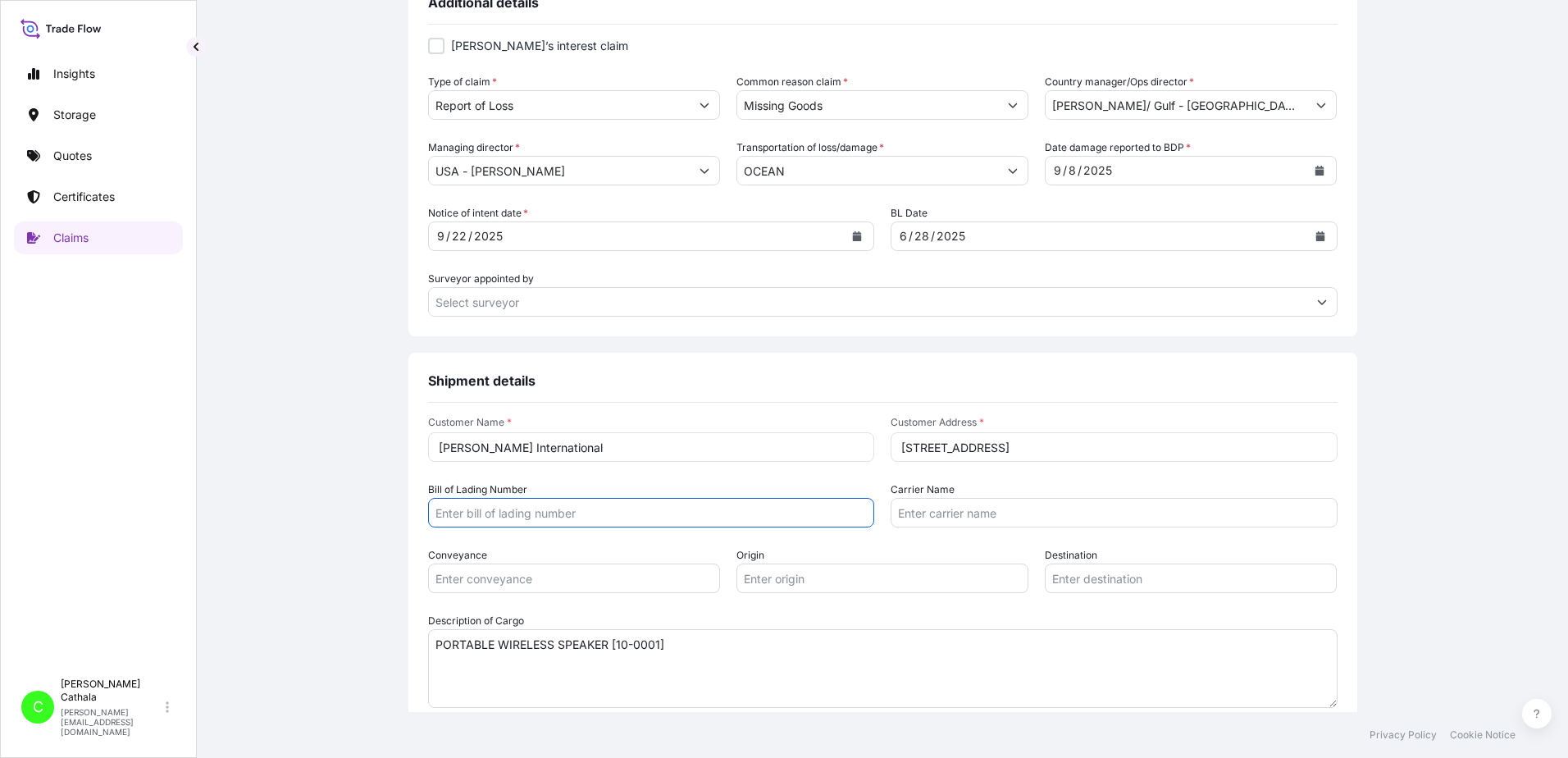
drag, startPoint x: 670, startPoint y: 512, endPoint x: 678, endPoint y: 495, distance: 18.8
click at [677, 507] on input "Bill of Lading Number" at bounding box center [651, 512] width 447 height 30
click at [568, 514] on input "Bill of Lading Number" at bounding box center [651, 512] width 447 height 30
paste input "ONEYBKKFK4376400"
type input "ONEYBKKFK4376400"
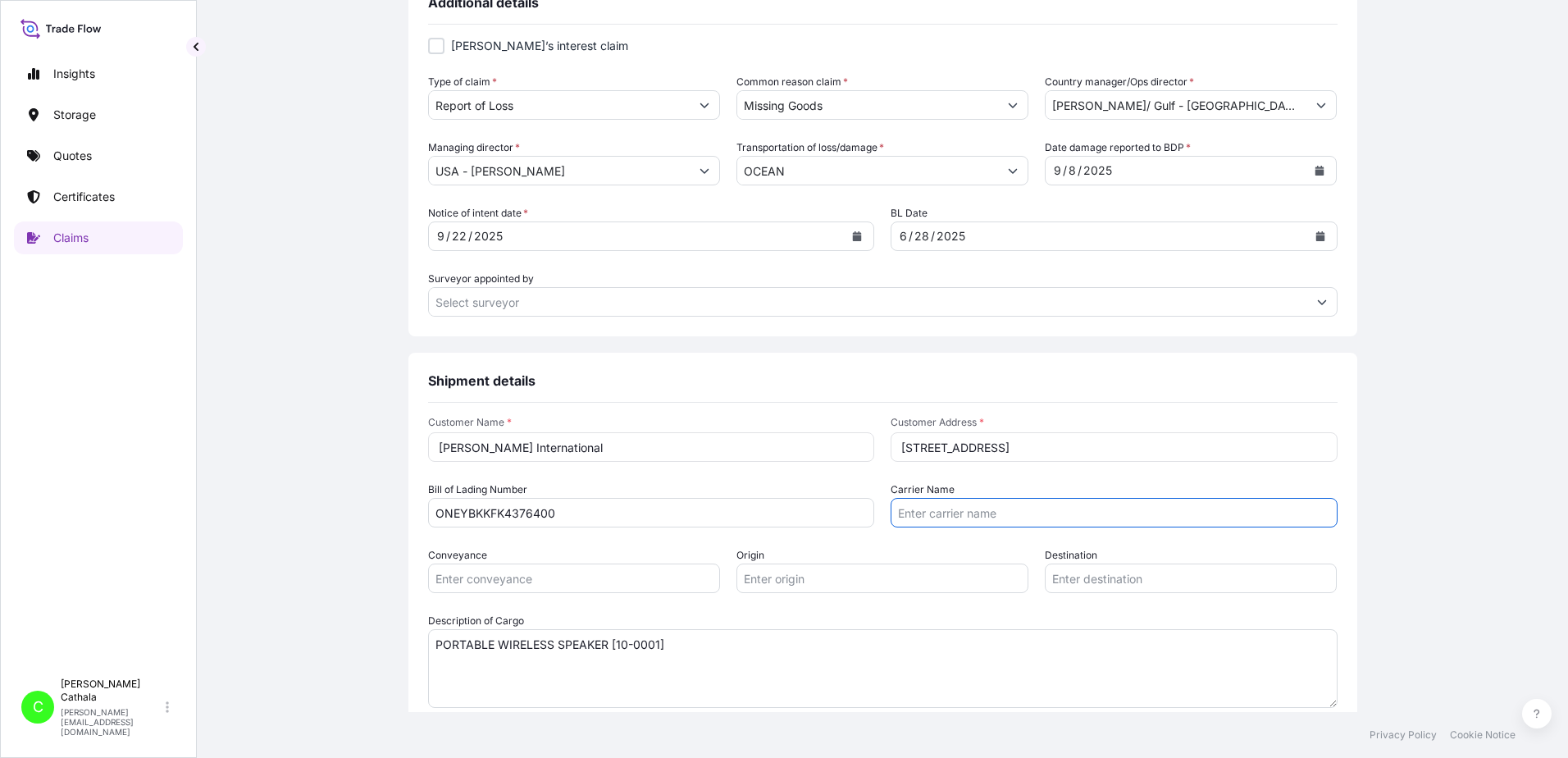
click at [995, 518] on input "Carrier Name" at bounding box center [1114, 512] width 447 height 30
paste input "Ocean Network Express Pte. Ltd."
type input "Ocean Network Express Pte. Ltd."
click at [677, 577] on input "Conveyance" at bounding box center [574, 578] width 292 height 30
type input "Ocean"
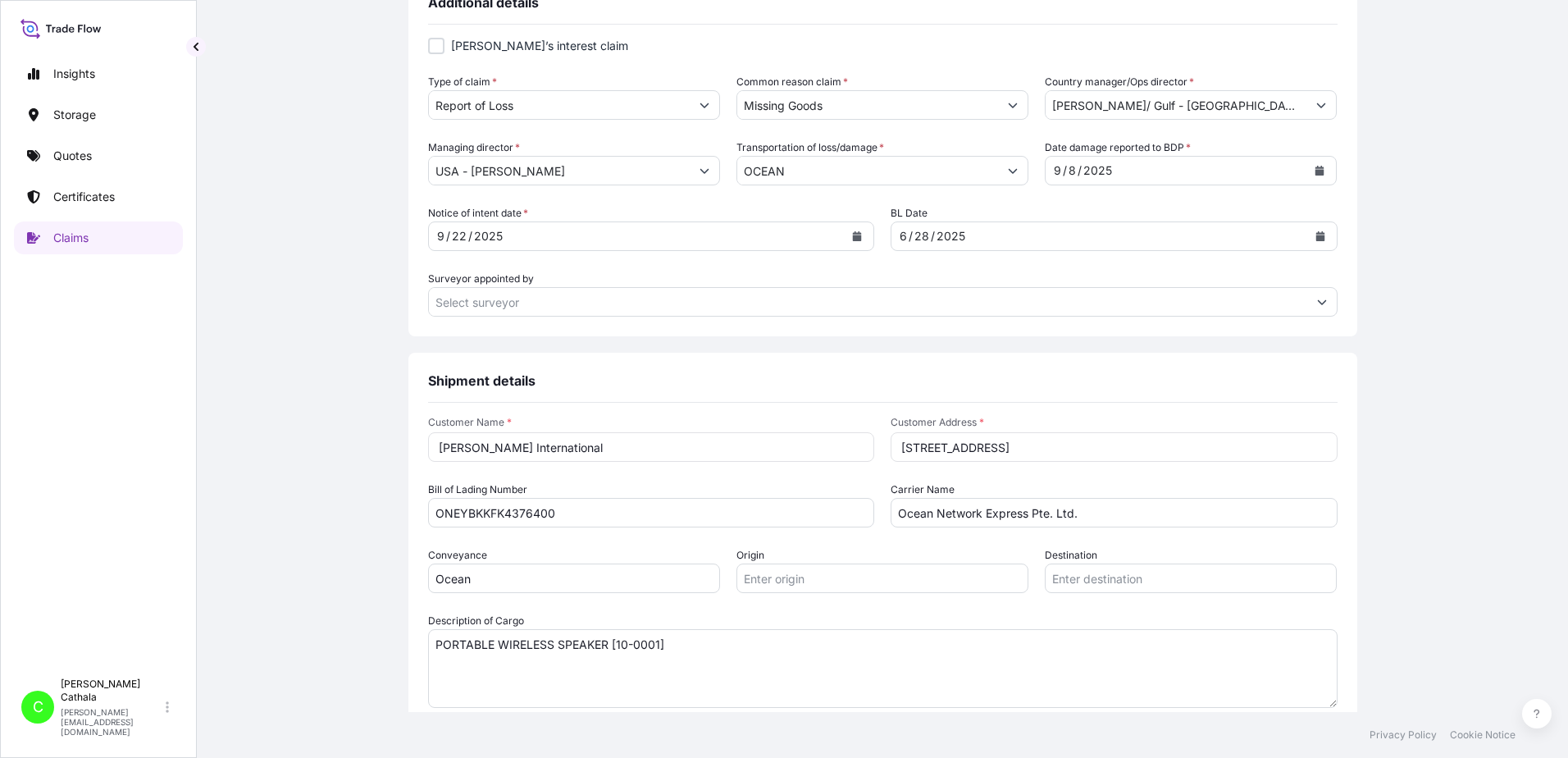
click at [881, 581] on input "Origin" at bounding box center [882, 578] width 292 height 30
paste input "LAEM CHABANG"
type input "LAEM CHABANG"
click at [1211, 582] on input "Destination" at bounding box center [1190, 578] width 292 height 30
paste input "LAEM CHABANG"
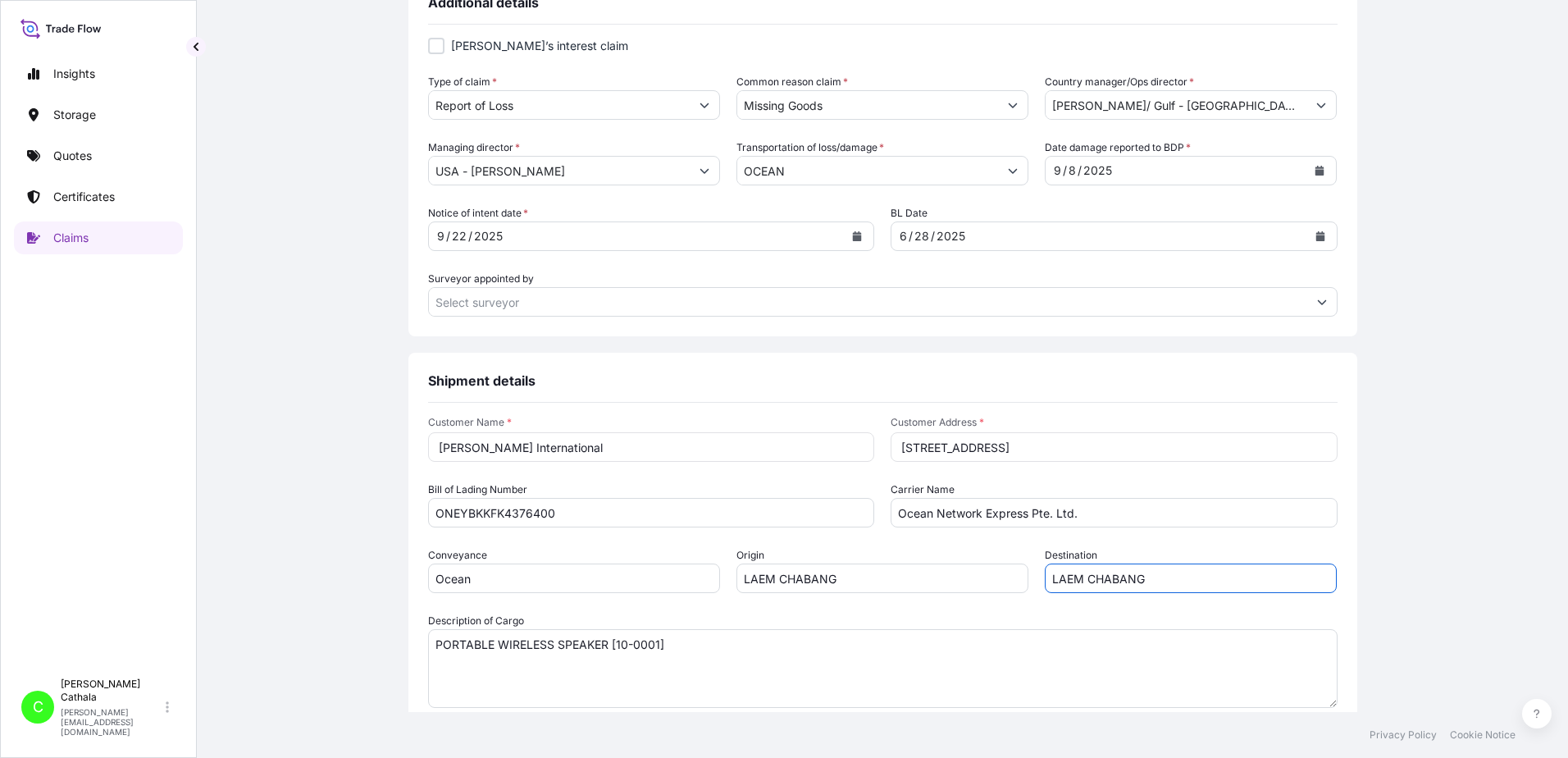
drag, startPoint x: 1171, startPoint y: 582, endPoint x: 759, endPoint y: 560, distance: 412.6
click at [837, 560] on div "Conveyance Ocean Origin LAEM CHABANG Destination LAEM CHABANG" at bounding box center [882, 570] width 909 height 46
paste input "[GEOGRAPHIC_DATA], [GEOGRAPHIC_DATA]"
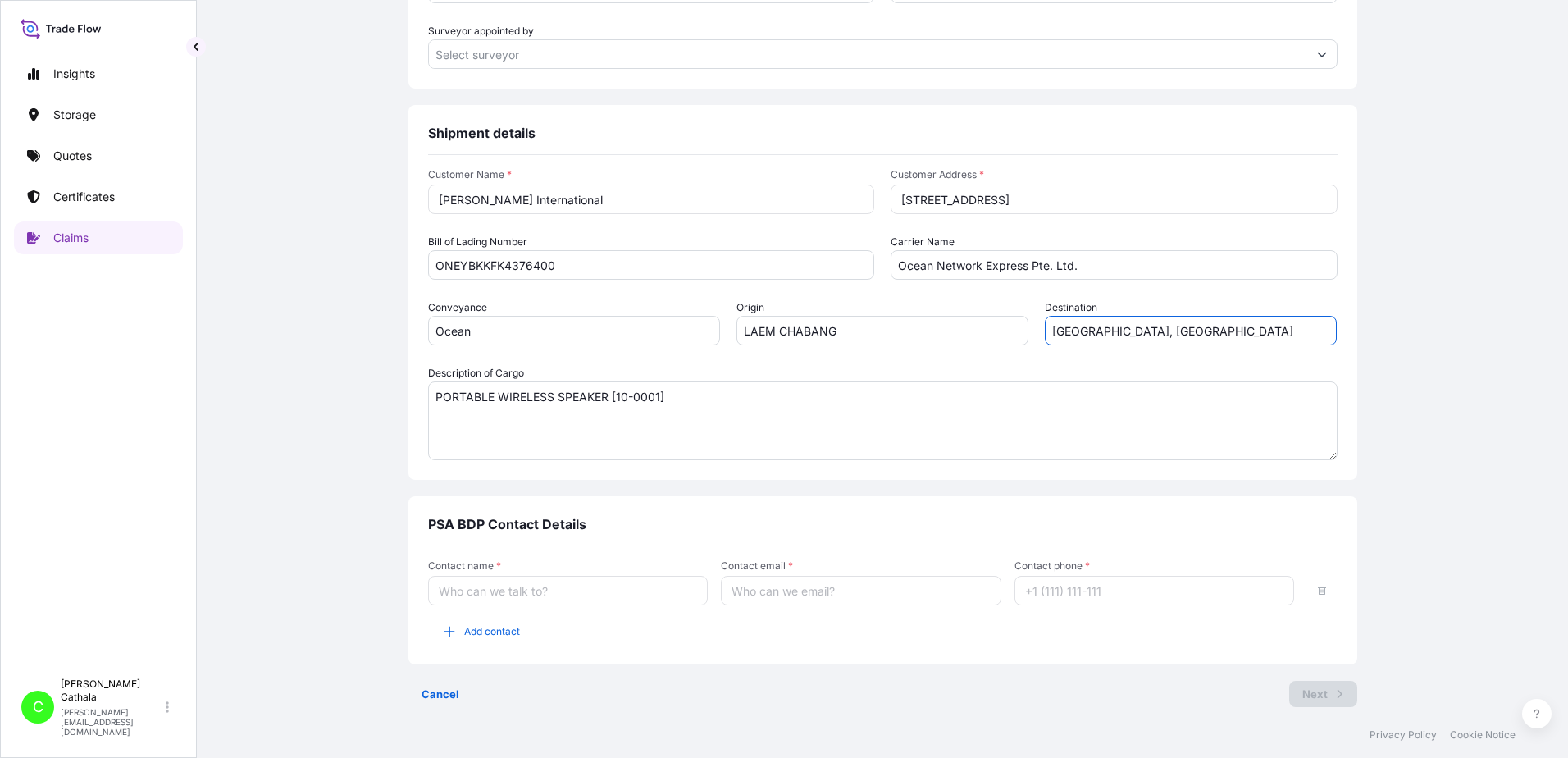
scroll to position [830, 0]
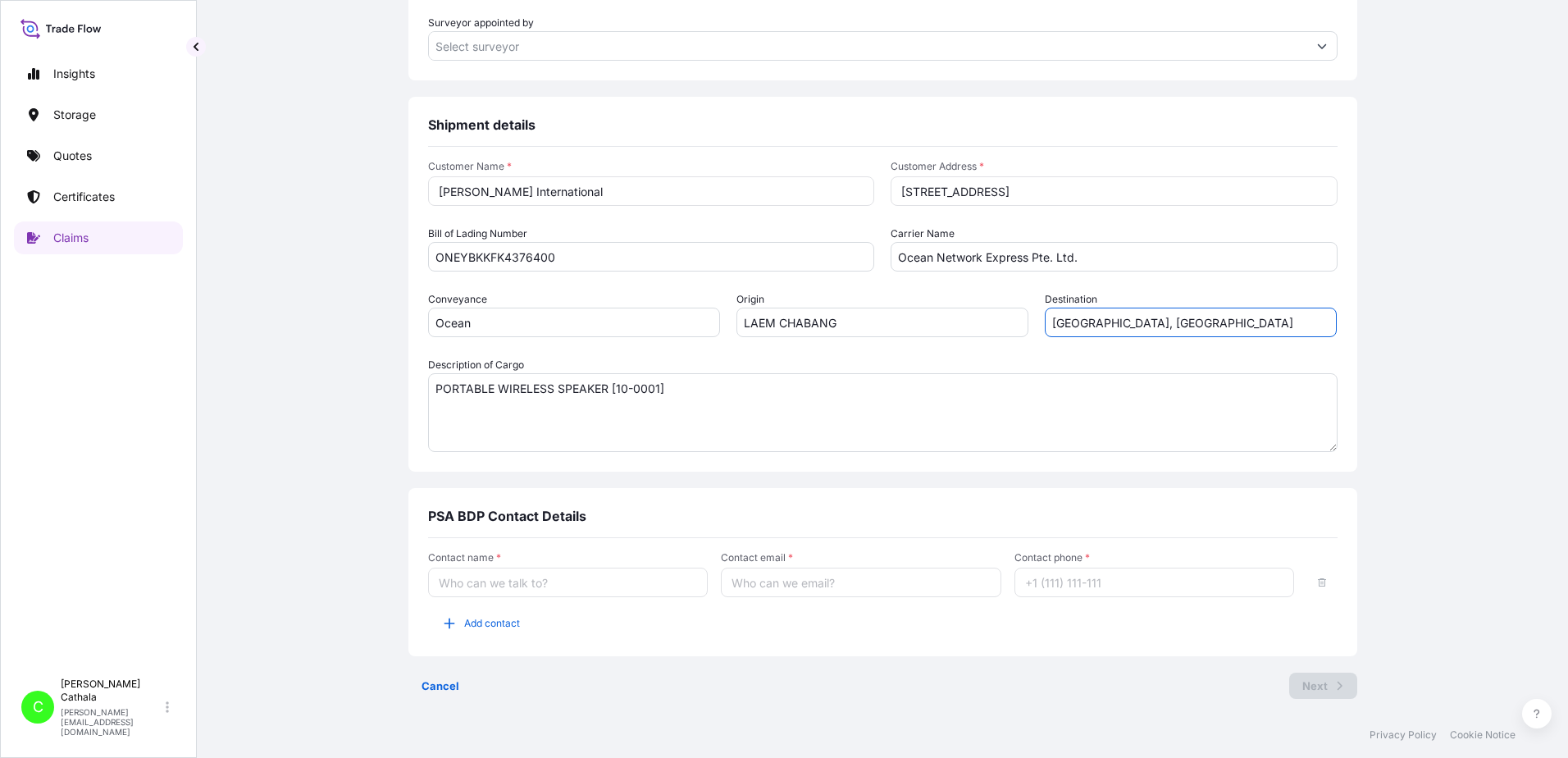
type input "[GEOGRAPHIC_DATA], [GEOGRAPHIC_DATA]"
click at [443, 589] on input "Contact name *" at bounding box center [568, 582] width 280 height 30
type input "[PERSON_NAME]"
type input "[PERSON_NAME][EMAIL_ADDRESS][PERSON_NAME][DOMAIN_NAME]"
type input "13175544817"
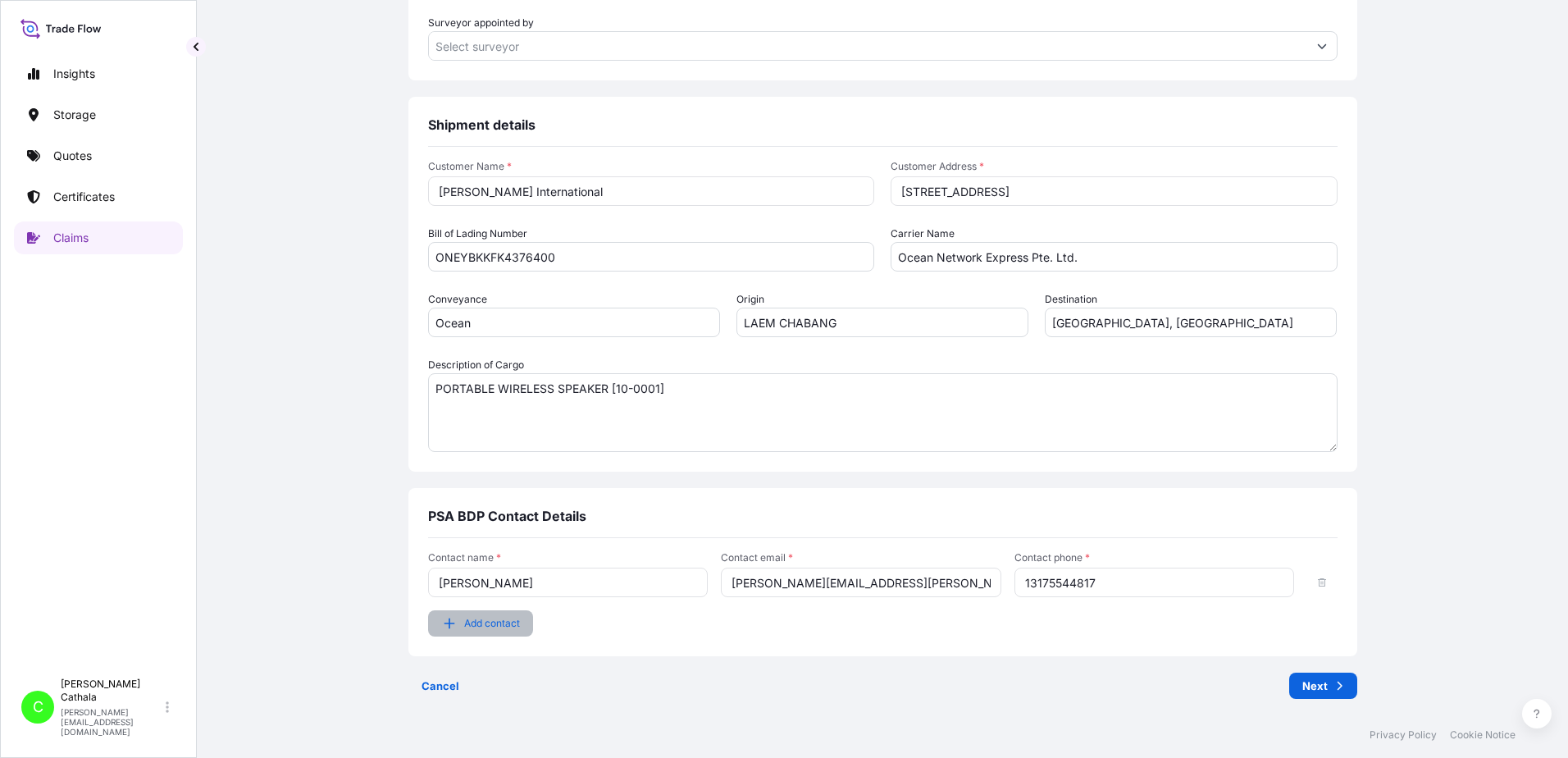
click at [441, 629] on icon "button" at bounding box center [449, 623] width 16 height 16
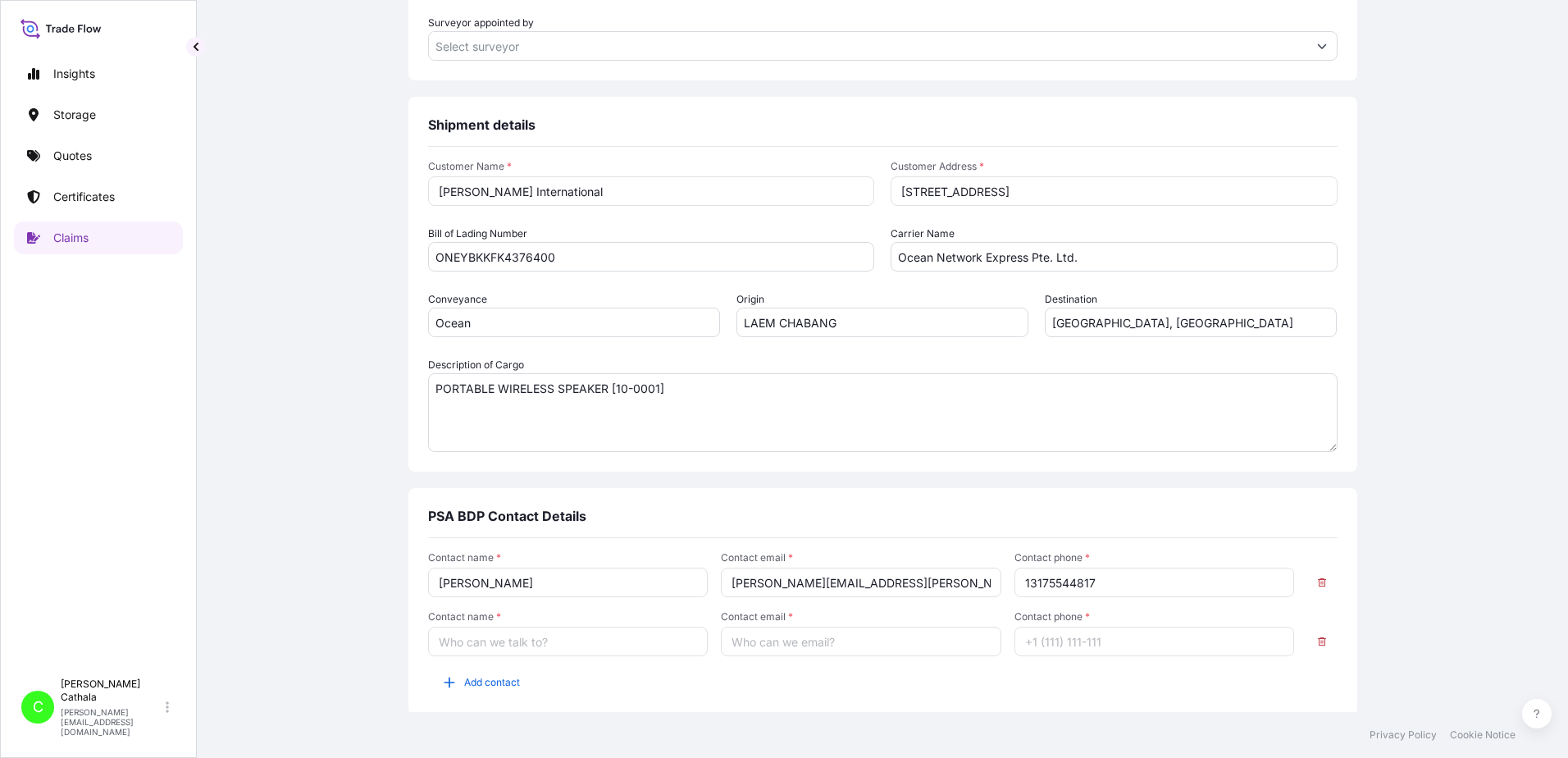
click at [438, 644] on input "Contact name *" at bounding box center [568, 641] width 280 height 30
type input "[PERSON_NAME]"
type input "[PERSON_NAME][EMAIL_ADDRESS][DOMAIN_NAME]"
type input "13175544819"
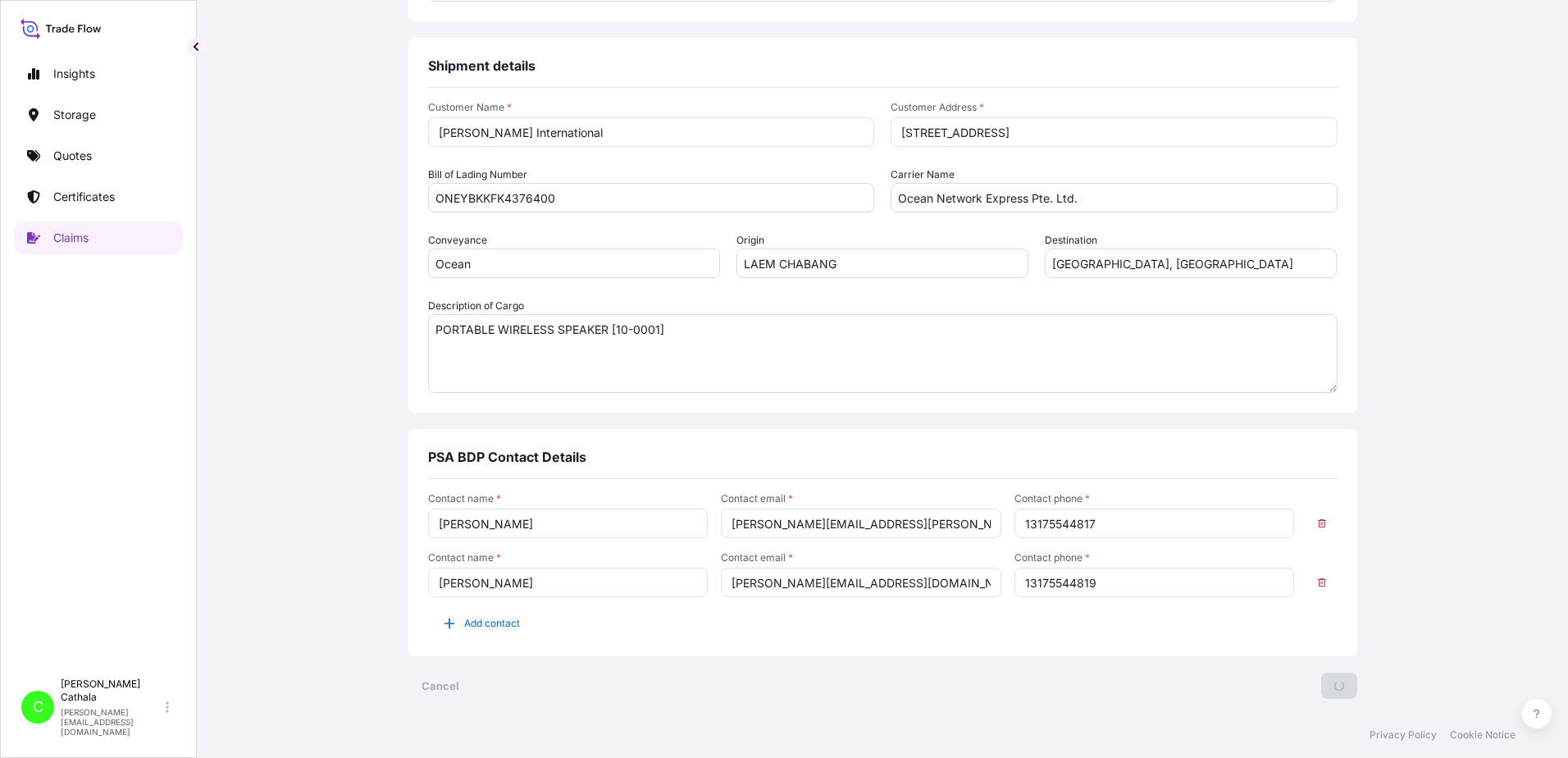
scroll to position [0, 0]
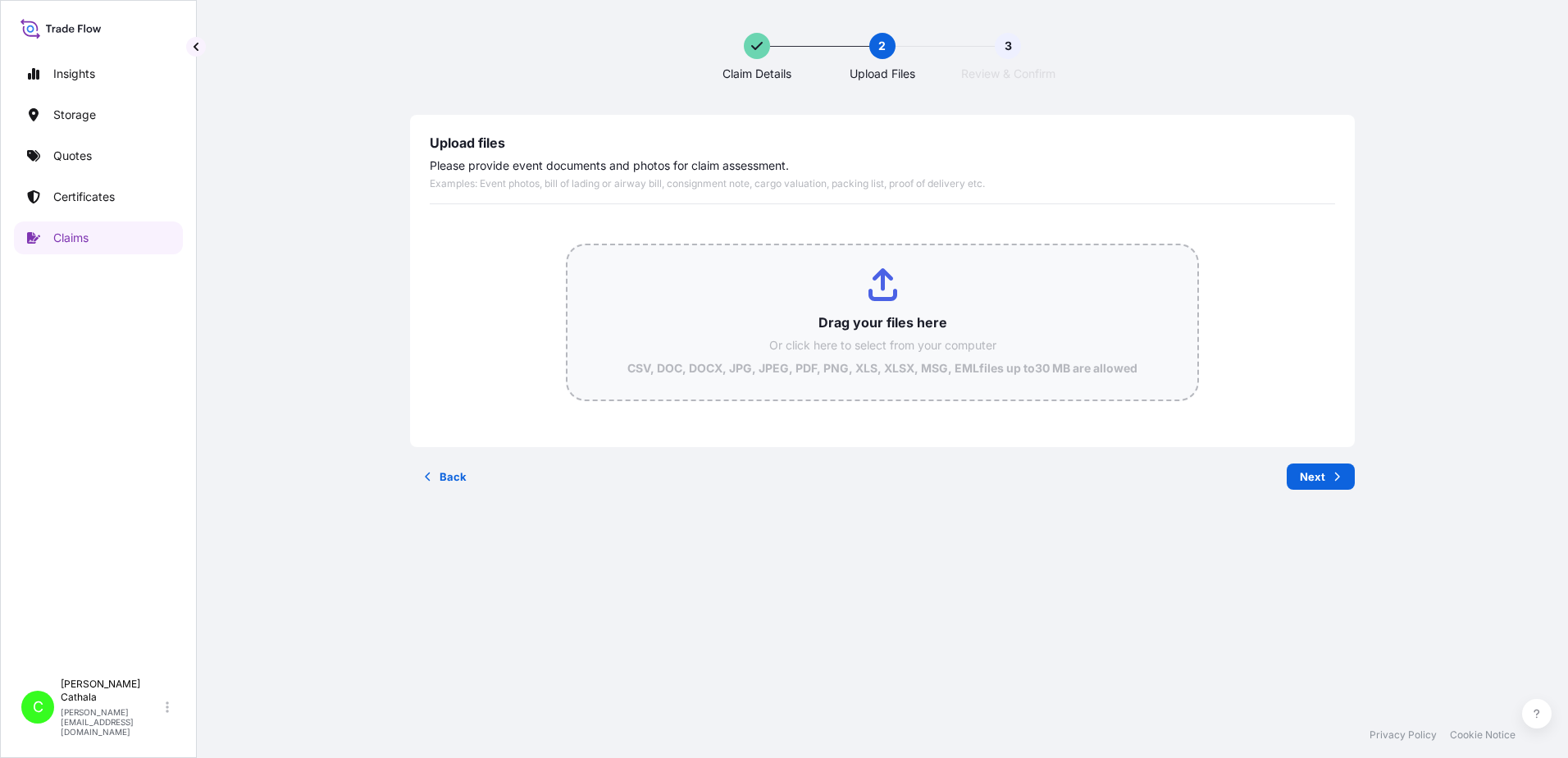
type input "C:\fakepath\HAR000000383.pdf"
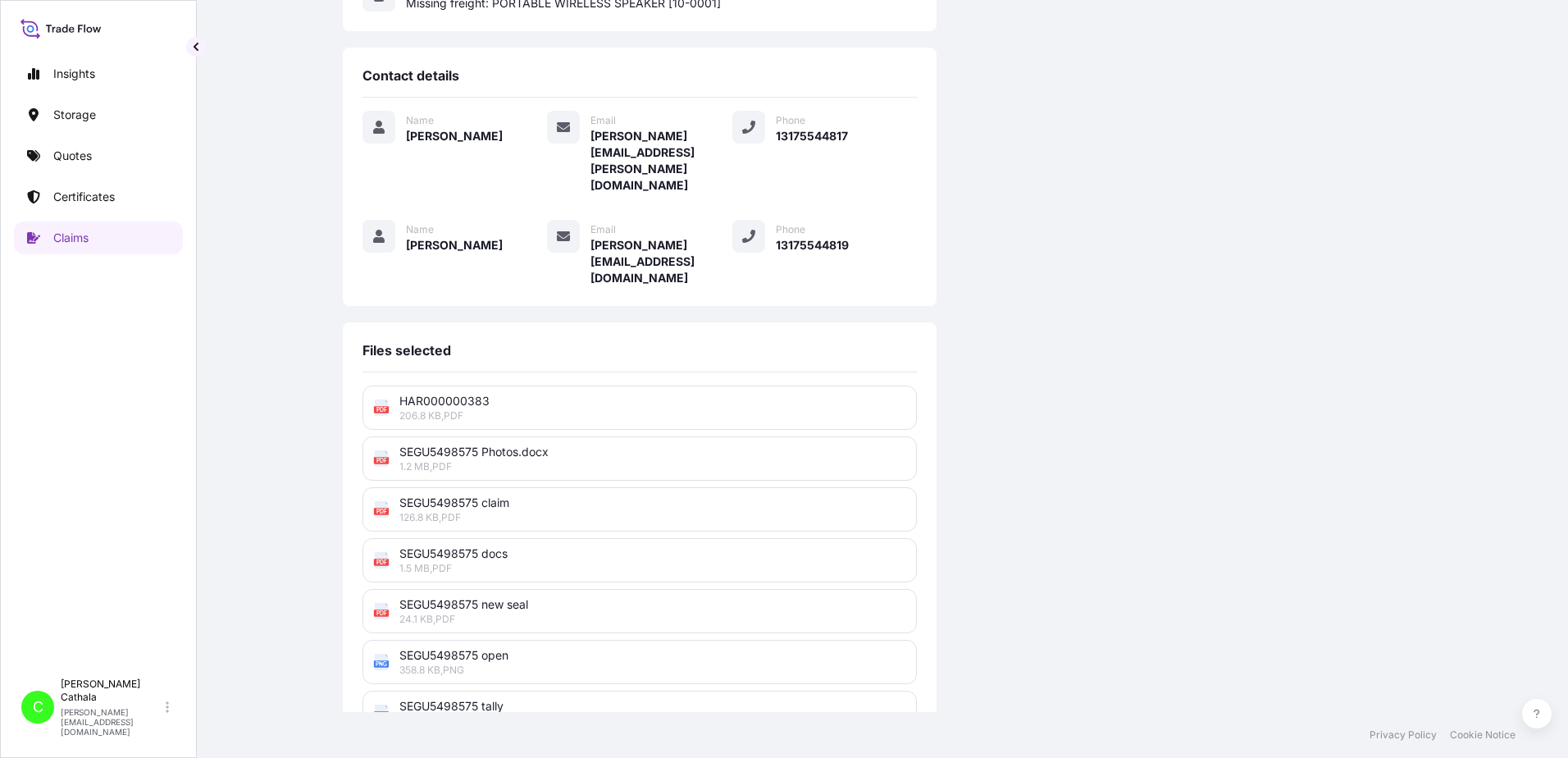
scroll to position [404, 0]
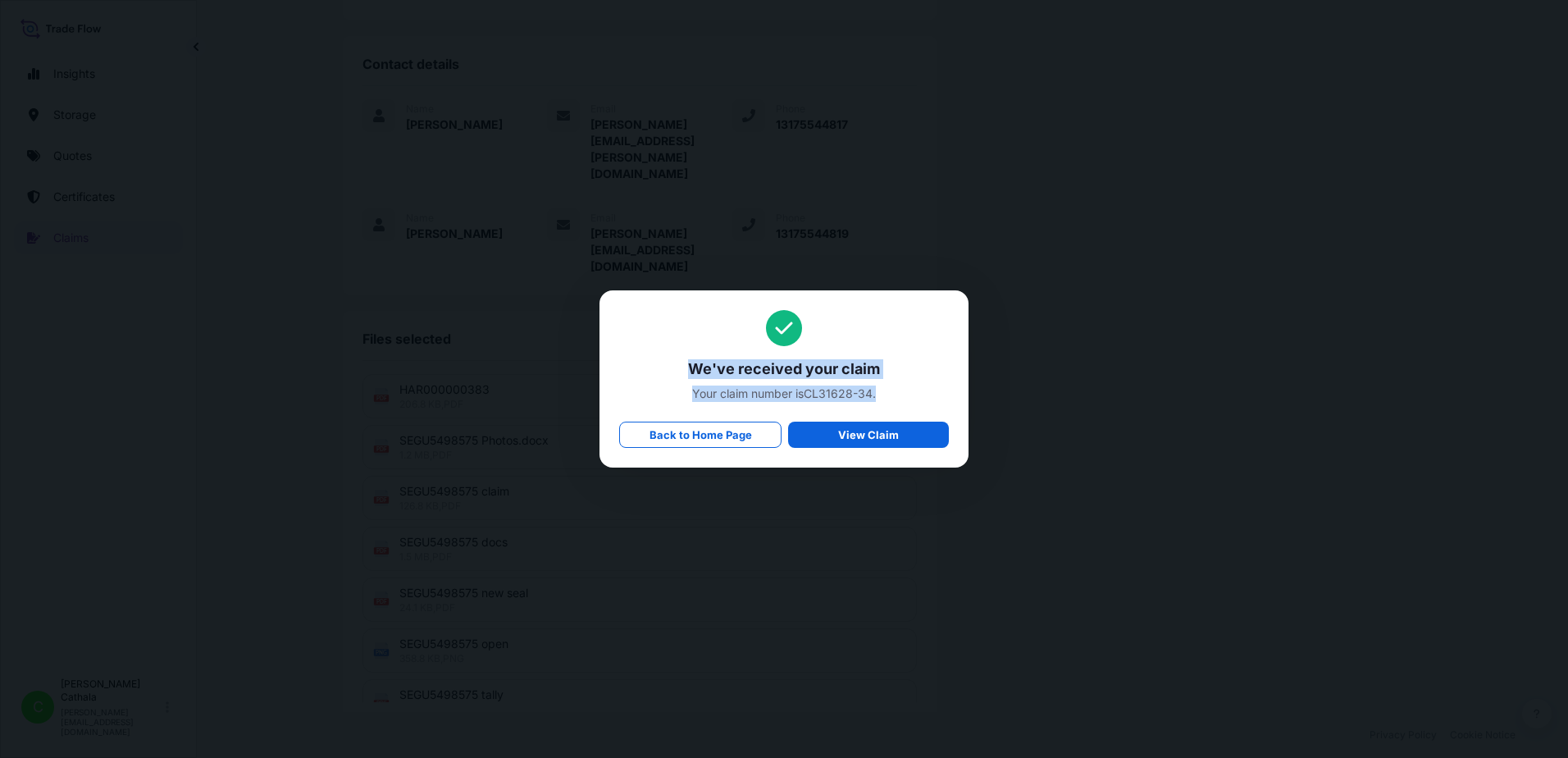
drag, startPoint x: 689, startPoint y: 363, endPoint x: 908, endPoint y: 394, distance: 221.2
click at [908, 394] on div "We've received your claim Your claim number is CL31628-34 . Back to Home Page V…" at bounding box center [784, 379] width 330 height 138
copy div "We've received your claim Your claim number is CL31628-34 ."
click at [827, 404] on div "We've received your claim Your claim number is CL31628-34 . Back to Home Page V…" at bounding box center [784, 379] width 330 height 138
drag, startPoint x: 808, startPoint y: 394, endPoint x: 870, endPoint y: 391, distance: 62.1
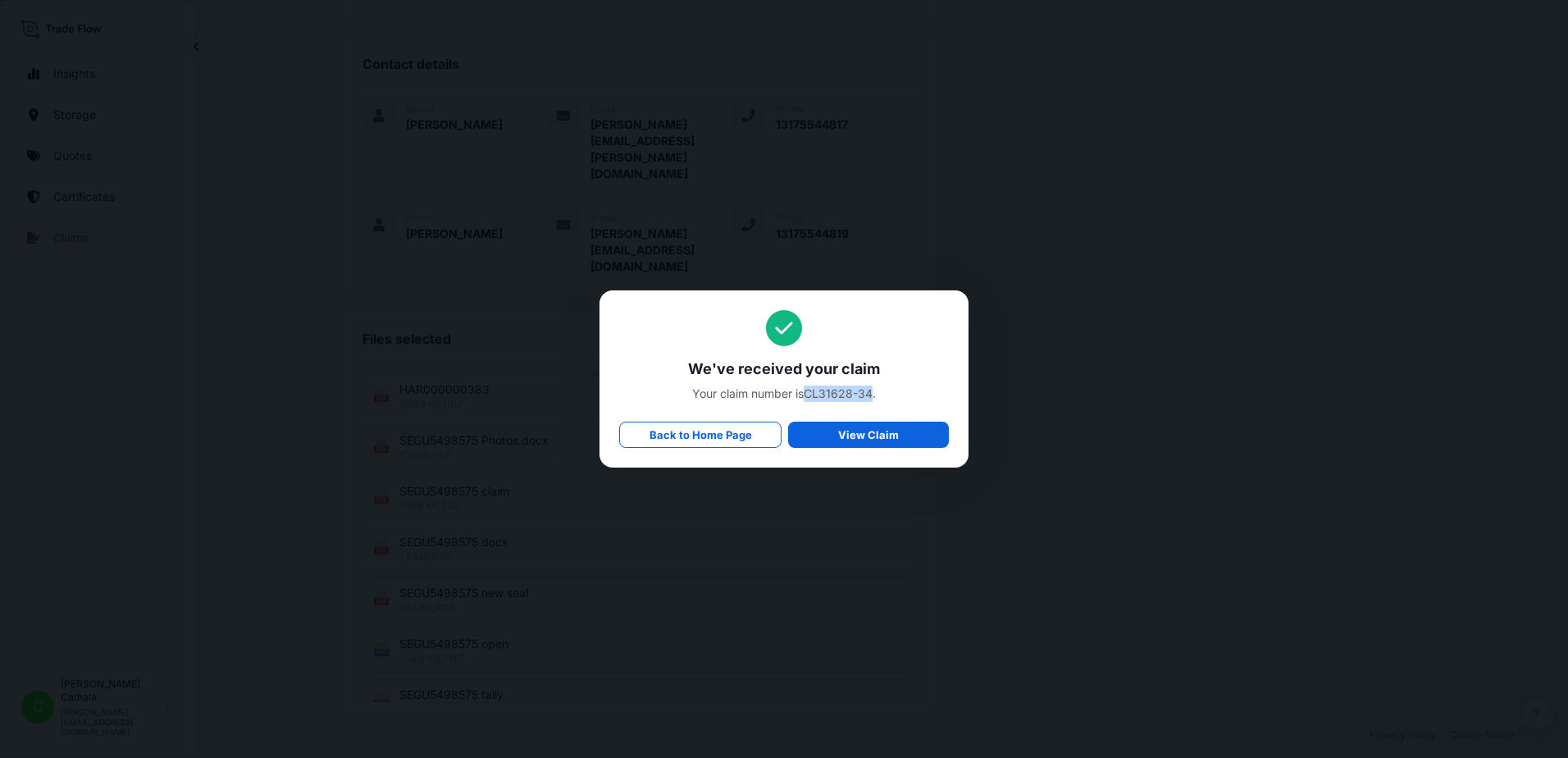
click at [870, 391] on span "Your claim number is CL31628-34 ." at bounding box center [784, 393] width 330 height 16
copy span "CL31628-3"
